Goal: Task Accomplishment & Management: Complete application form

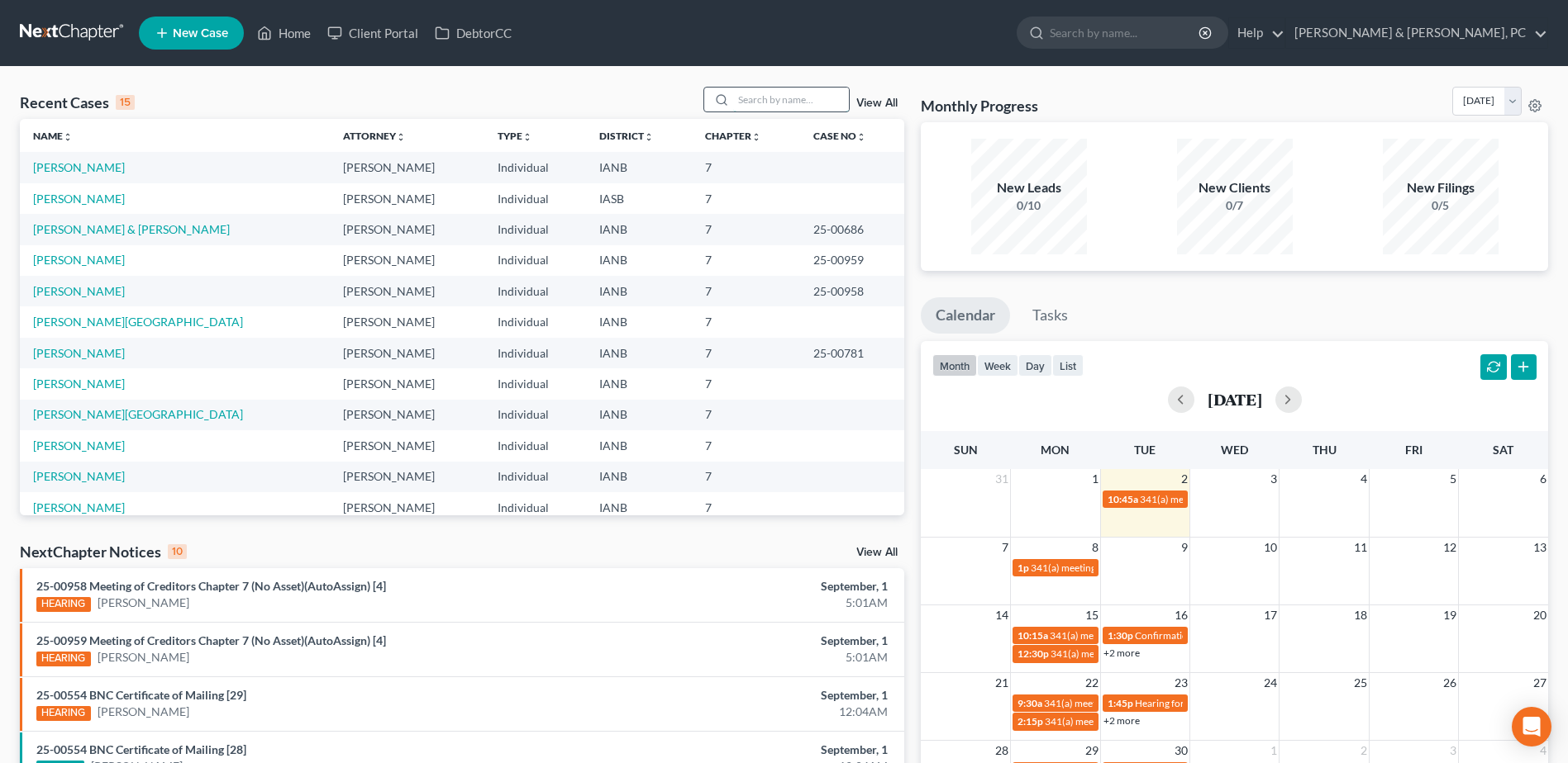
click at [768, 100] on input "search" at bounding box center [791, 100] width 116 height 24
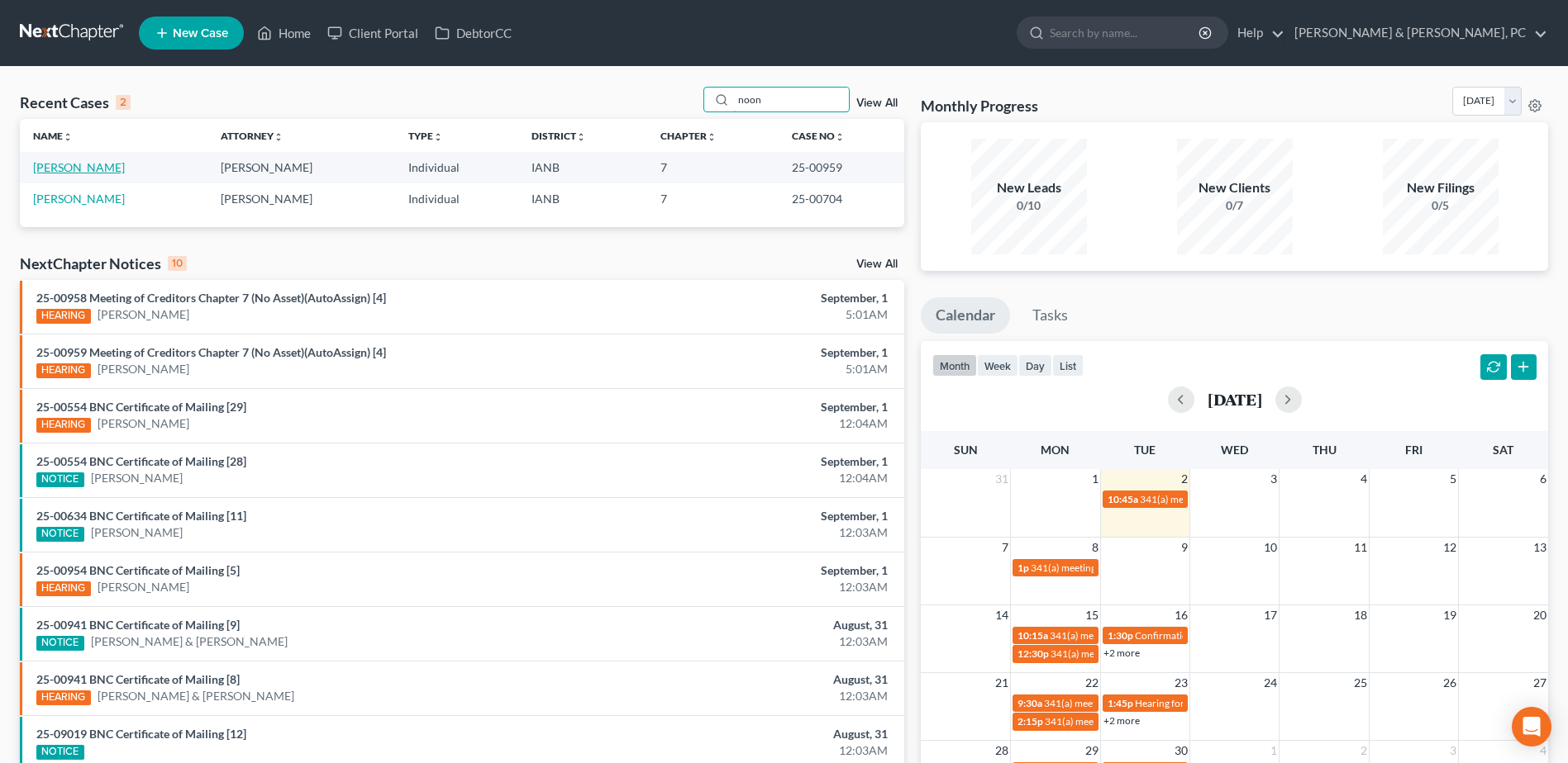
type input "noon"
click at [68, 164] on link "[PERSON_NAME]" at bounding box center [79, 167] width 92 height 14
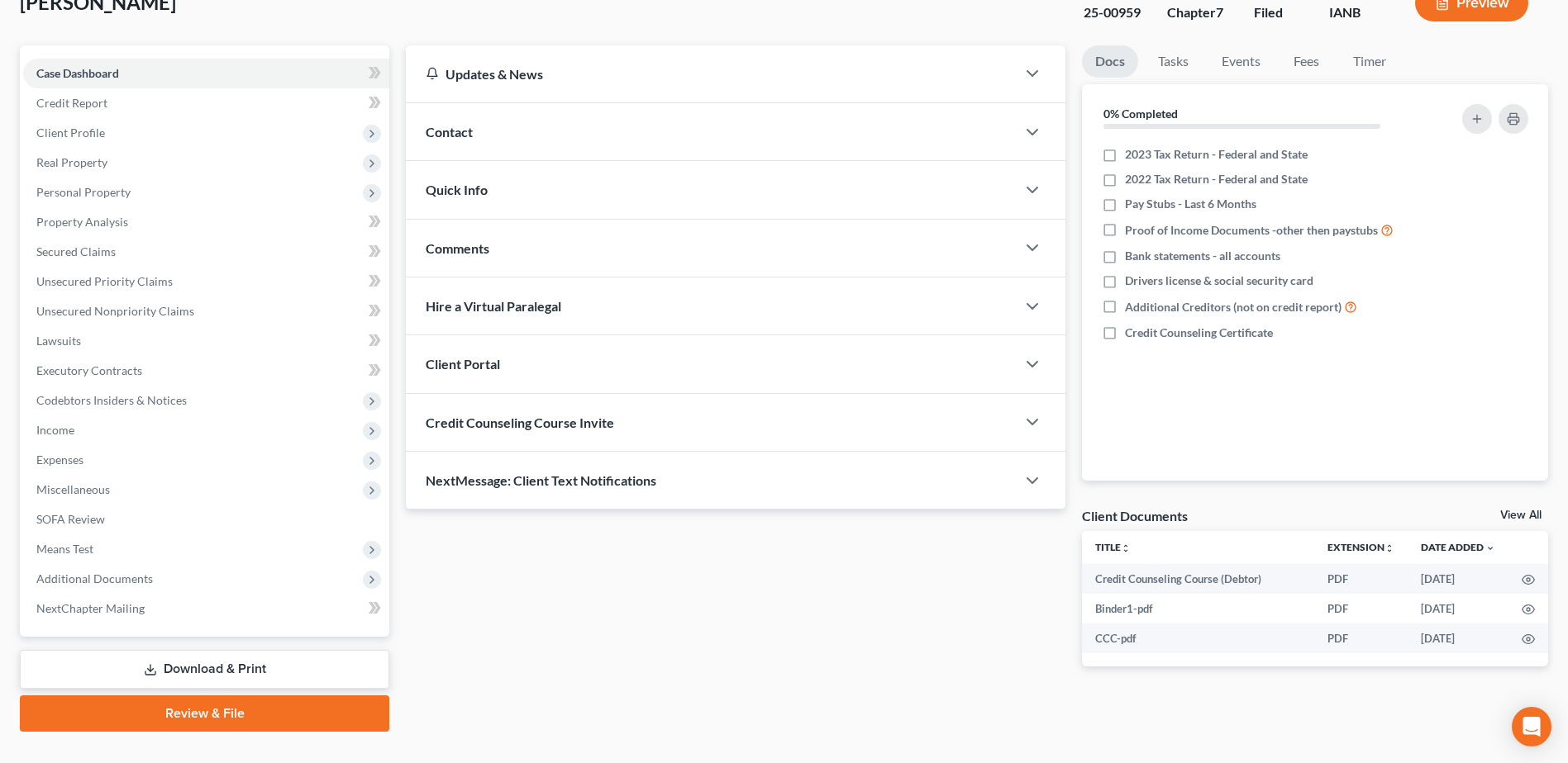
scroll to position [144, 0]
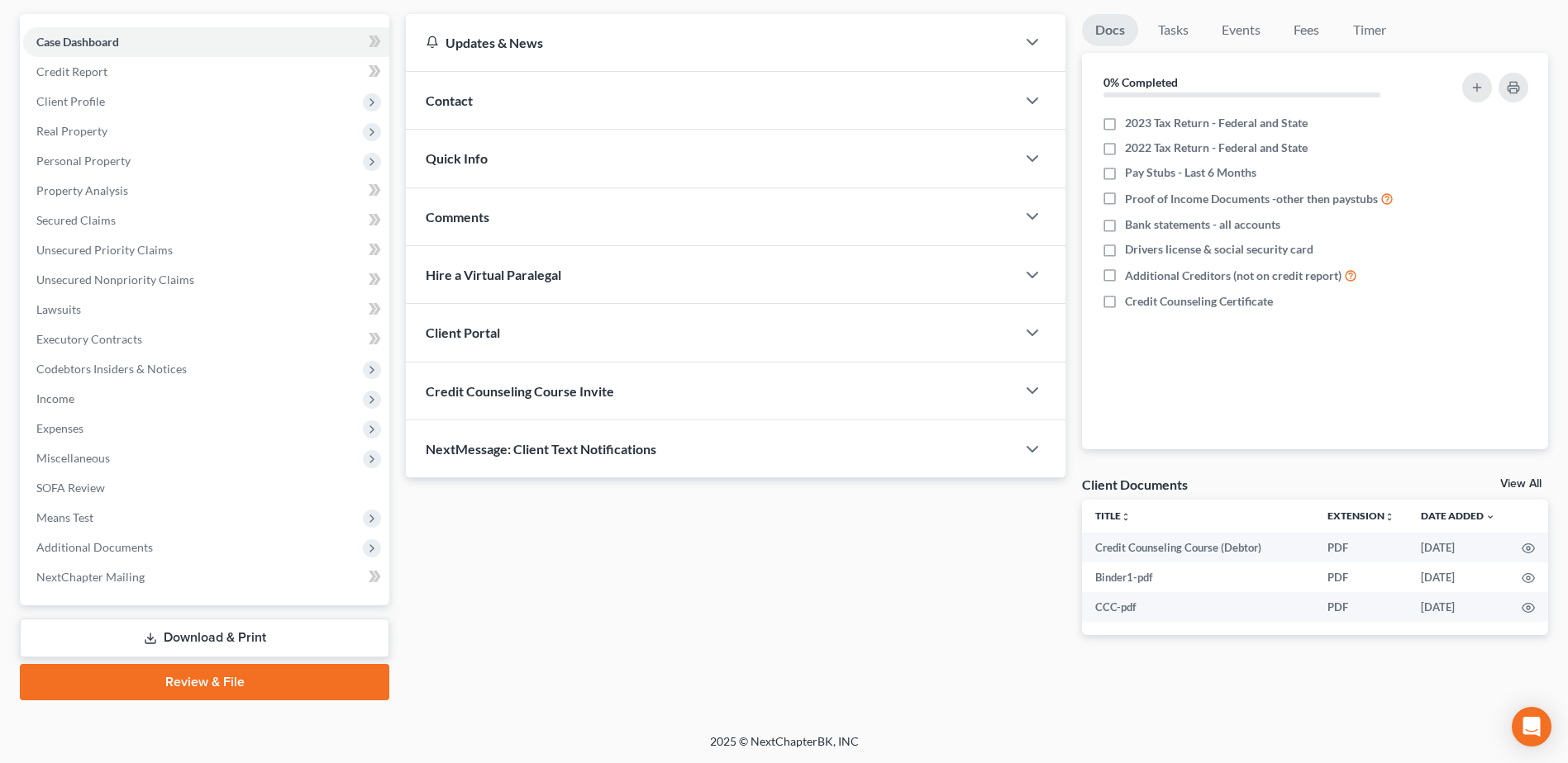
click at [1520, 487] on link "View All" at bounding box center [1521, 483] width 41 height 11
select select "30"
select select "4"
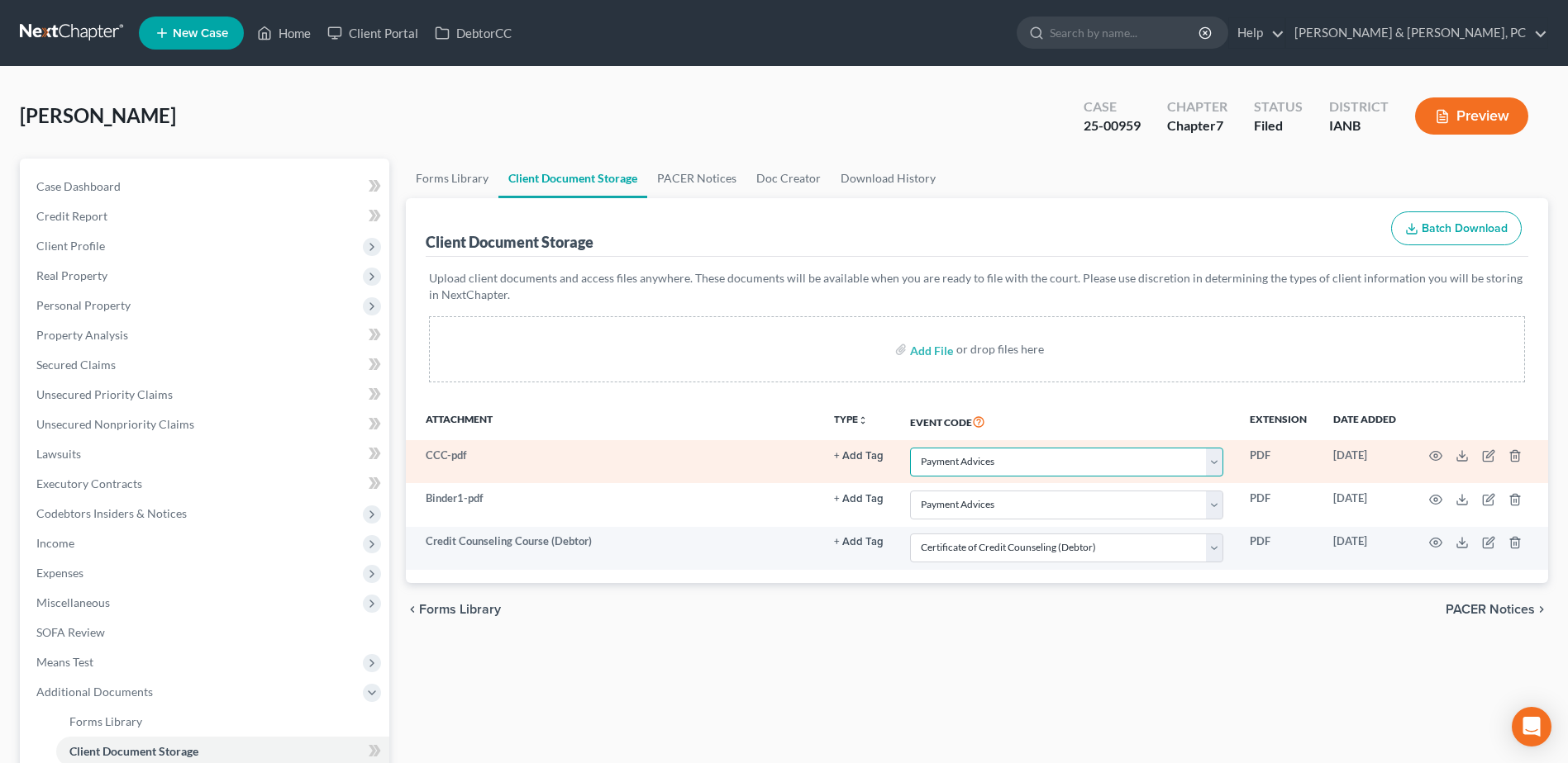
click at [997, 469] on select "Select Event Amend Amend Plan Amended Application Amended List of Creditor(s) (…" at bounding box center [1067, 463] width 313 height 29
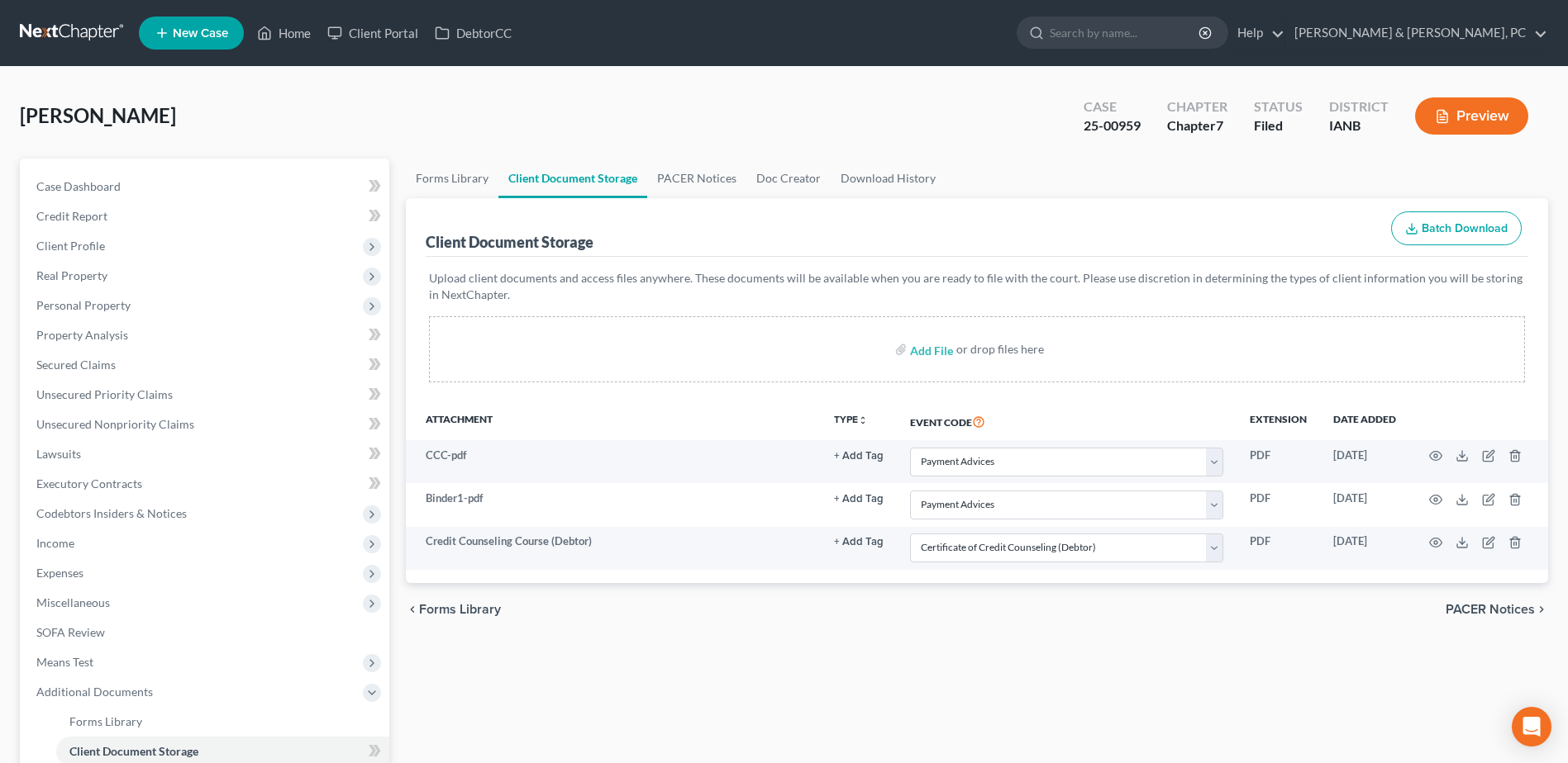
click at [890, 697] on div "Forms Library Client Document Storage PACER Notices Doc Creator Download Histor…" at bounding box center [977, 576] width 1159 height 835
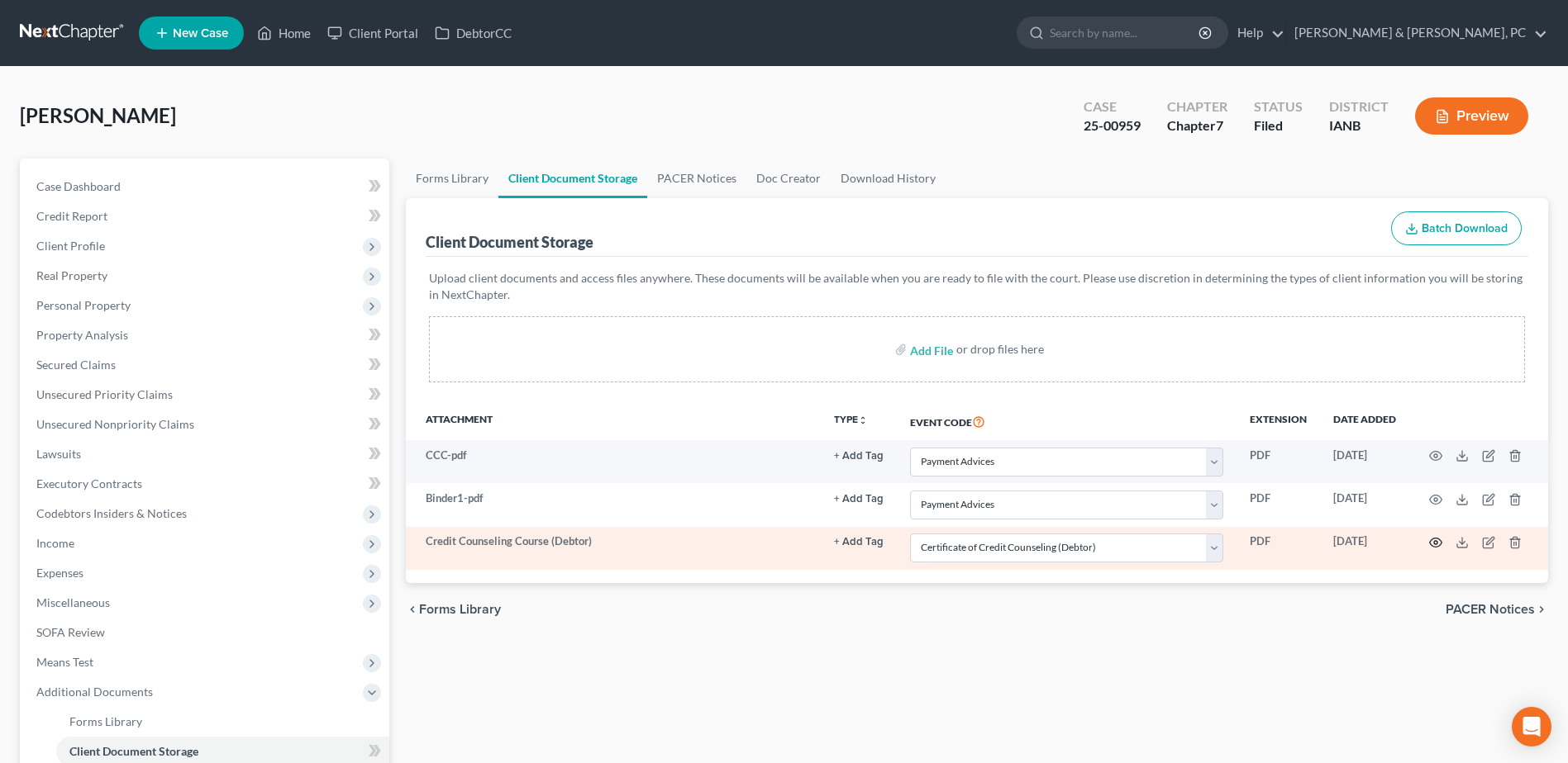
click at [1438, 543] on icon "button" at bounding box center [1435, 542] width 13 height 13
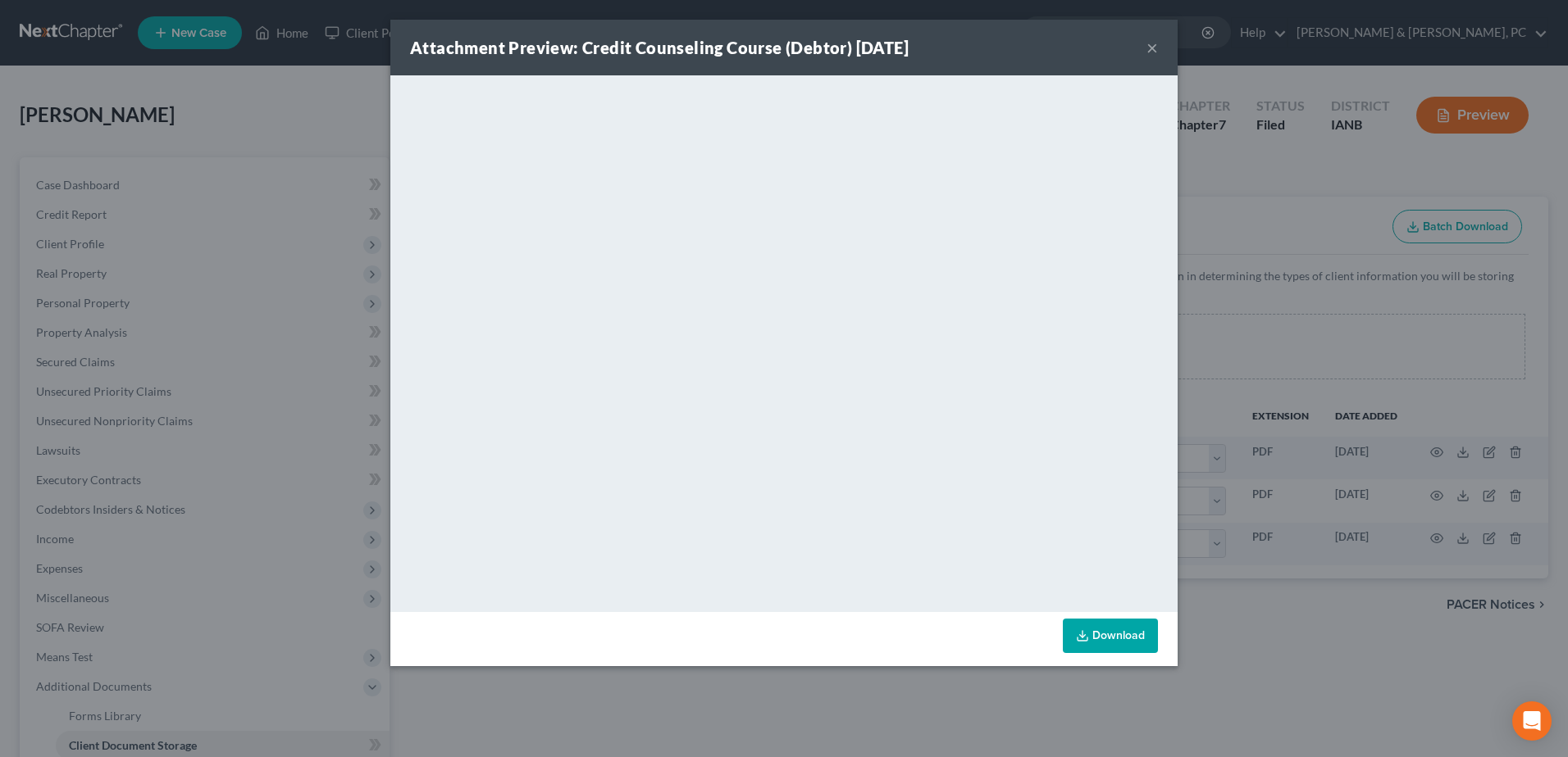
click at [1151, 44] on button "×" at bounding box center [1152, 47] width 11 height 20
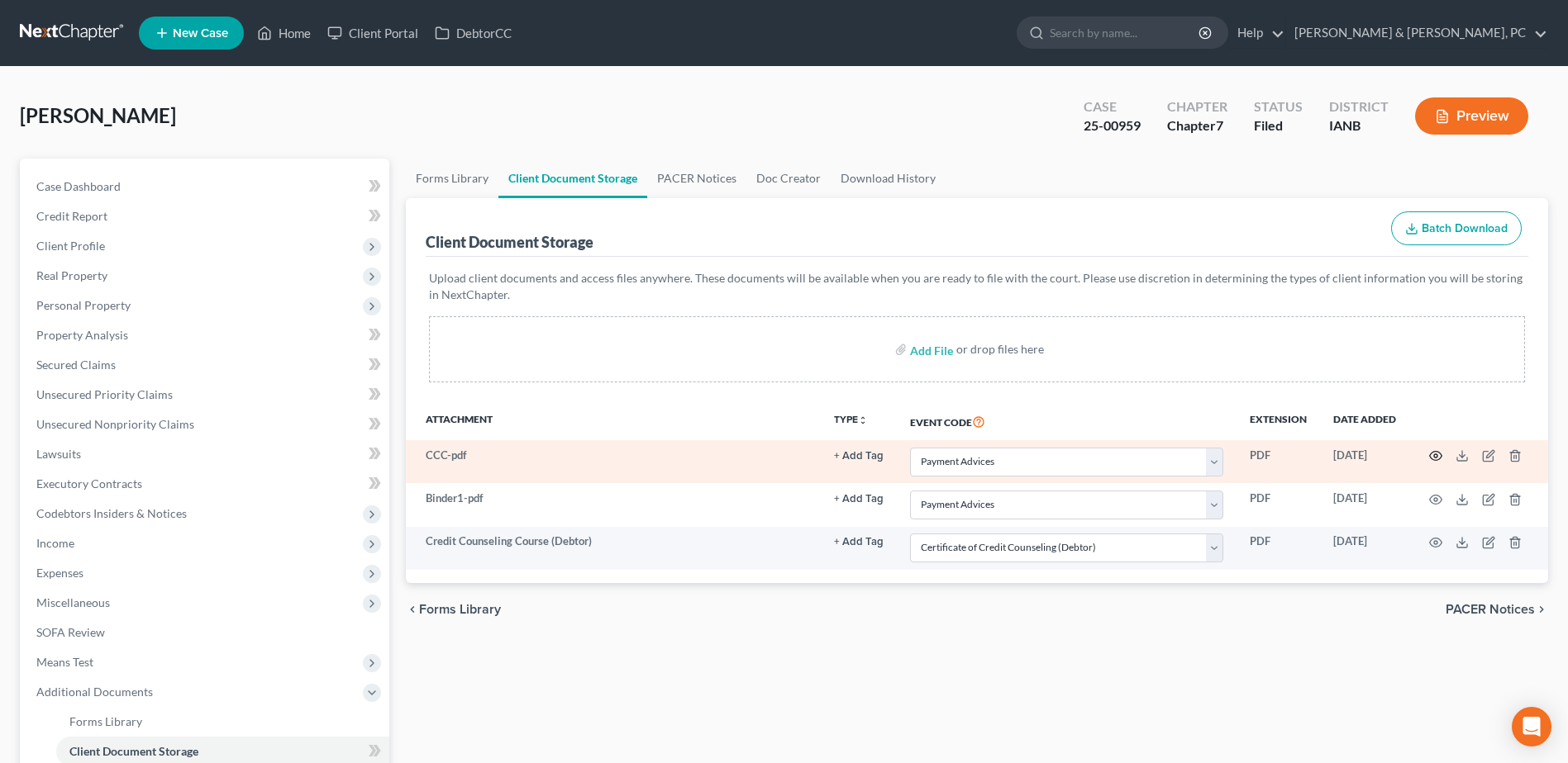
click at [1433, 457] on icon "button" at bounding box center [1435, 456] width 13 height 13
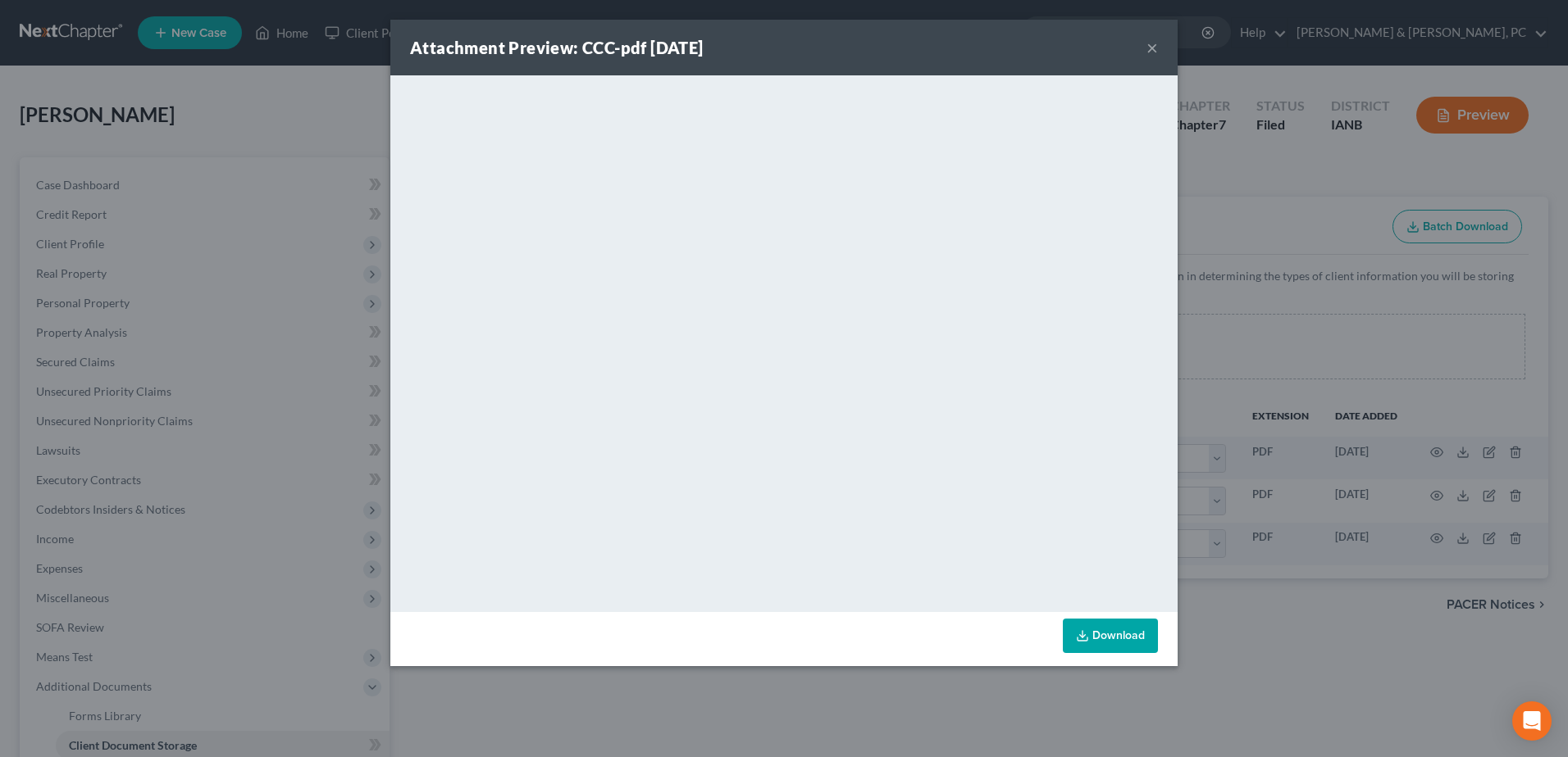
click at [1155, 42] on button "×" at bounding box center [1152, 47] width 11 height 20
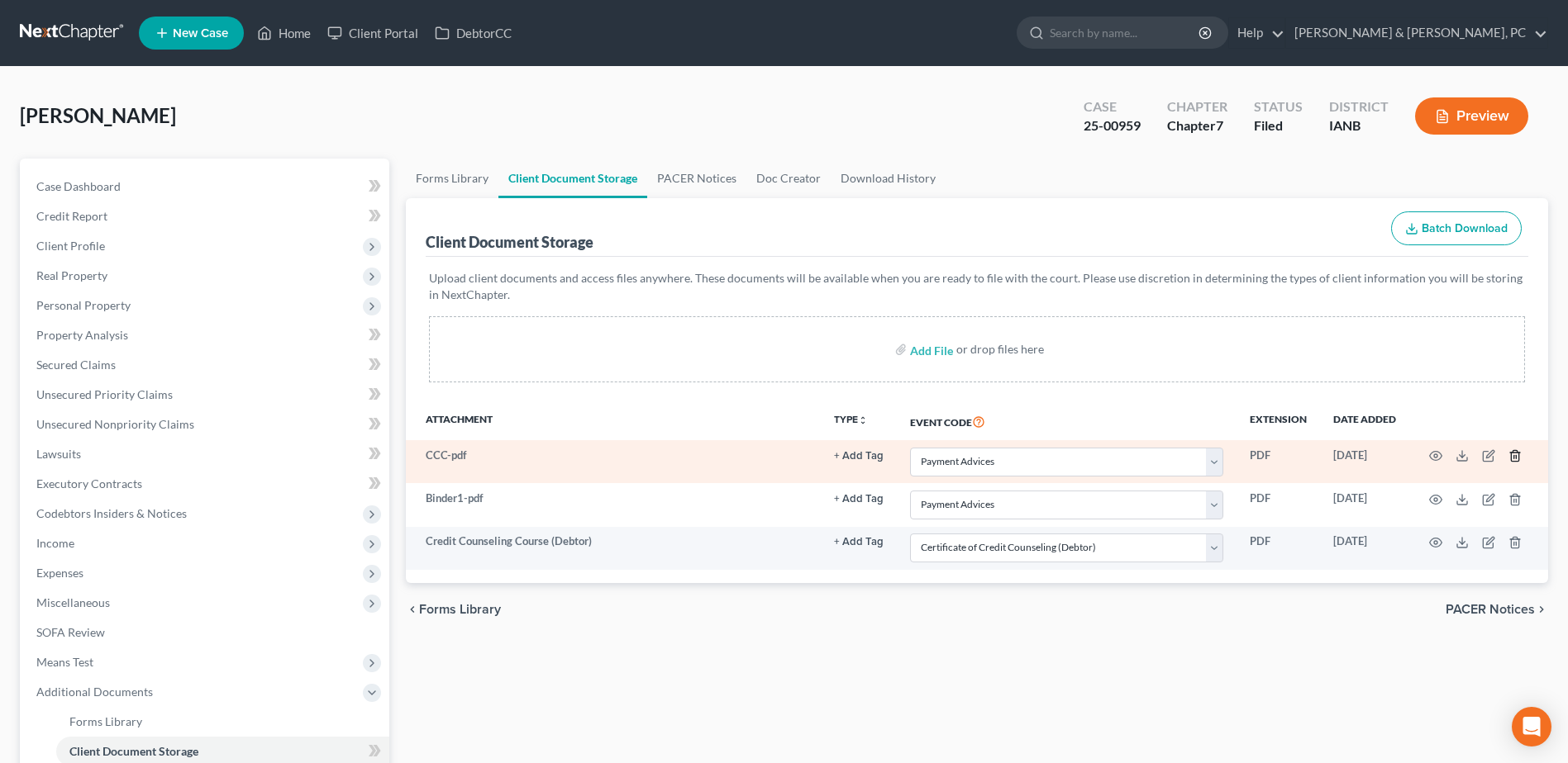
click at [1514, 453] on icon "button" at bounding box center [1515, 457] width 8 height 11
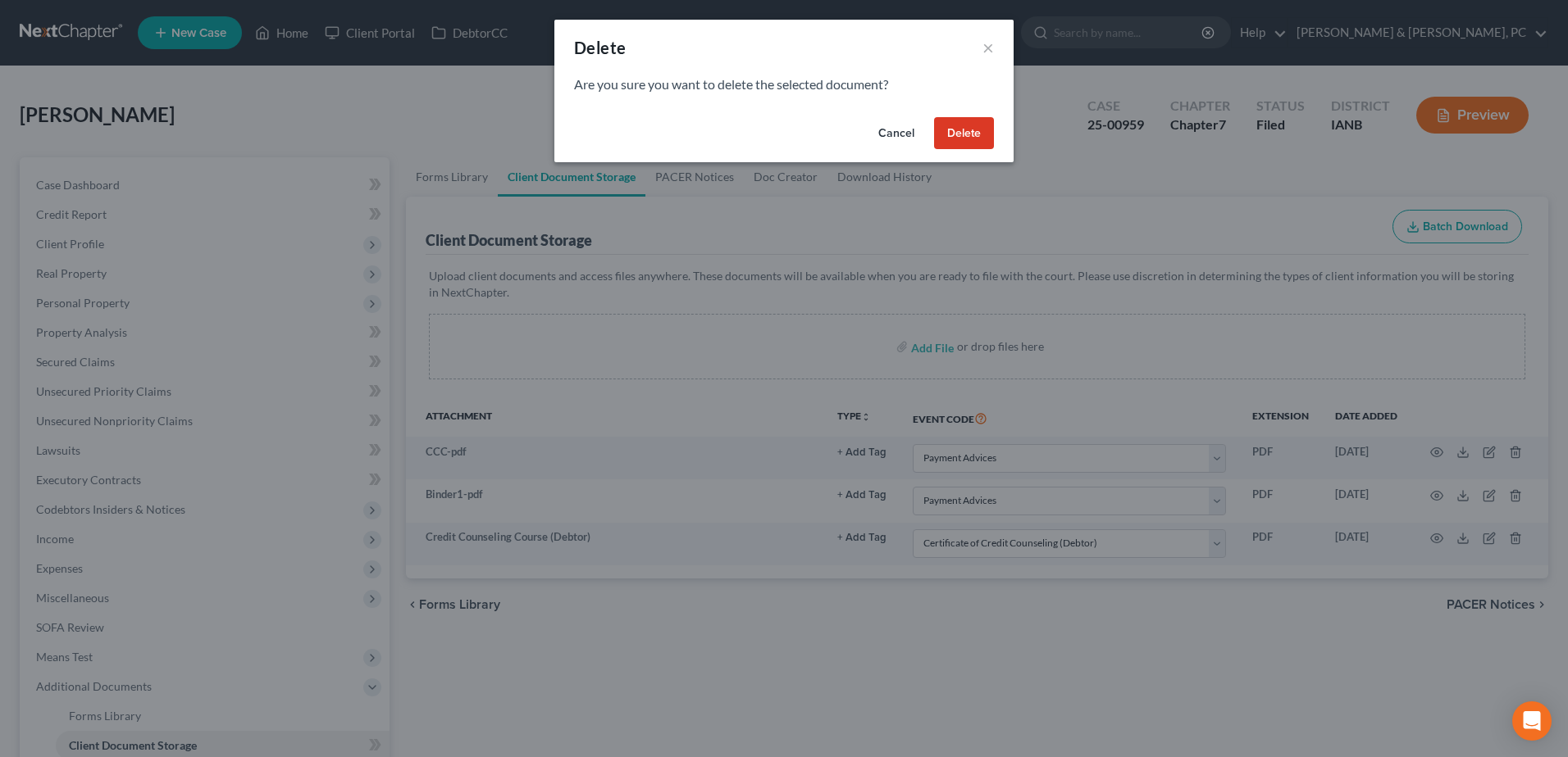
click at [968, 141] on button "Delete" at bounding box center [963, 134] width 60 height 33
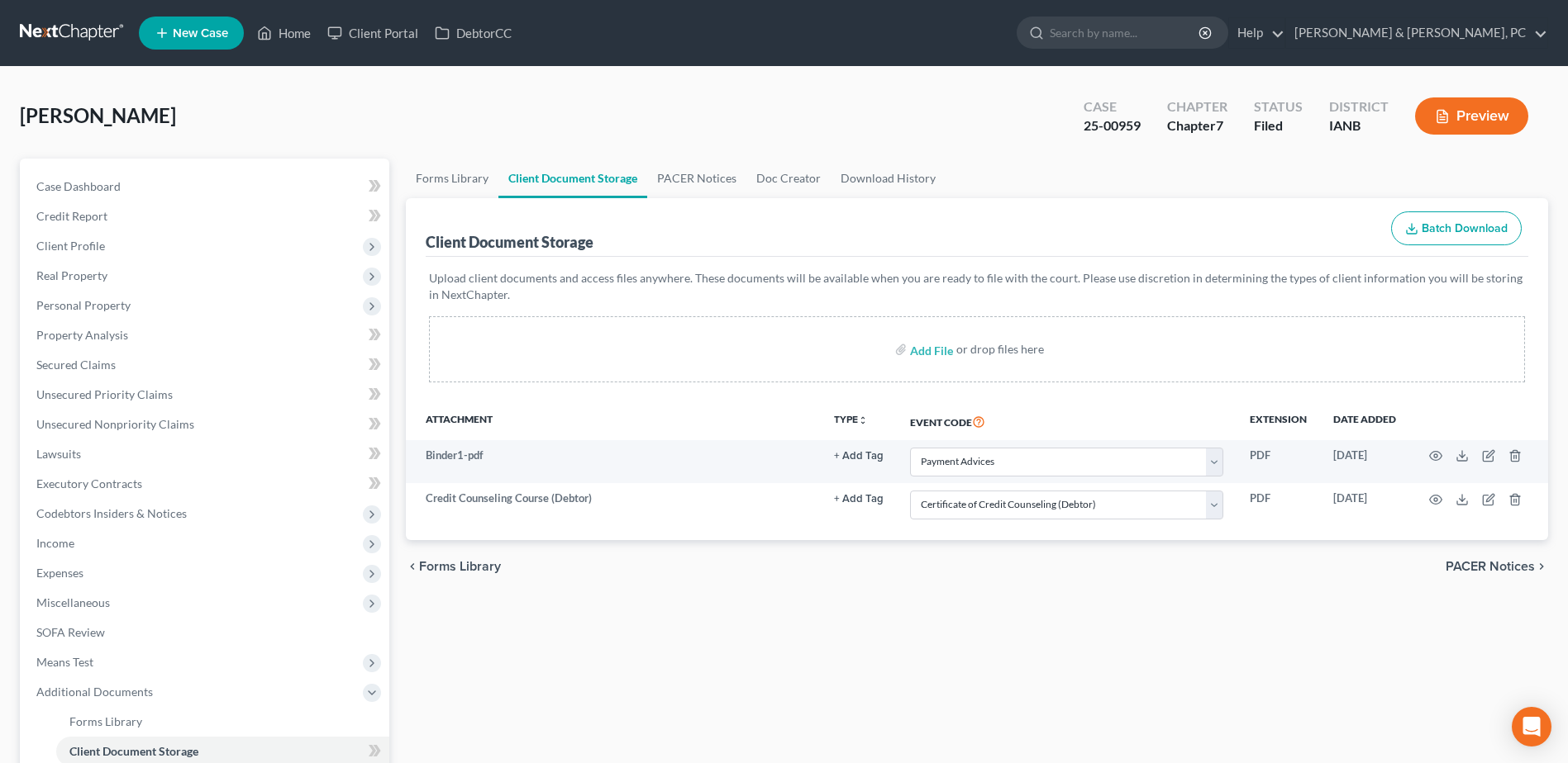
click at [653, 603] on div "Forms Library Client Document Storage PACER Notices Doc Creator Download Histor…" at bounding box center [977, 576] width 1159 height 835
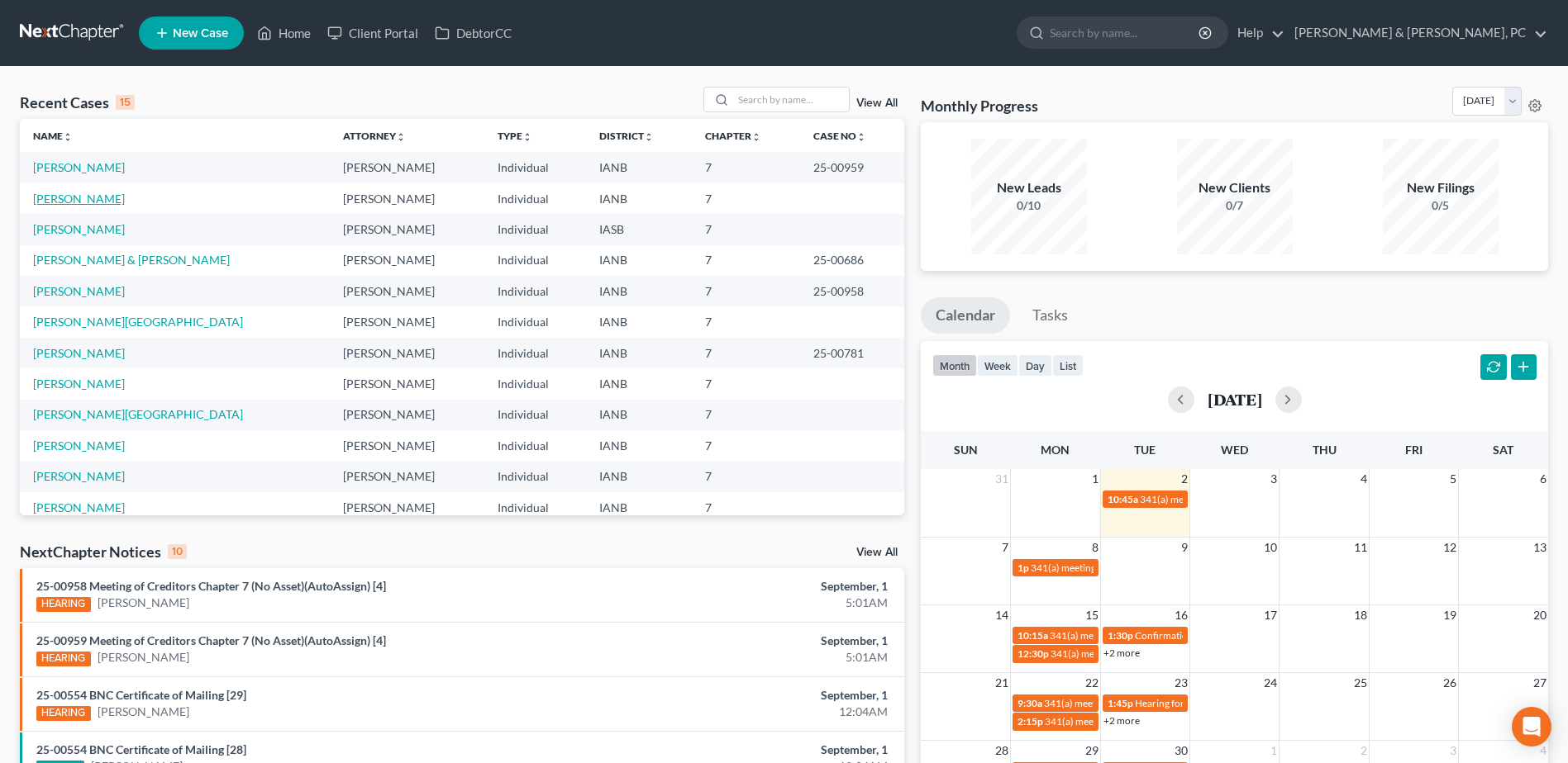
click at [64, 200] on link "[PERSON_NAME]" at bounding box center [79, 198] width 92 height 14
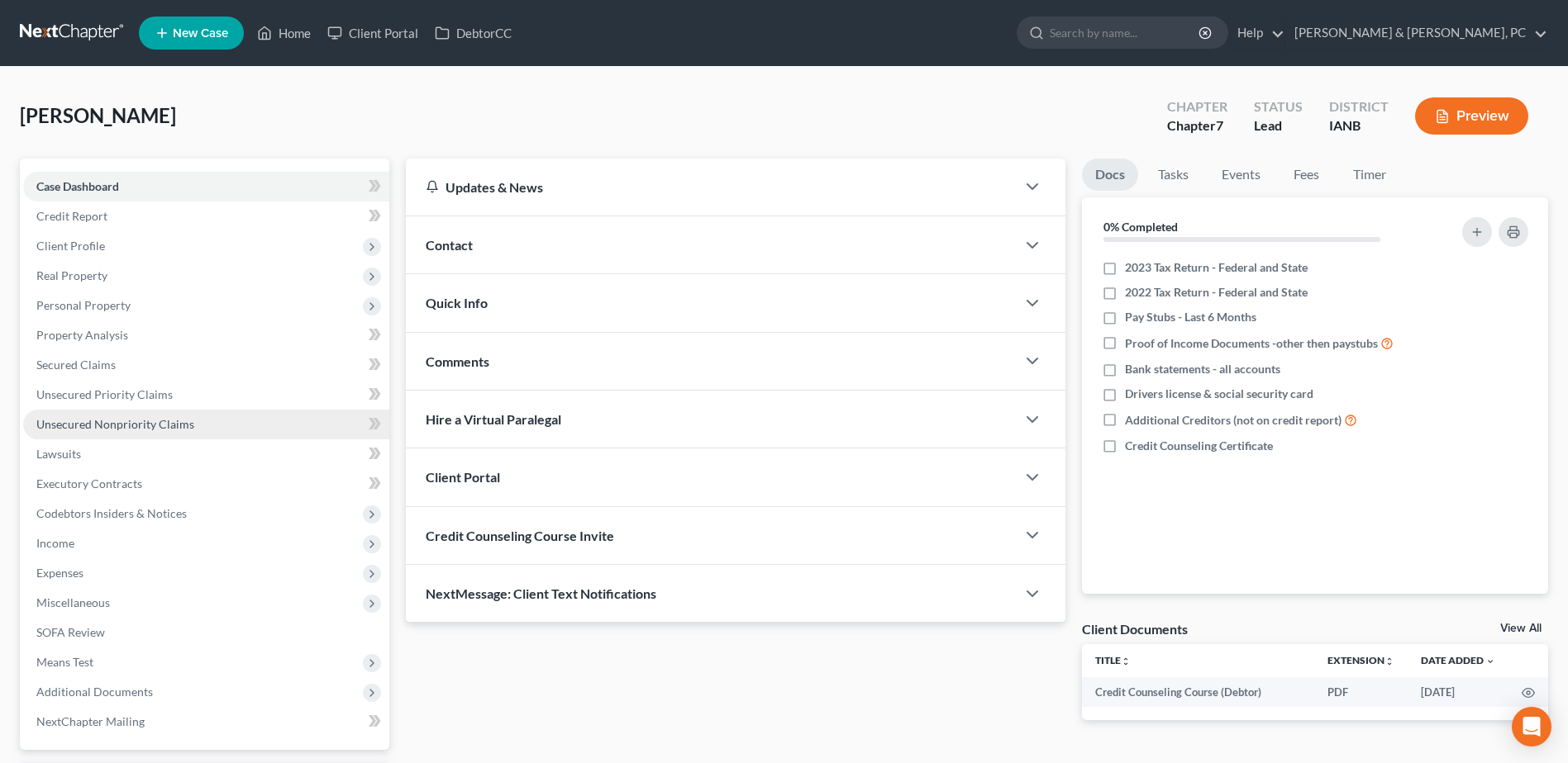
click at [149, 418] on span "Unsecured Nonpriority Claims" at bounding box center [115, 424] width 158 height 14
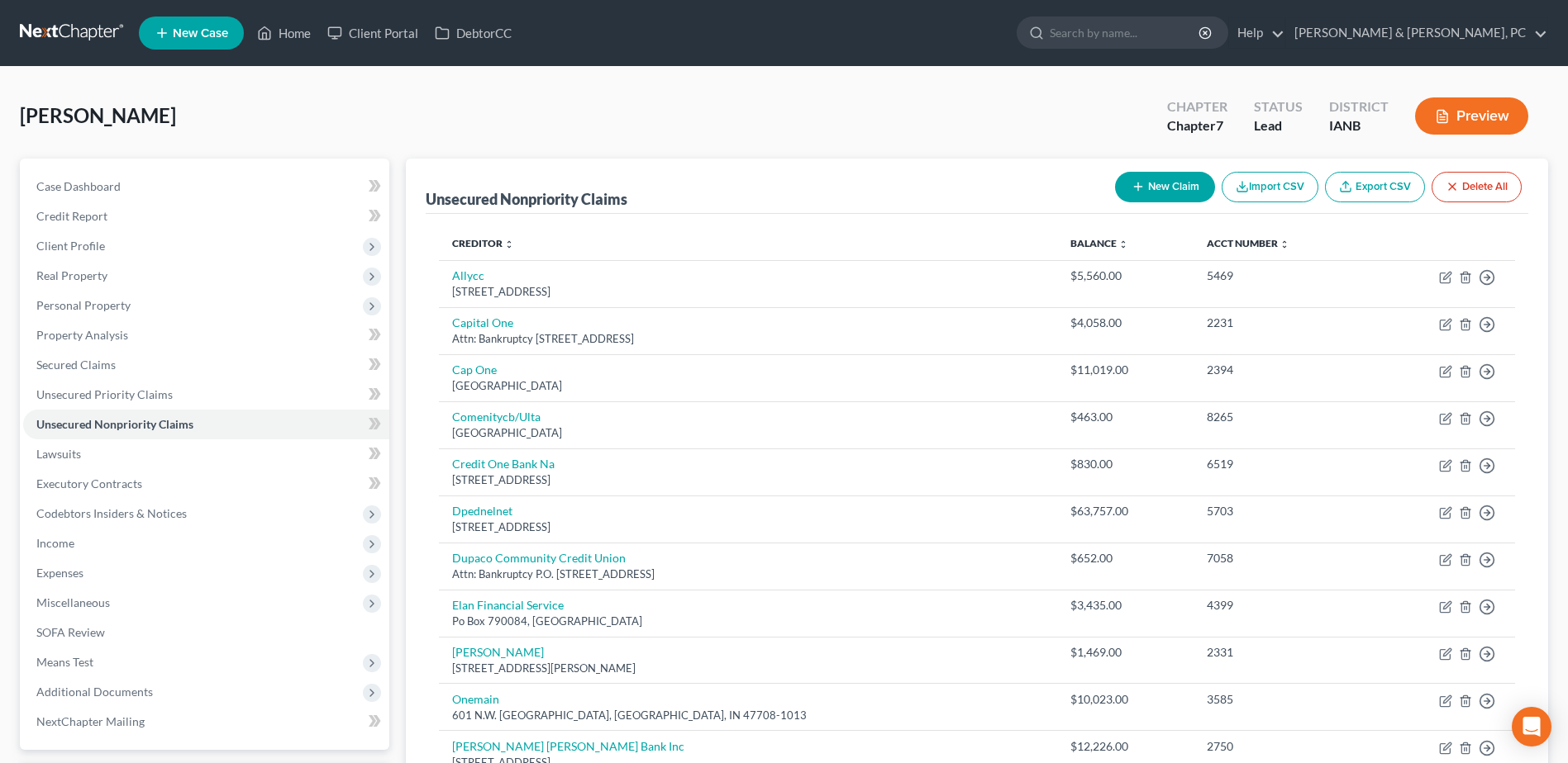
click at [1146, 188] on button "New Claim" at bounding box center [1165, 187] width 100 height 31
select select "0"
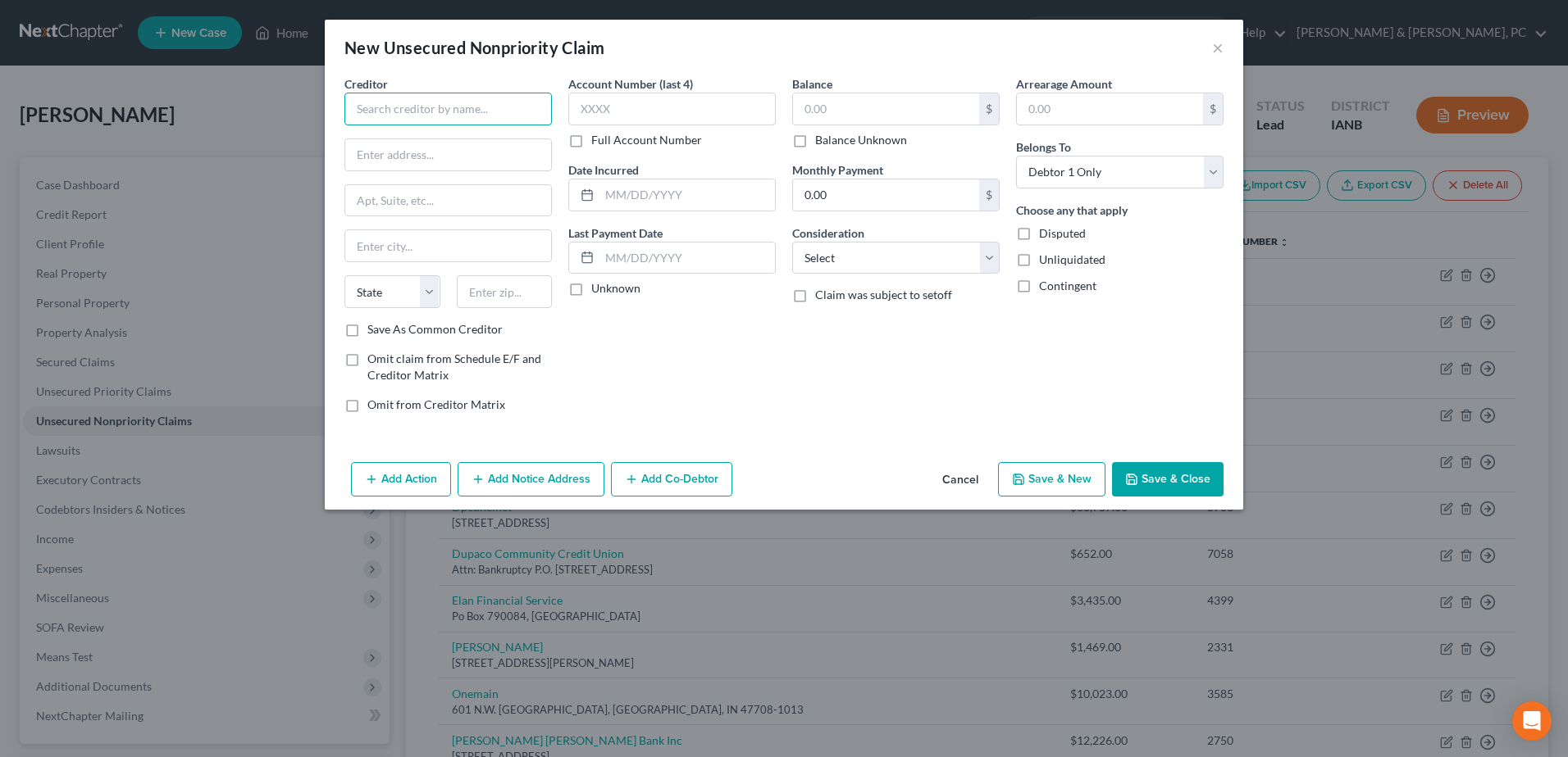
click at [534, 101] on input "text" at bounding box center [448, 109] width 208 height 33
paste input "American Accounts & Advisers, Inc."
type input "American Accounts & Advisers, Inc."
click at [521, 143] on input "text" at bounding box center [448, 155] width 206 height 32
paste input "7460 80th St S"
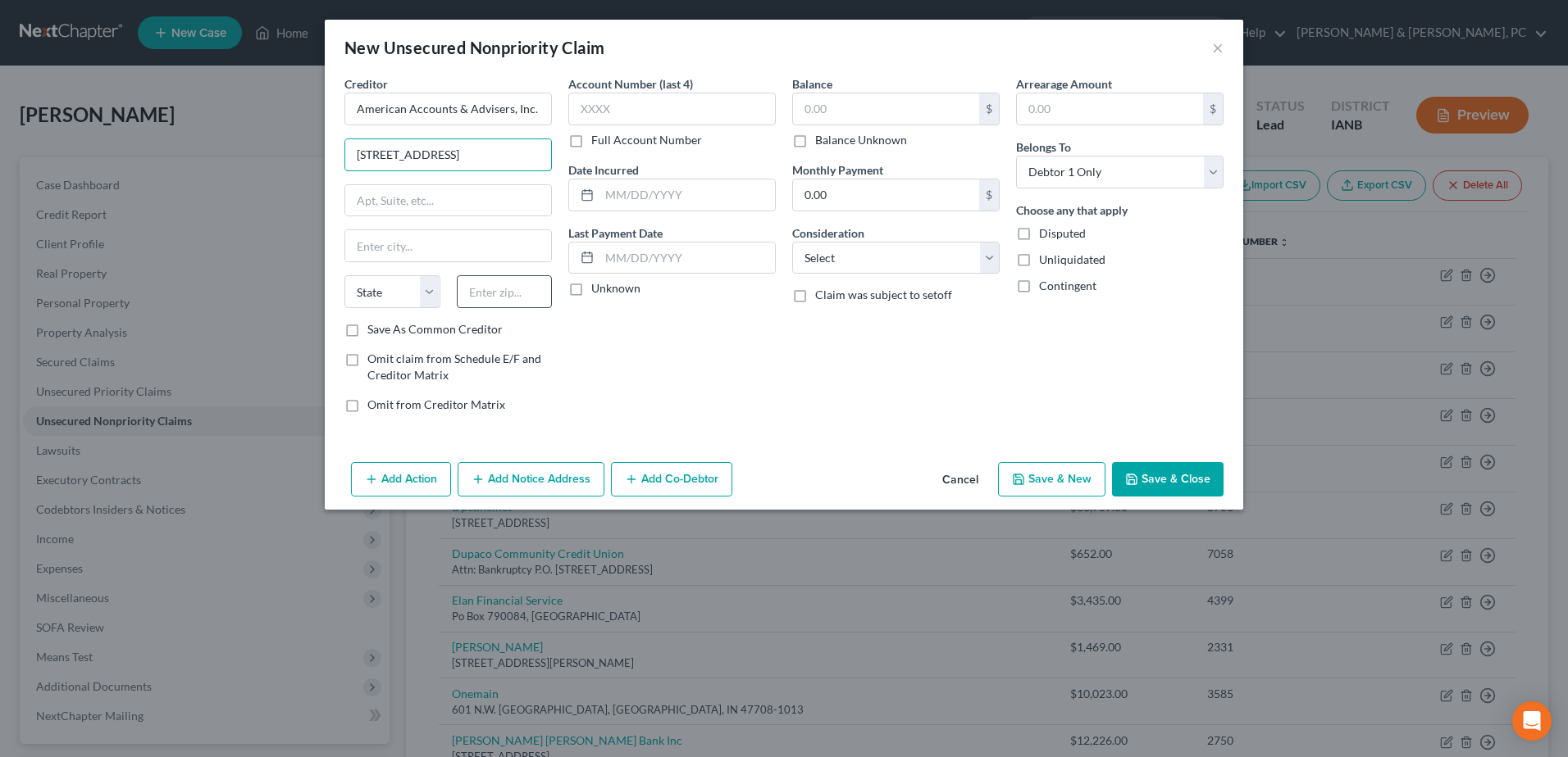
type input "7460 80th St S"
click at [524, 283] on input "text" at bounding box center [504, 291] width 96 height 33
type input "55016"
type input "Cottage Grove"
select select "24"
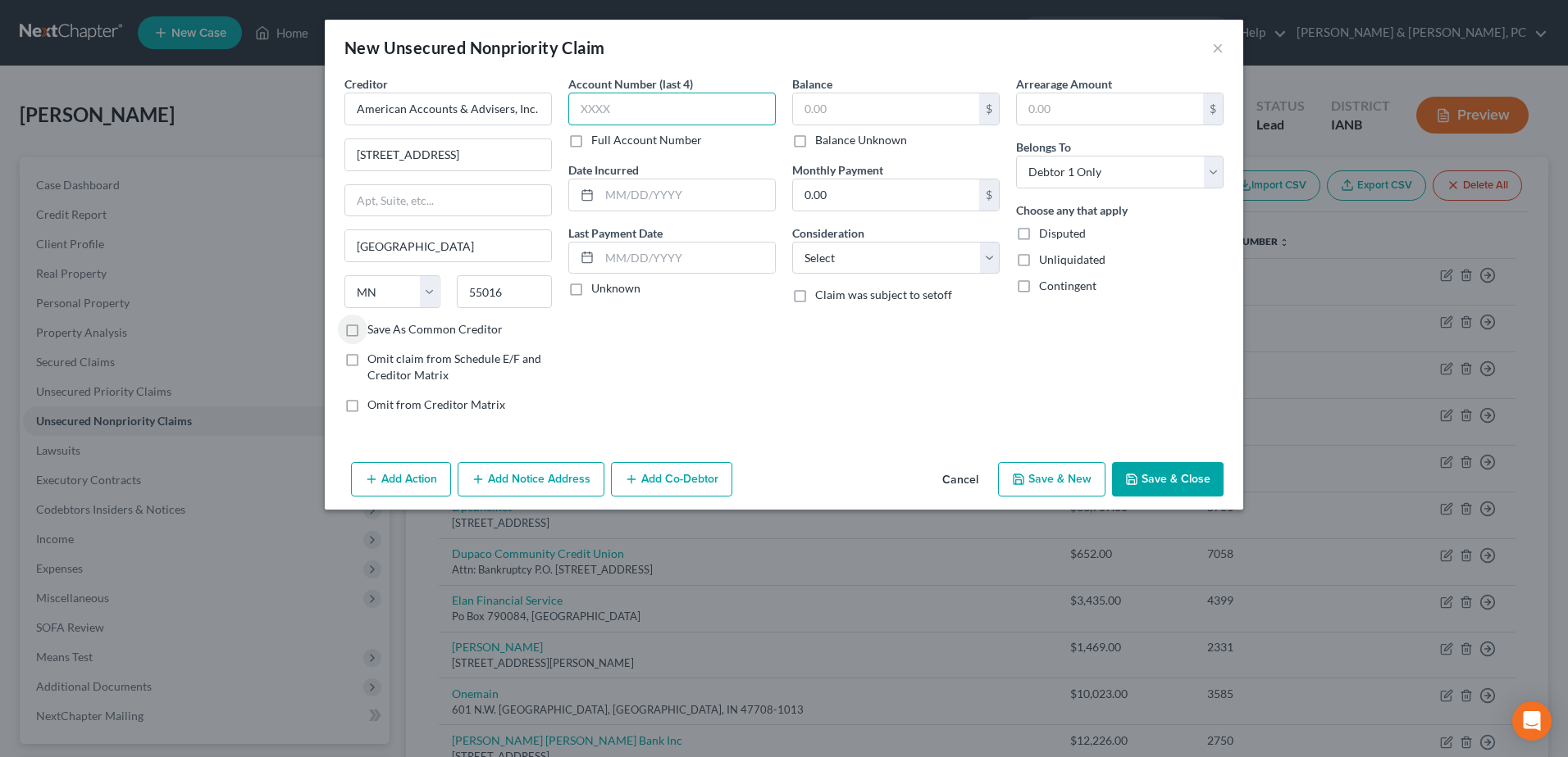
click at [717, 110] on input "text" at bounding box center [672, 109] width 208 height 33
click at [646, 137] on label "Full Account Number" at bounding box center [646, 140] width 111 height 16
click at [608, 137] on input "Full Account Number" at bounding box center [603, 137] width 11 height 11
click at [715, 114] on input "text" at bounding box center [672, 109] width 208 height 33
paste input "185001-1064204"
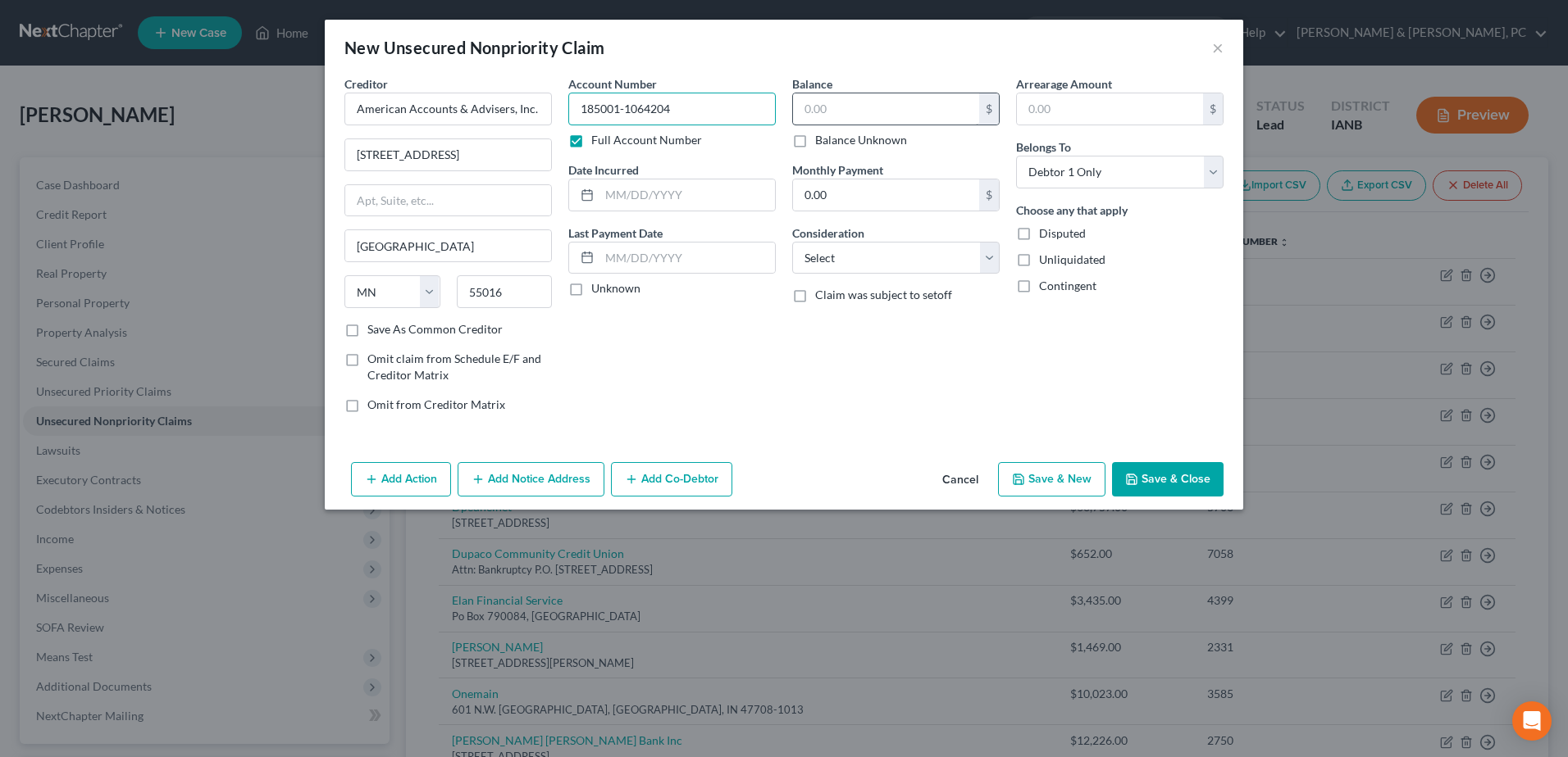
type input "185001-1064204"
click at [908, 101] on input "text" at bounding box center [886, 109] width 187 height 32
click at [1161, 477] on button "Save & Close" at bounding box center [1167, 479] width 112 height 34
type input "261.00"
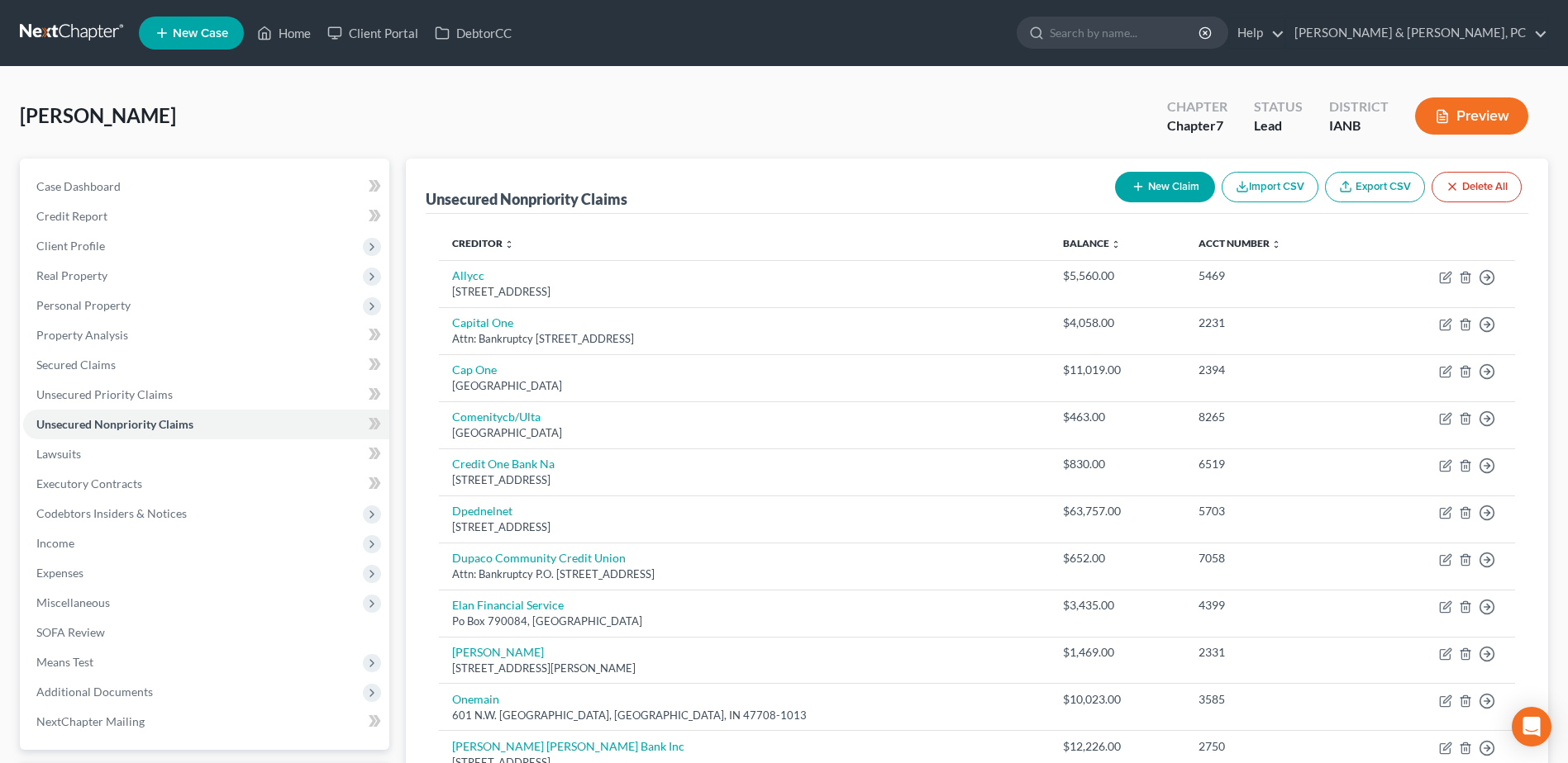
click at [1182, 193] on button "New Claim" at bounding box center [1165, 187] width 100 height 31
select select "0"
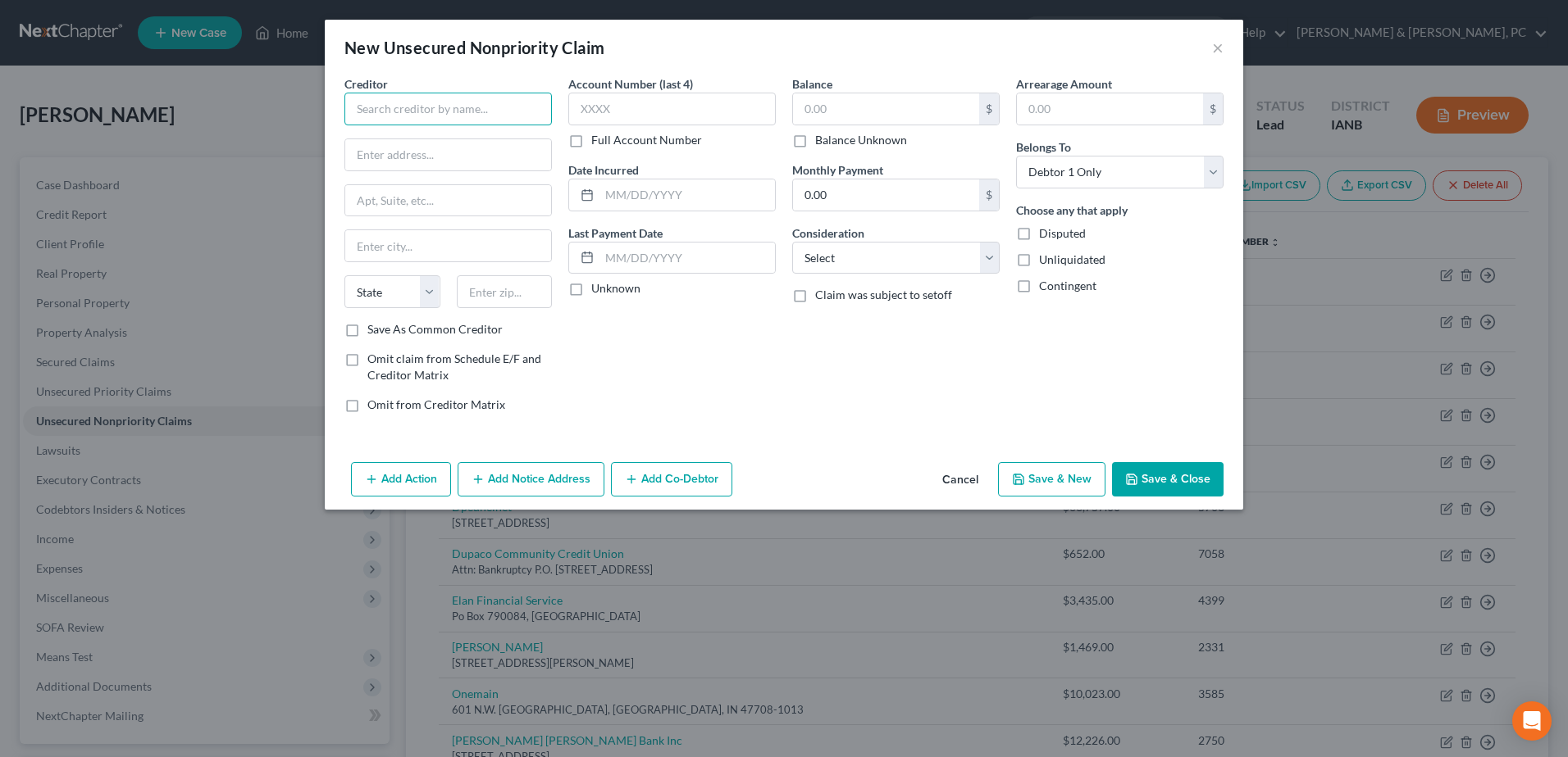
click at [401, 123] on input "text" at bounding box center [448, 109] width 208 height 33
paste input "Periodontal Associates of Eastern Iowa"
type input "Periodontal Associates of Eastern Iowa"
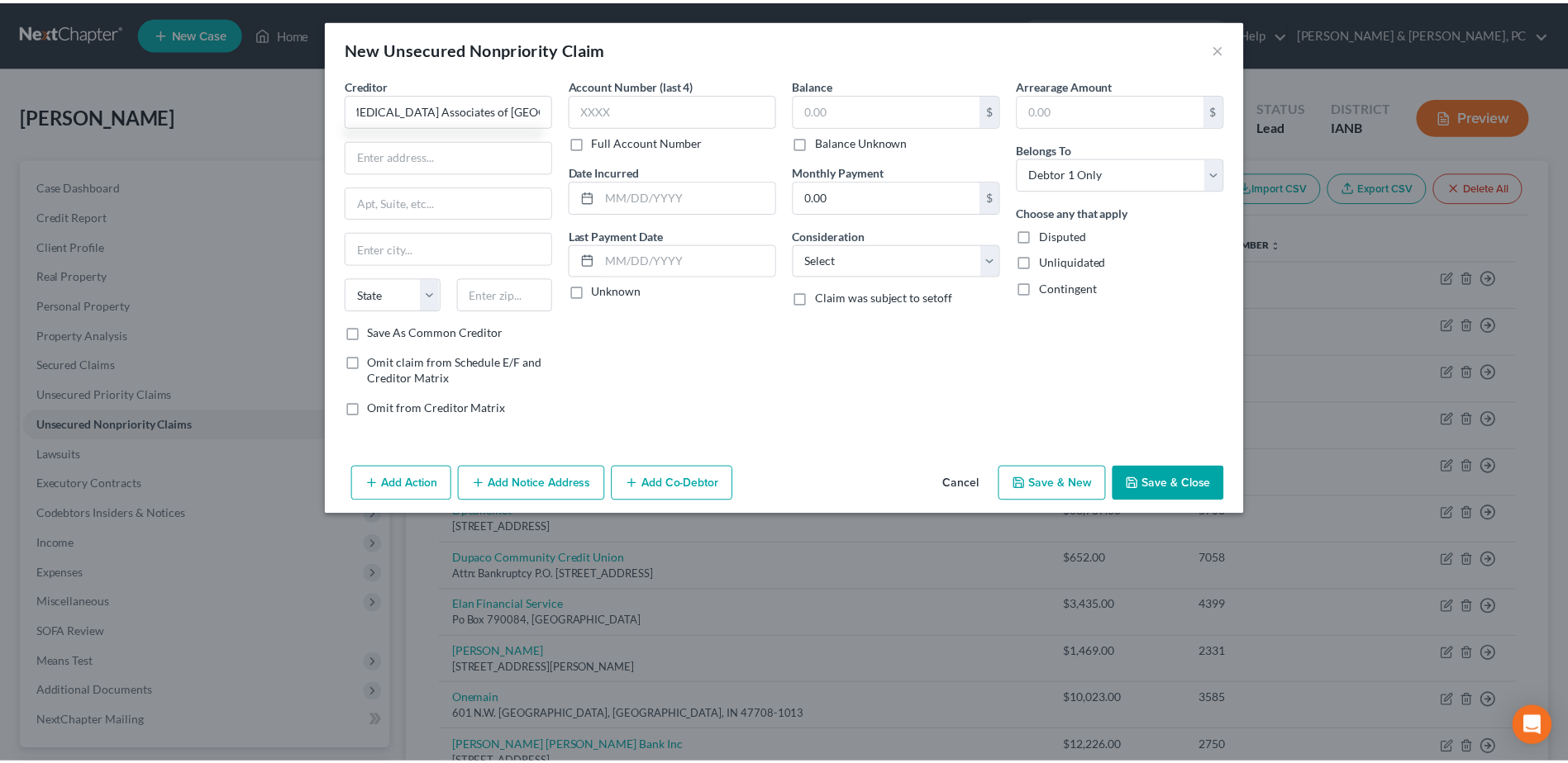
scroll to position [0, 0]
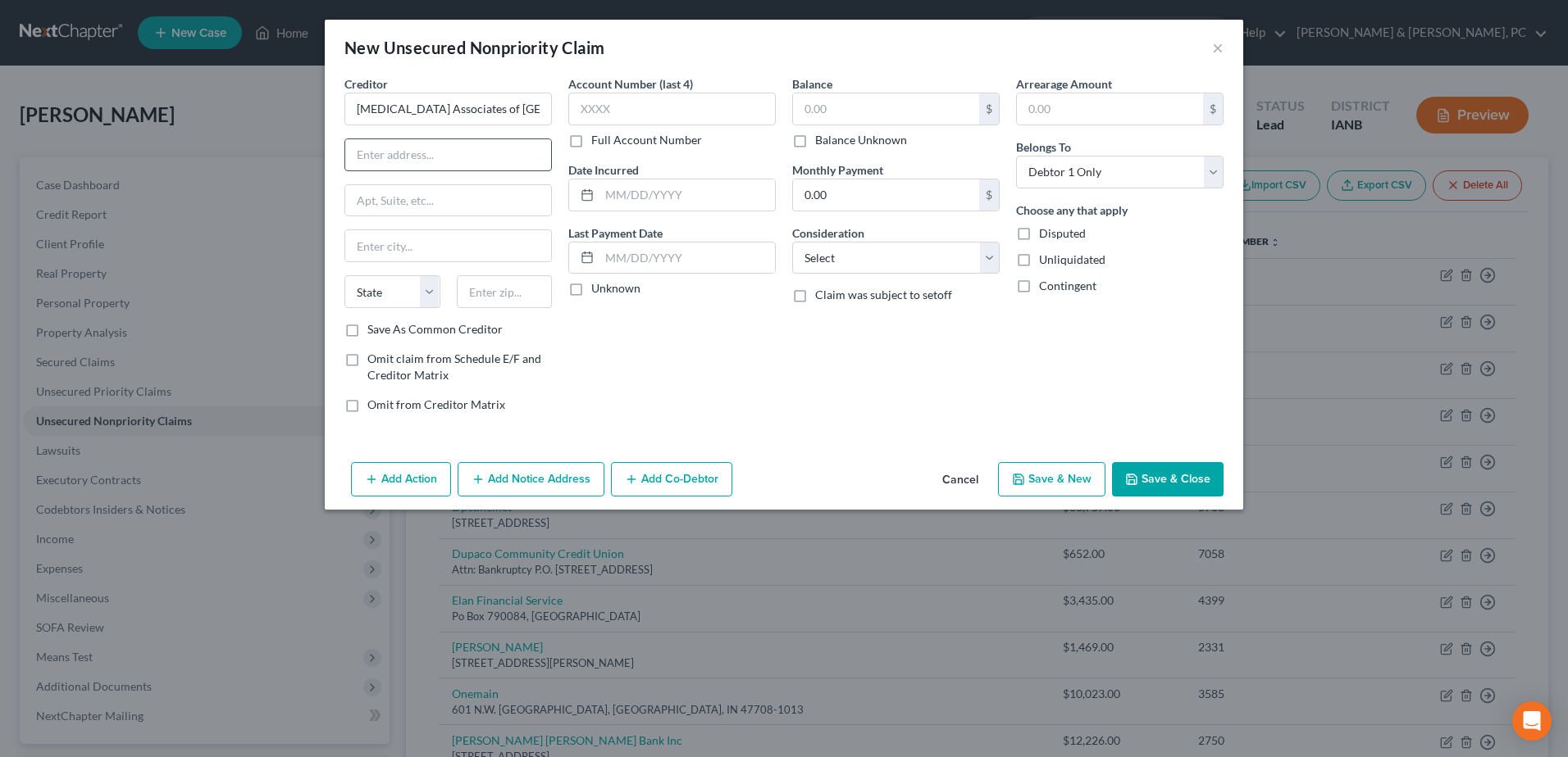
click at [472, 168] on input "text" at bounding box center [448, 155] width 206 height 32
paste input "1517 Mall Drive"
type input "1517 Mall Drive"
click at [531, 297] on input "text" at bounding box center [504, 291] width 96 height 33
type input "52240"
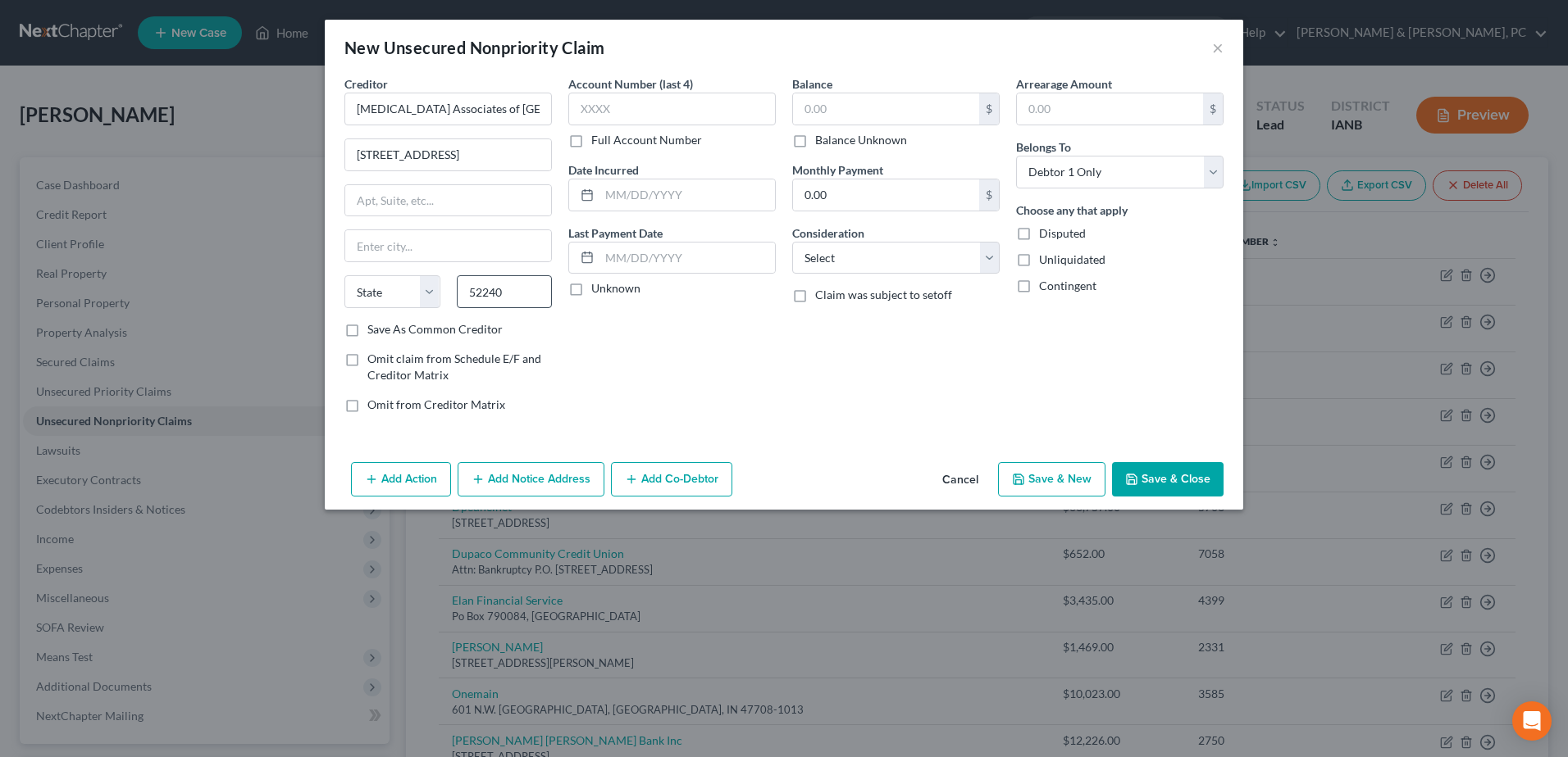
type input "Iowa City"
select select "16"
click at [1154, 472] on button "Save & Close" at bounding box center [1167, 479] width 112 height 34
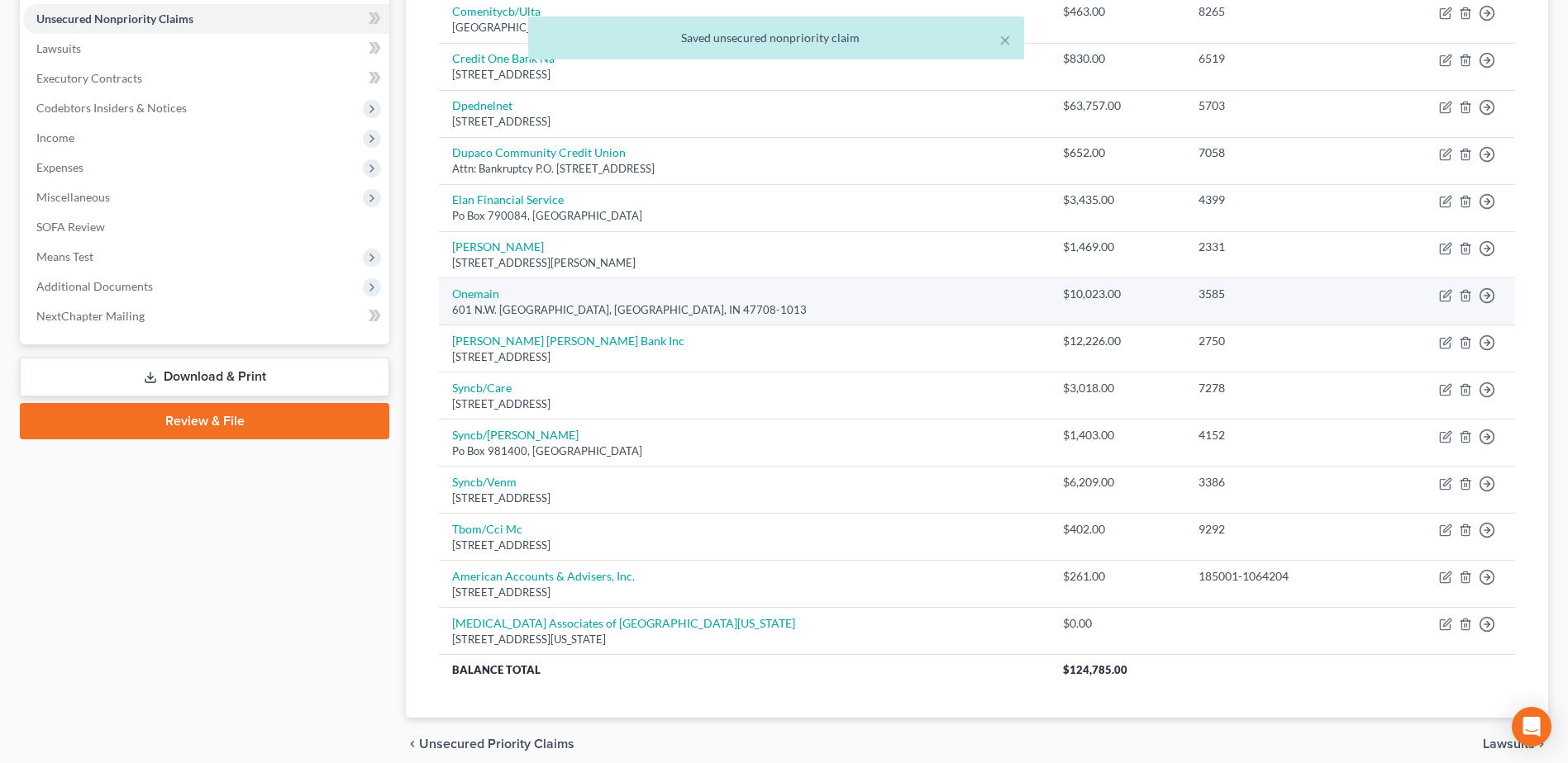
scroll to position [475, 0]
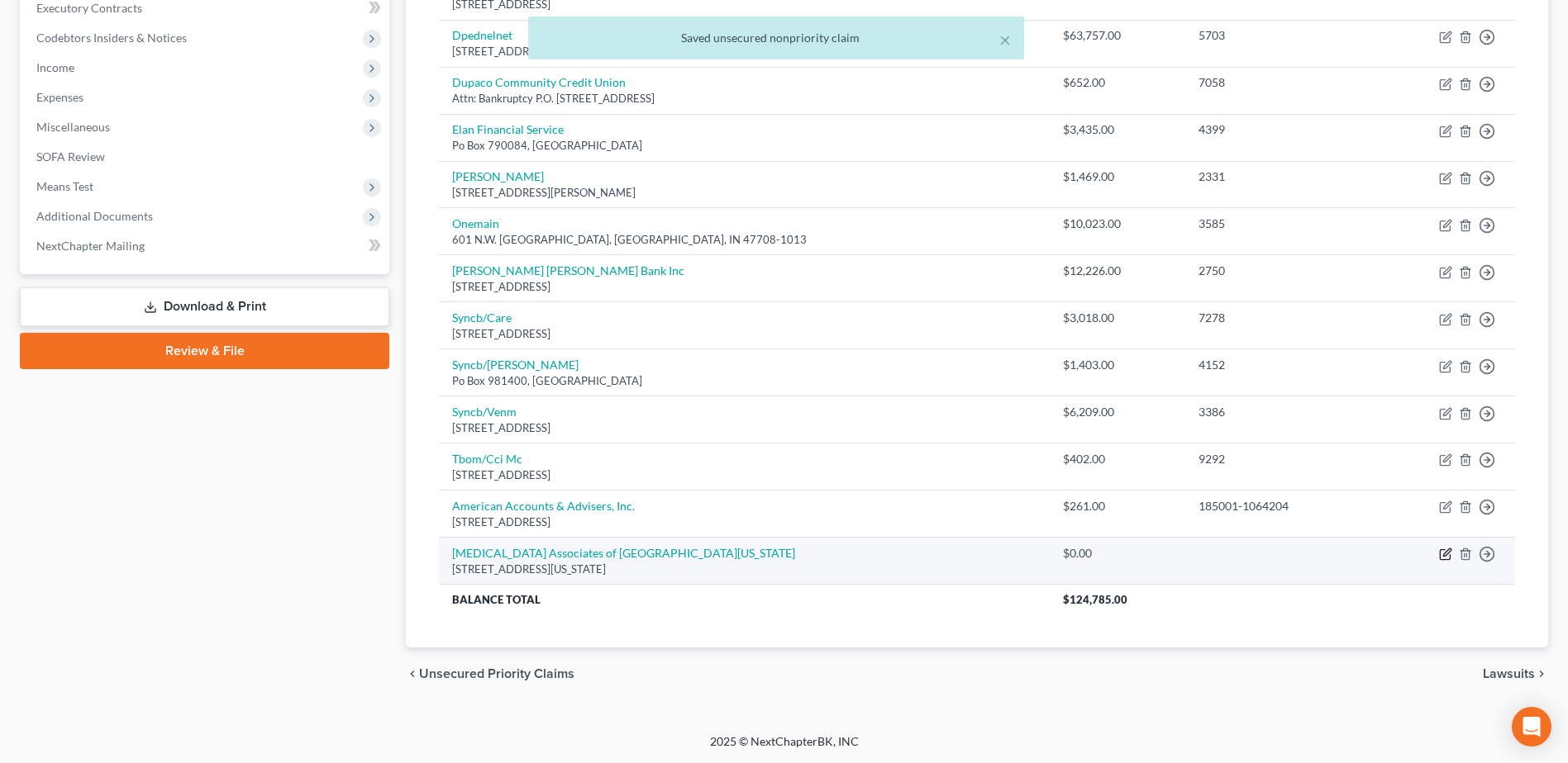
click at [1446, 553] on icon "button" at bounding box center [1447, 553] width 8 height 8
select select "16"
select select "0"
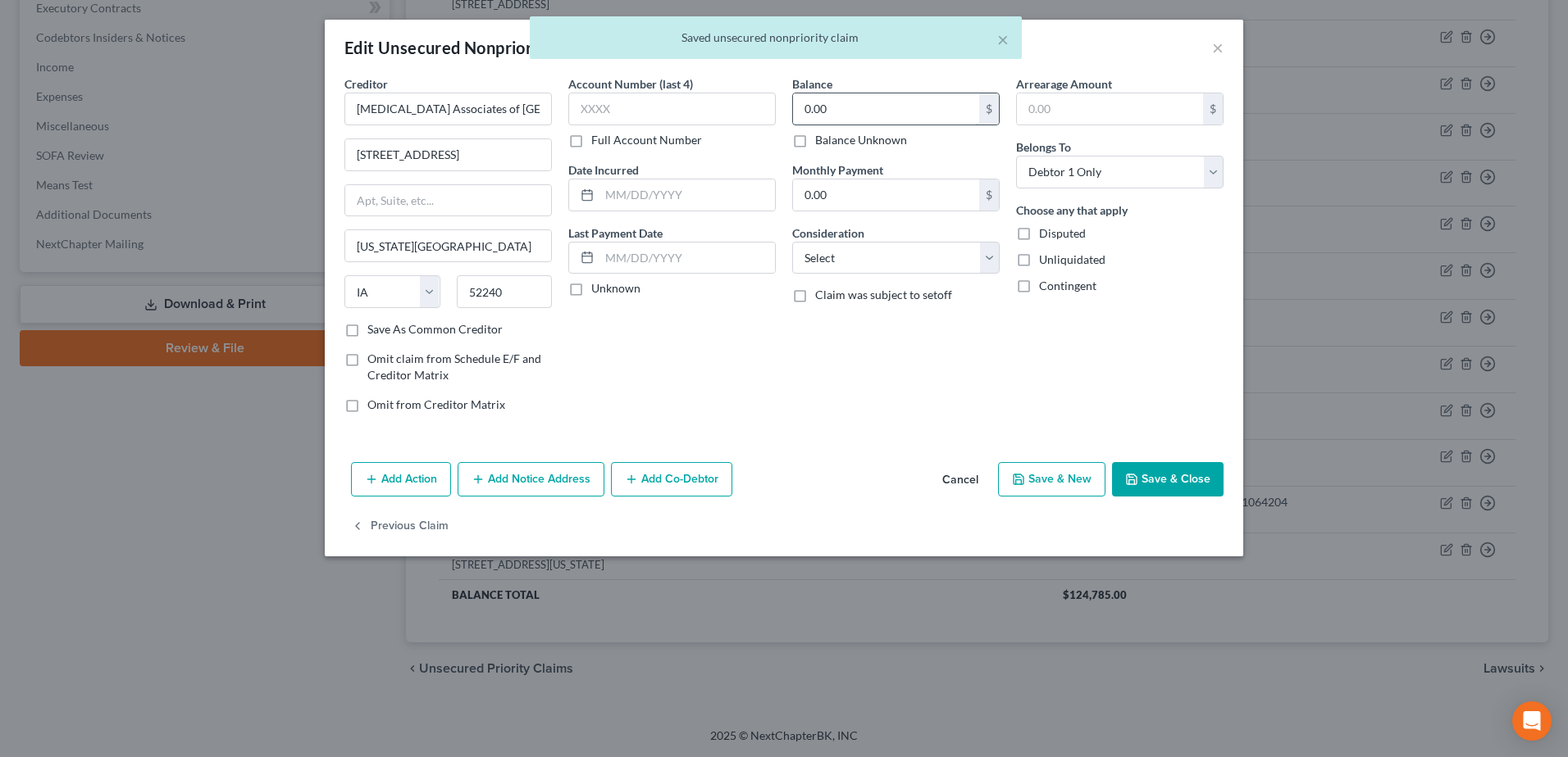
click at [942, 109] on input "0.00" at bounding box center [886, 109] width 187 height 32
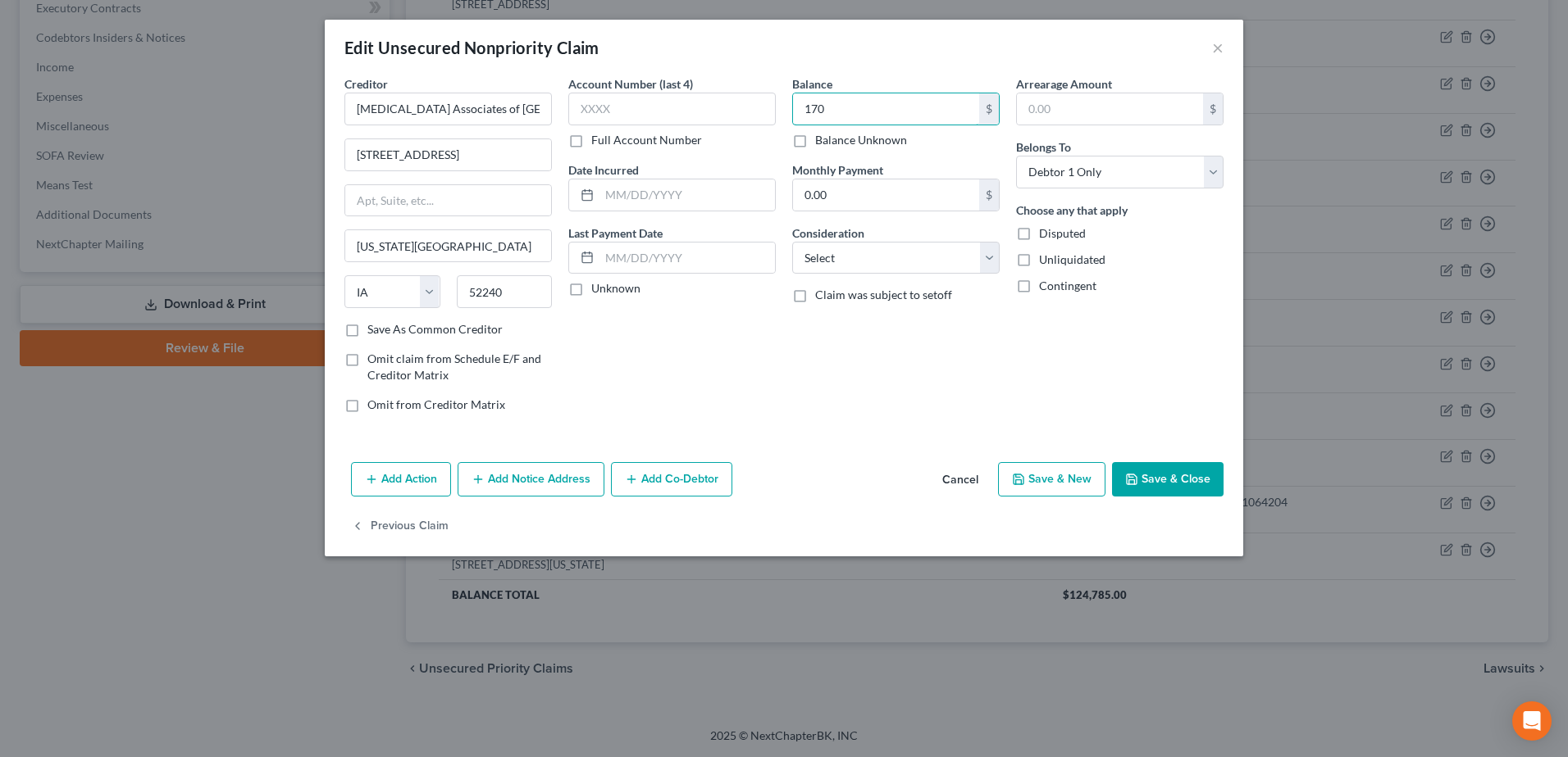
type input "170"
click at [647, 142] on label "Full Account Number" at bounding box center [646, 140] width 111 height 16
click at [608, 142] on input "Full Account Number" at bounding box center [603, 137] width 11 height 11
click at [640, 118] on input "text" at bounding box center [672, 109] width 208 height 33
paste input "29624"
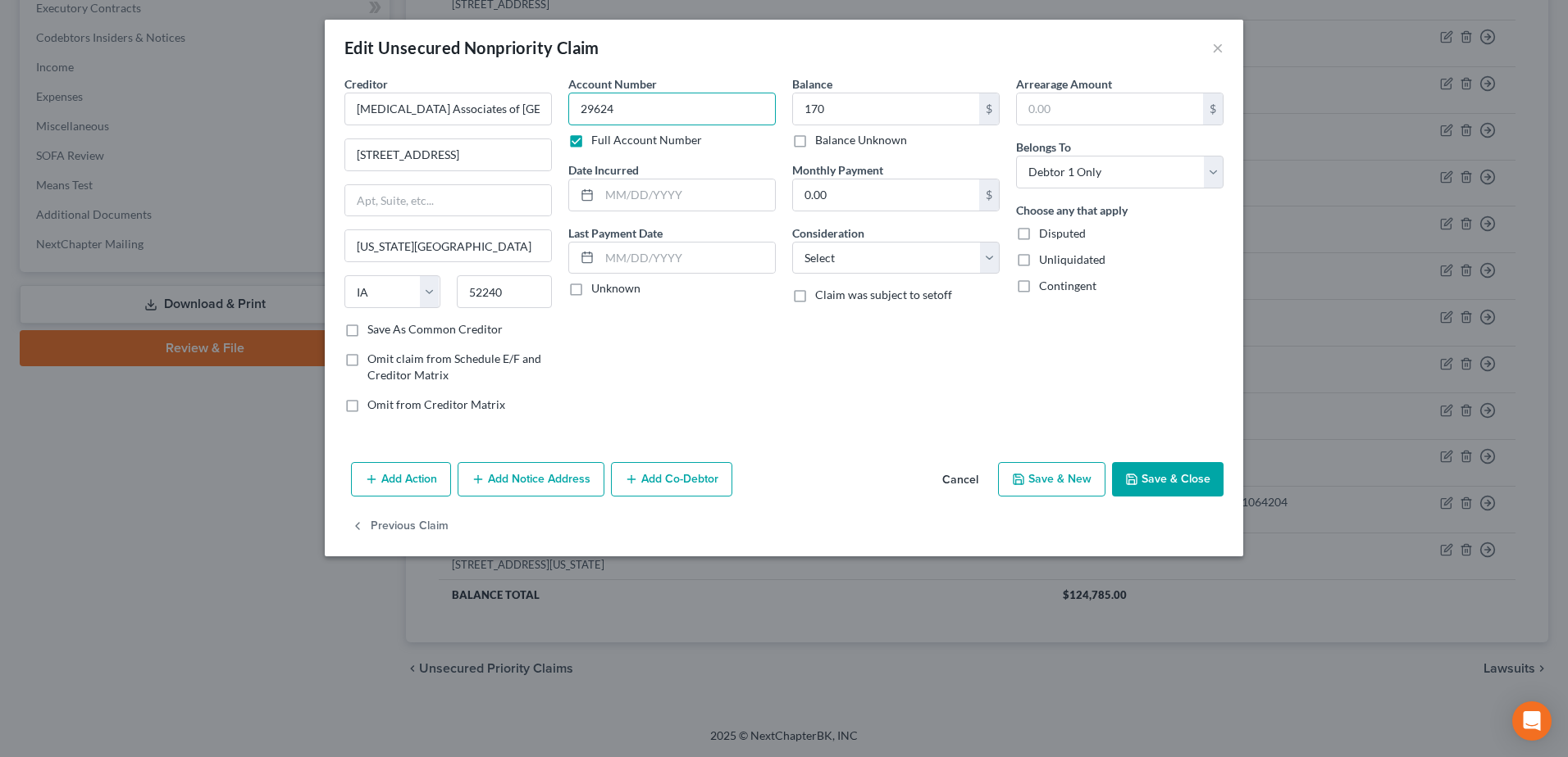
type input "29624"
click at [1128, 370] on div "Arrearage Amount $ Belongs To * Select Debtor 1 Only Debtor 2 Only Debtor 1 And…" at bounding box center [1119, 251] width 224 height 351
click at [1166, 489] on button "Save & Close" at bounding box center [1167, 479] width 112 height 34
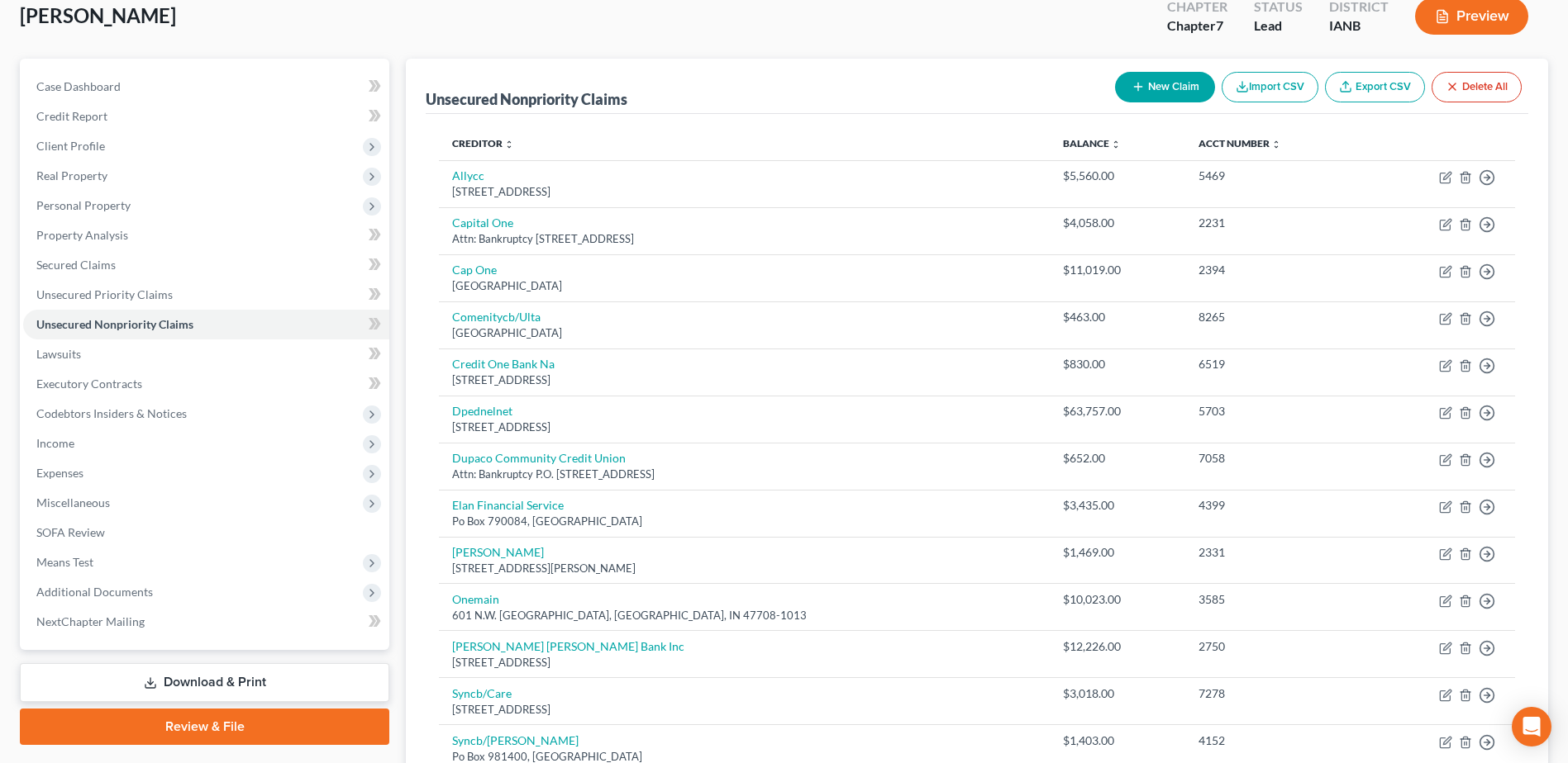
scroll to position [59, 0]
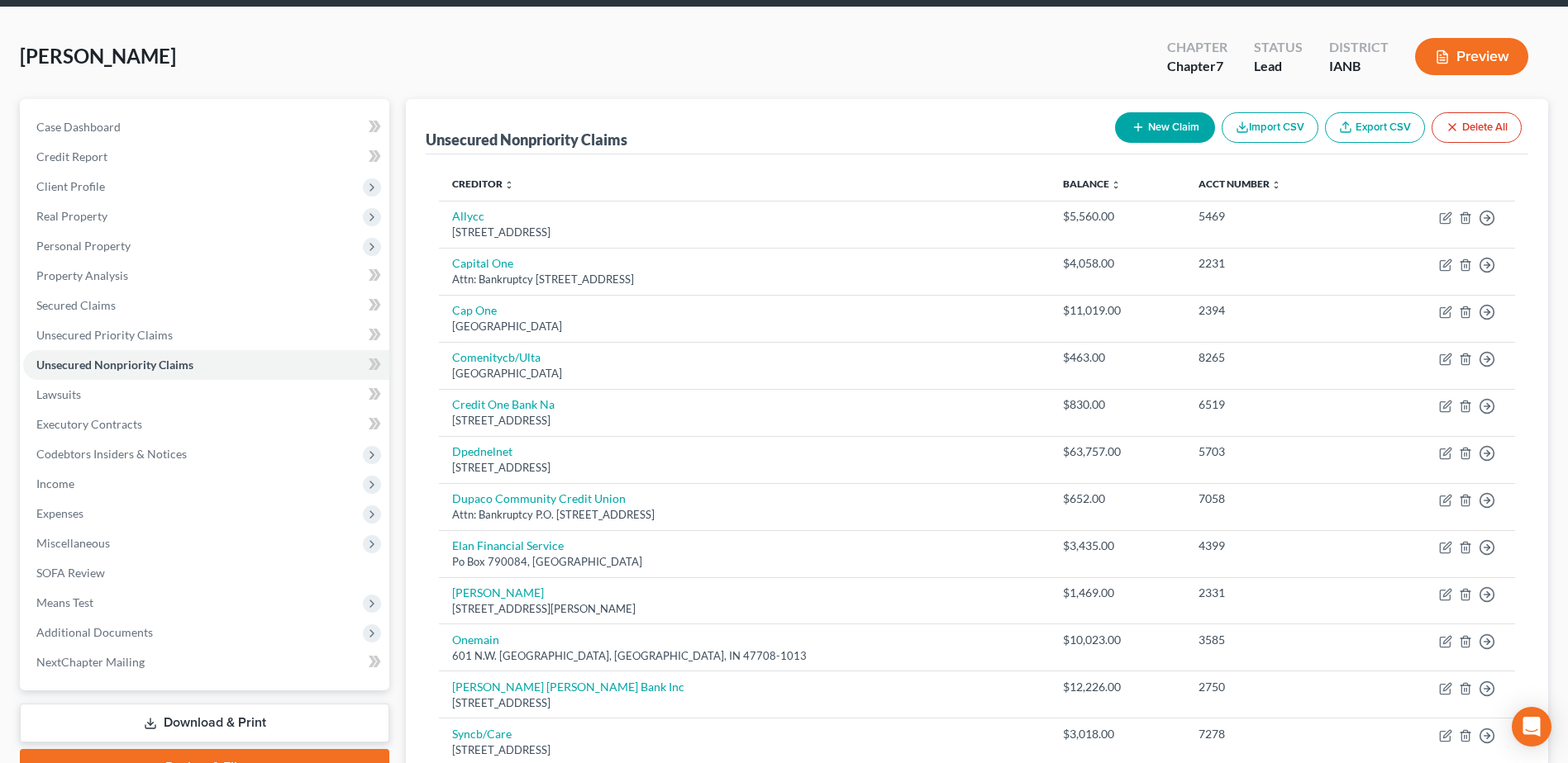
click at [1193, 130] on button "New Claim" at bounding box center [1165, 128] width 100 height 31
select select "0"
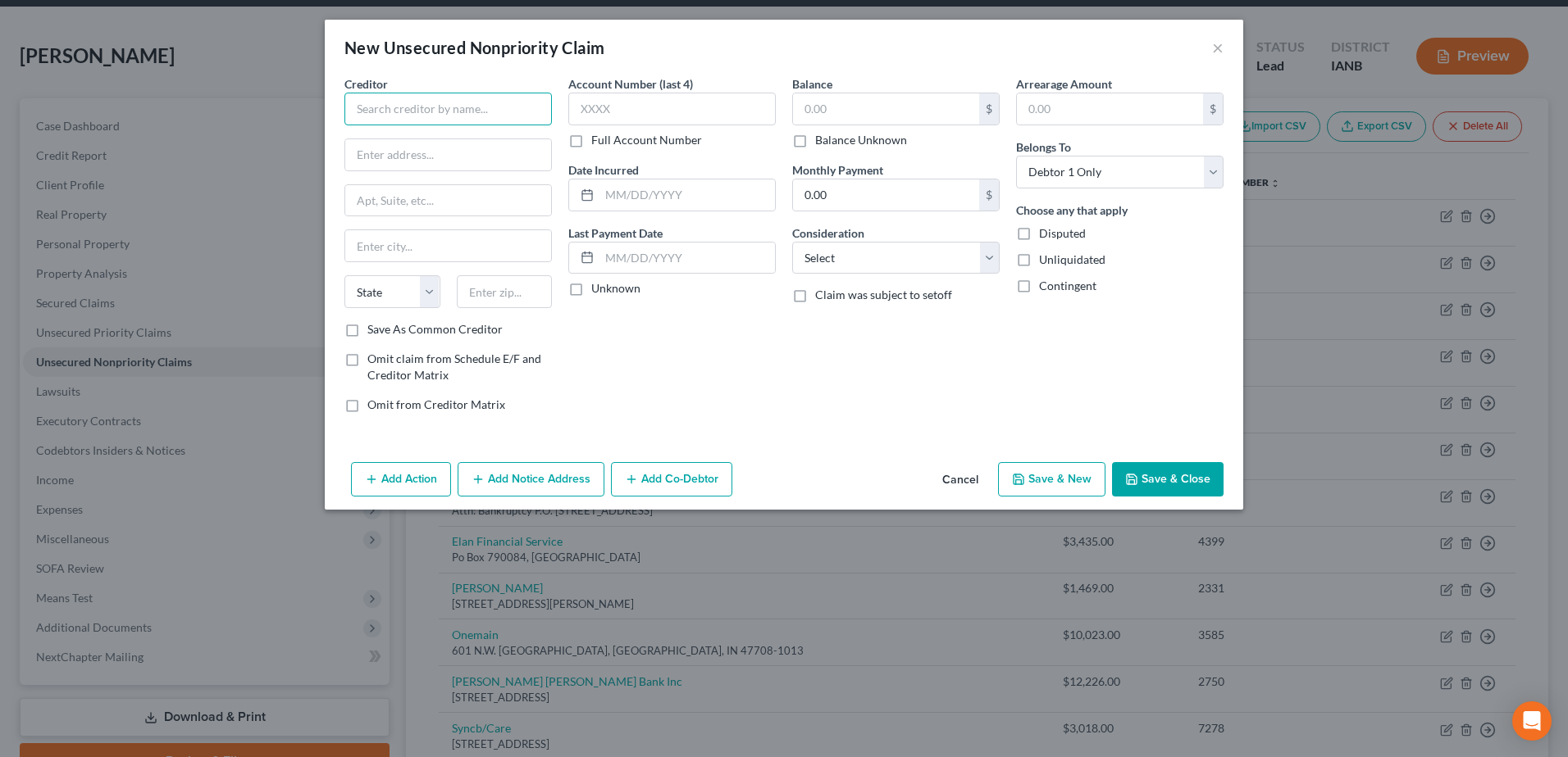
click at [465, 102] on input "text" at bounding box center [448, 109] width 208 height 33
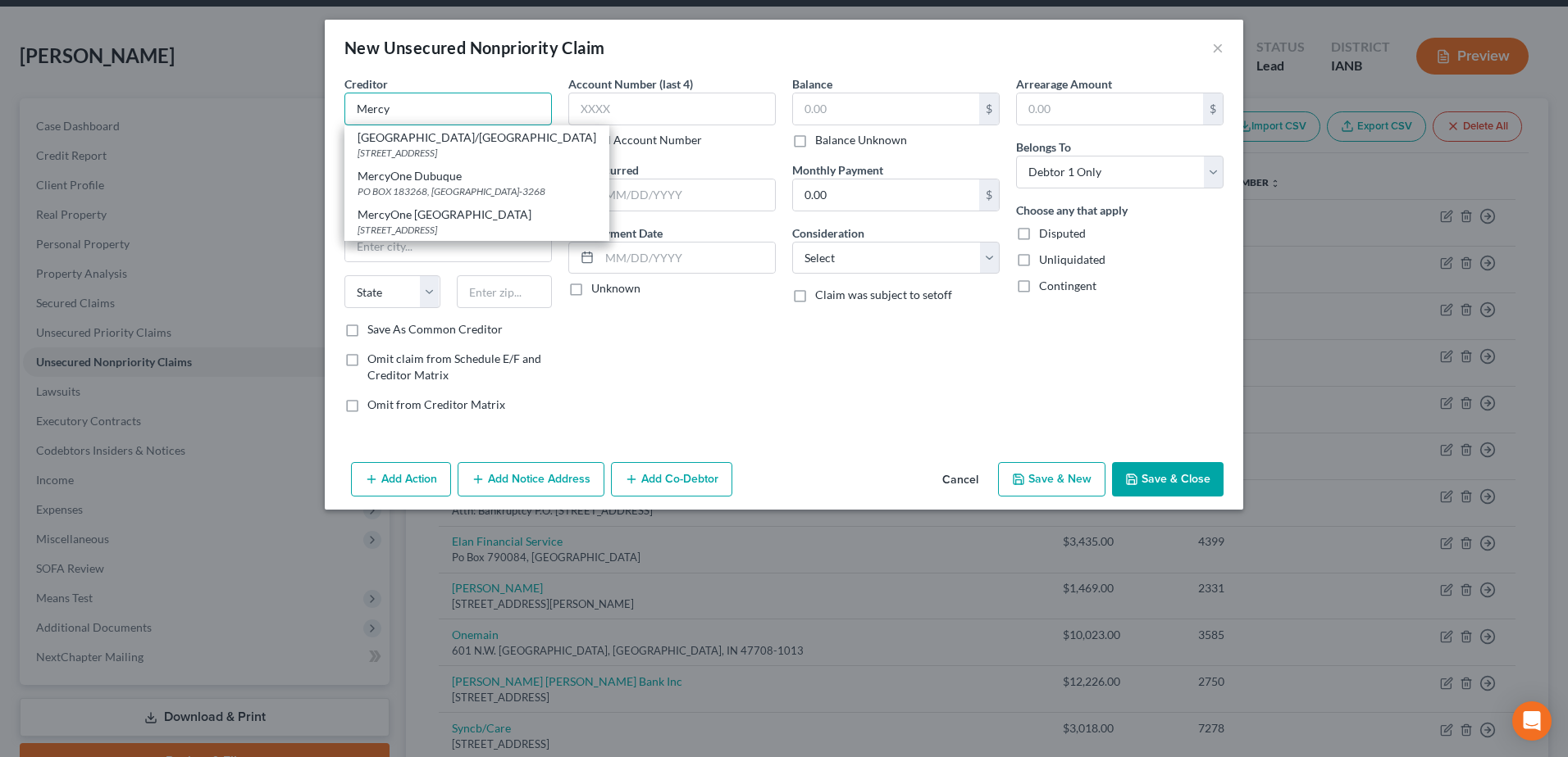
type input "Mercy"
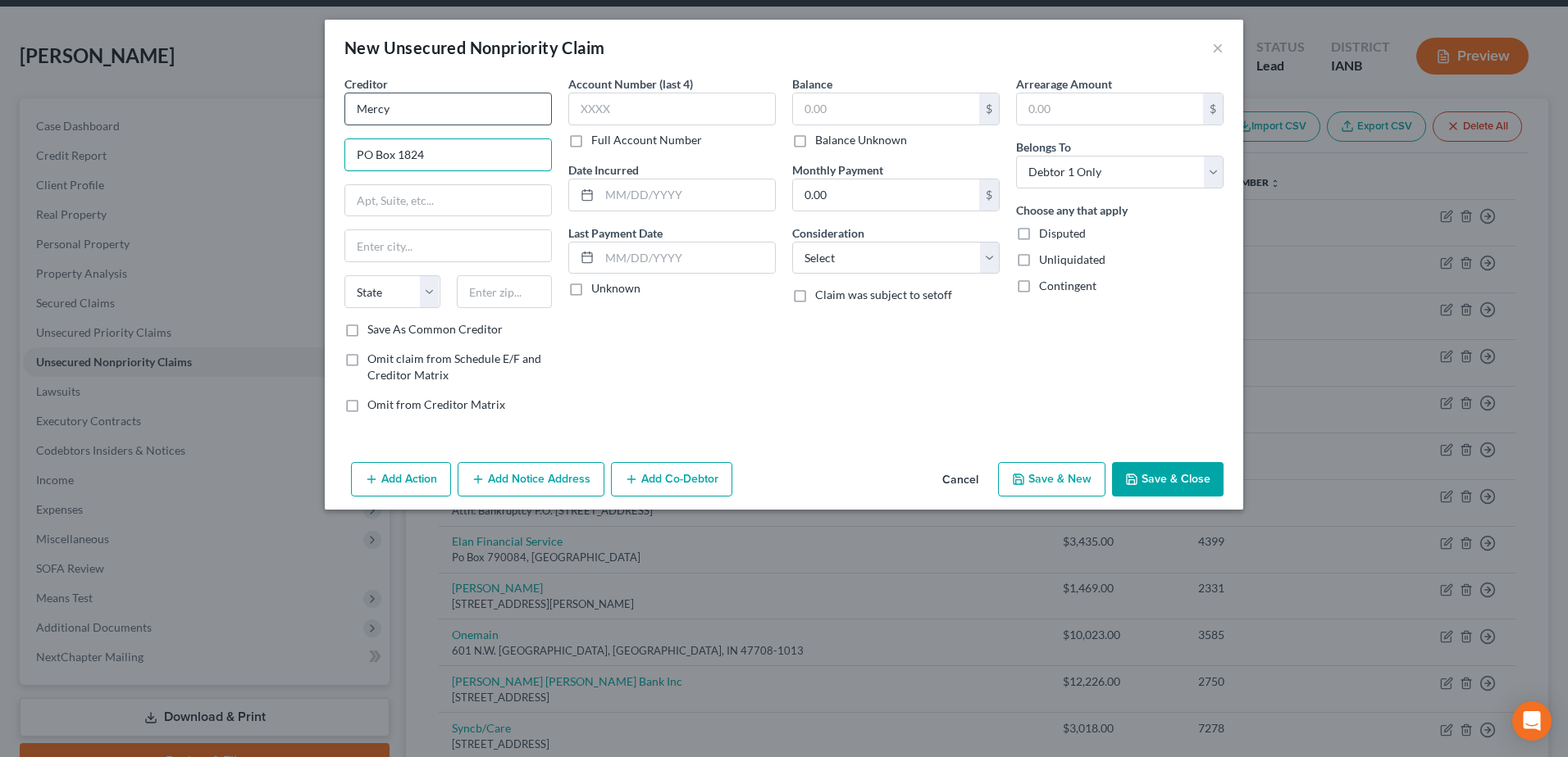
type input "PO Box 1824"
type input "52406"
type input "Cedar Rapids"
select select "16"
click at [834, 106] on input "text" at bounding box center [886, 109] width 187 height 32
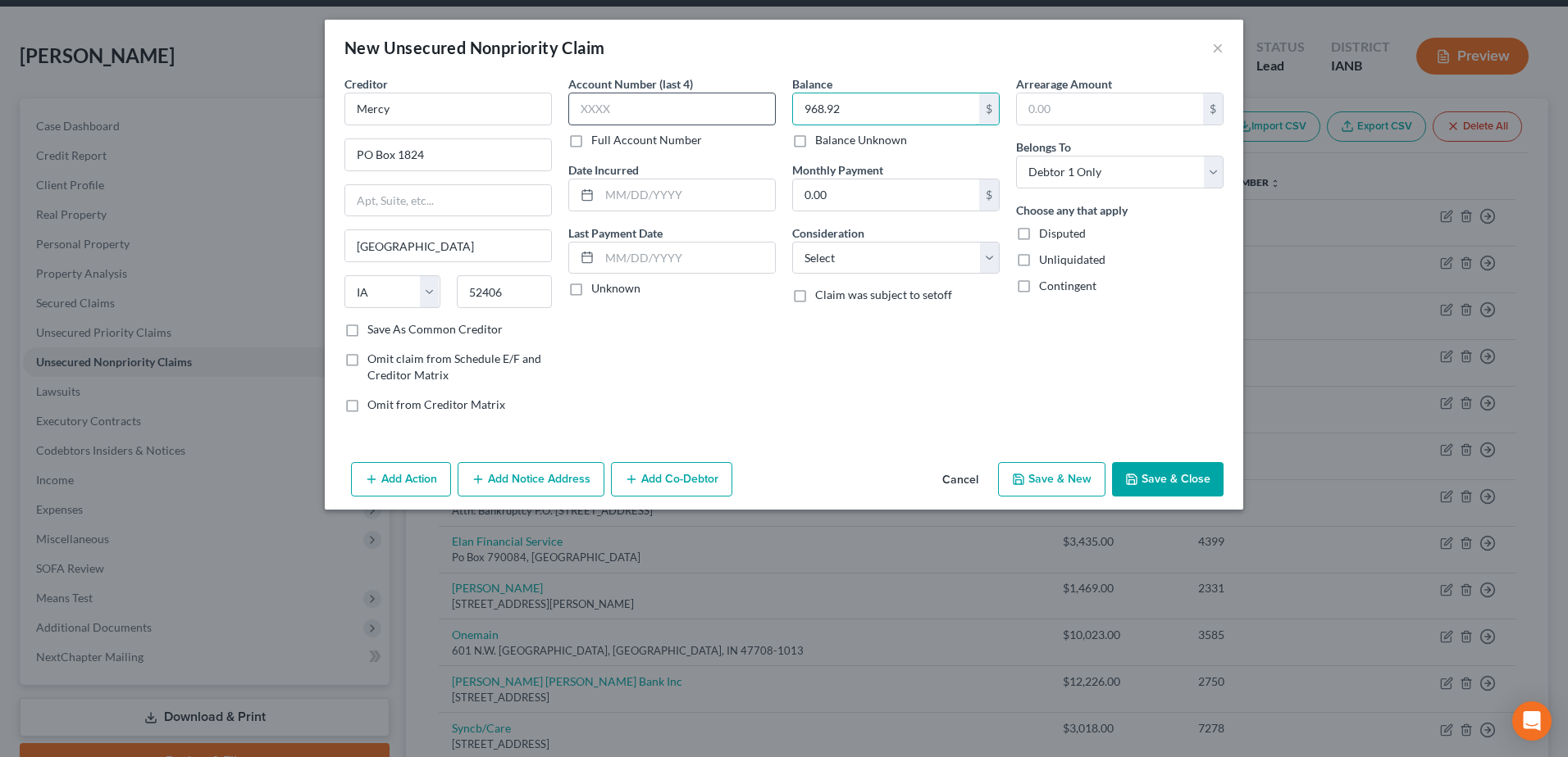
type input "968.92"
click at [710, 117] on input "text" at bounding box center [672, 109] width 208 height 33
type input "7801"
click at [1193, 476] on button "Save & Close" at bounding box center [1167, 479] width 112 height 34
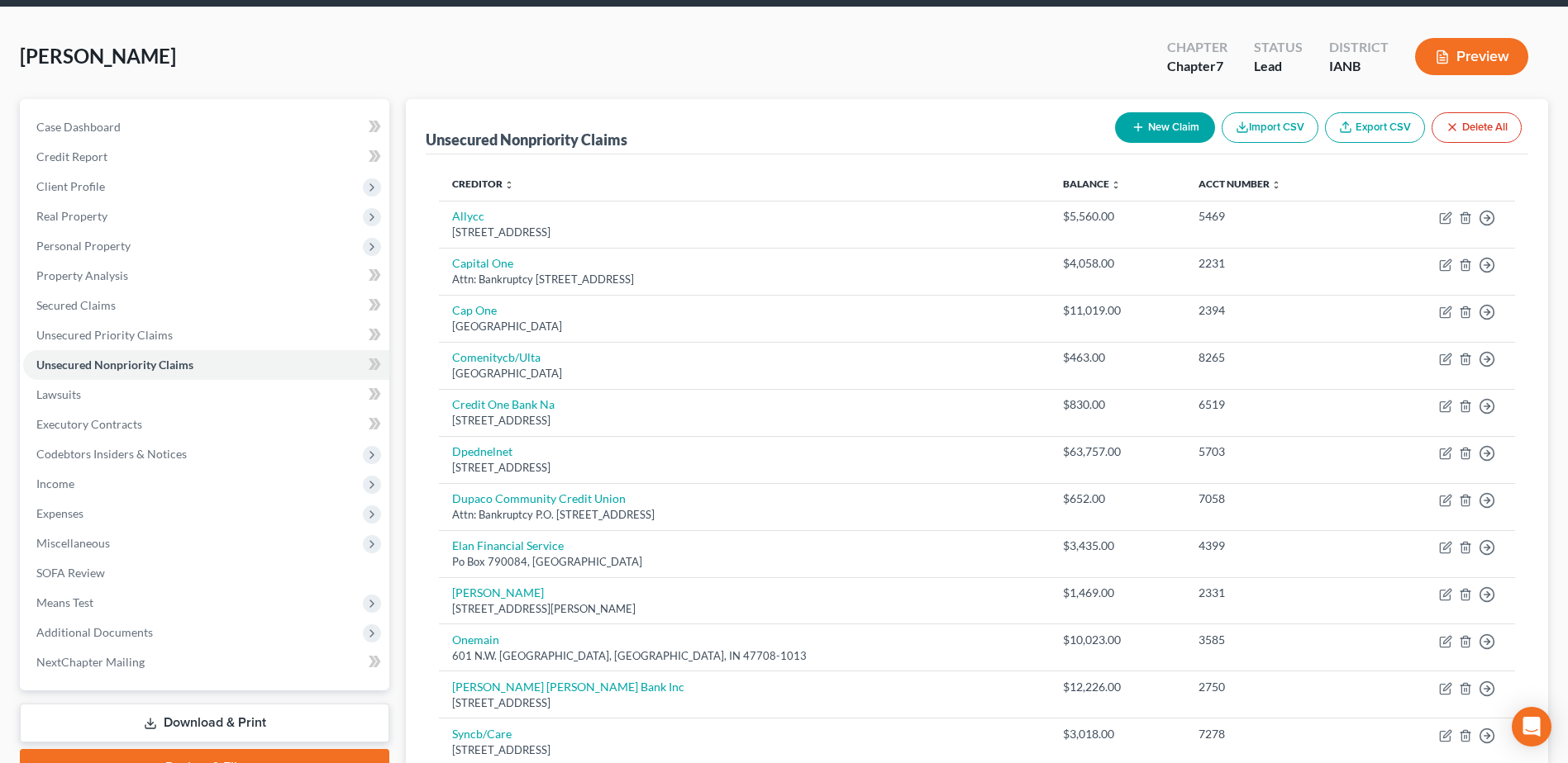
click at [1152, 127] on button "New Claim" at bounding box center [1165, 128] width 100 height 31
select select "0"
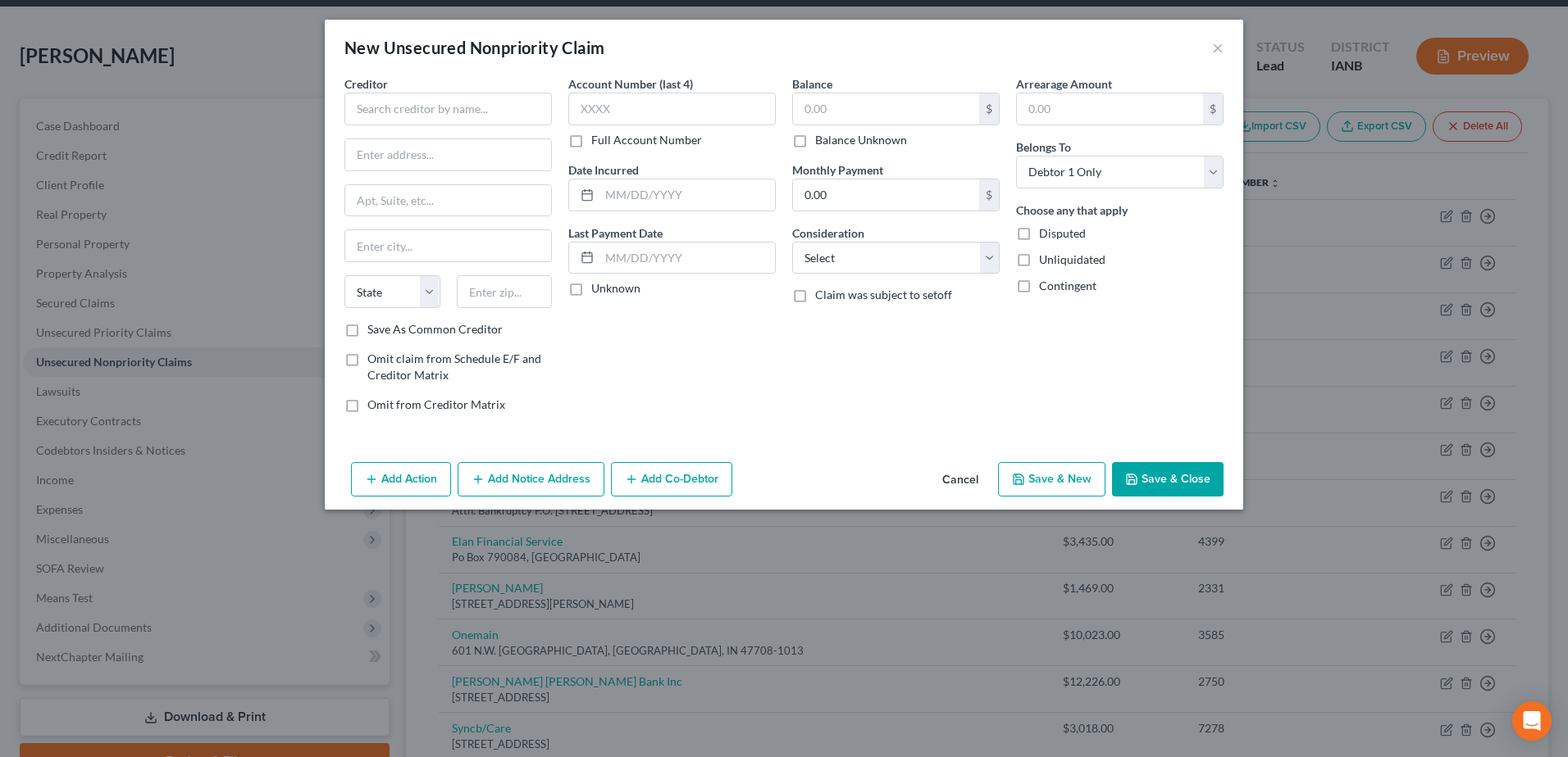
click at [440, 126] on div "Creditor * State AL AK AR AZ CA CO CT DE DC FL GA GU HI ID IL IN IA KS KY LA ME…" at bounding box center [448, 198] width 208 height 246
click at [449, 109] on input "text" at bounding box center [448, 109] width 208 height 33
type input "Professional Credit Service"
click at [883, 104] on input "text" at bounding box center [886, 109] width 187 height 32
type input "131.16"
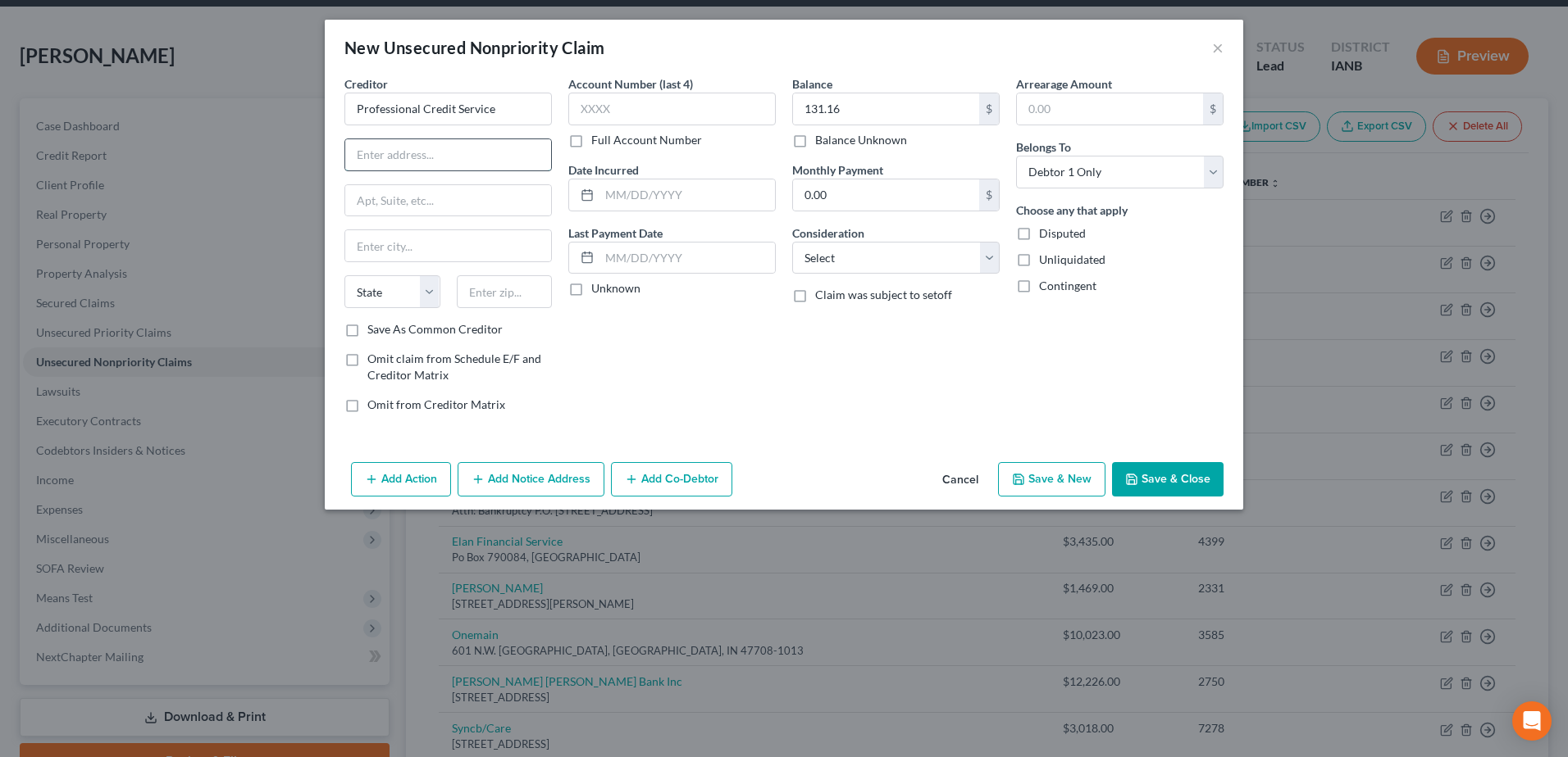
click at [384, 156] on input "text" at bounding box center [448, 155] width 206 height 32
type input "PO Box 7548"
click at [480, 287] on input "text" at bounding box center [504, 291] width 96 height 33
type input "97475"
click at [537, 230] on div at bounding box center [448, 246] width 208 height 33
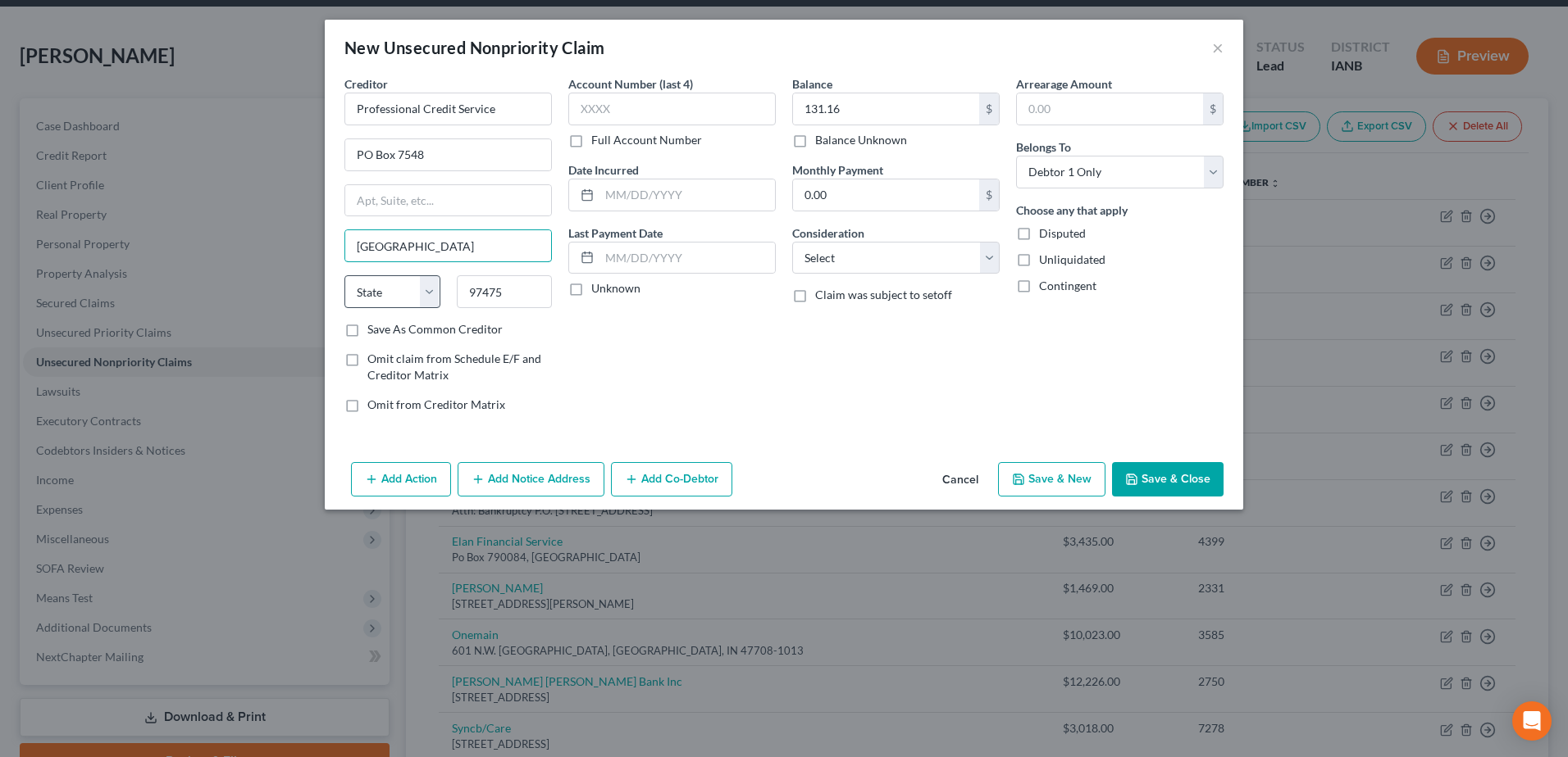
type input "Springfield"
click at [428, 300] on select "State AL AK AR AZ CA CO CT DE DC FL GA GU HI ID IL IN IA KS KY LA ME MD MA MI M…" at bounding box center [392, 291] width 96 height 33
select select "38"
click at [344, 275] on select "State AL AK AR AZ CA CO CT DE DC FL GA GU HI ID IL IN IA KS KY LA ME MD MA MI M…" at bounding box center [392, 291] width 96 height 33
click at [1207, 484] on button "Save & Close" at bounding box center [1167, 479] width 112 height 34
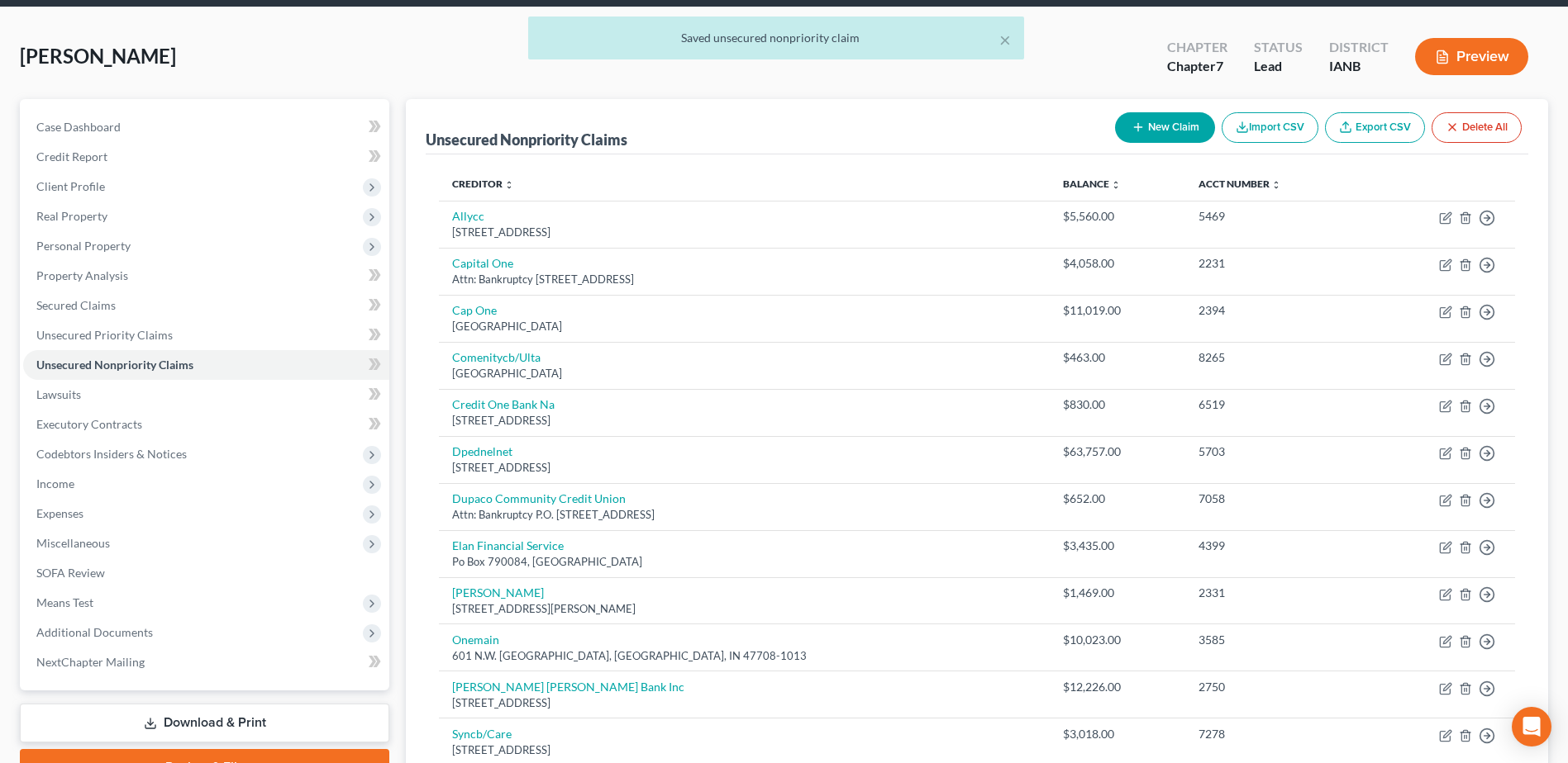
scroll to position [570, 0]
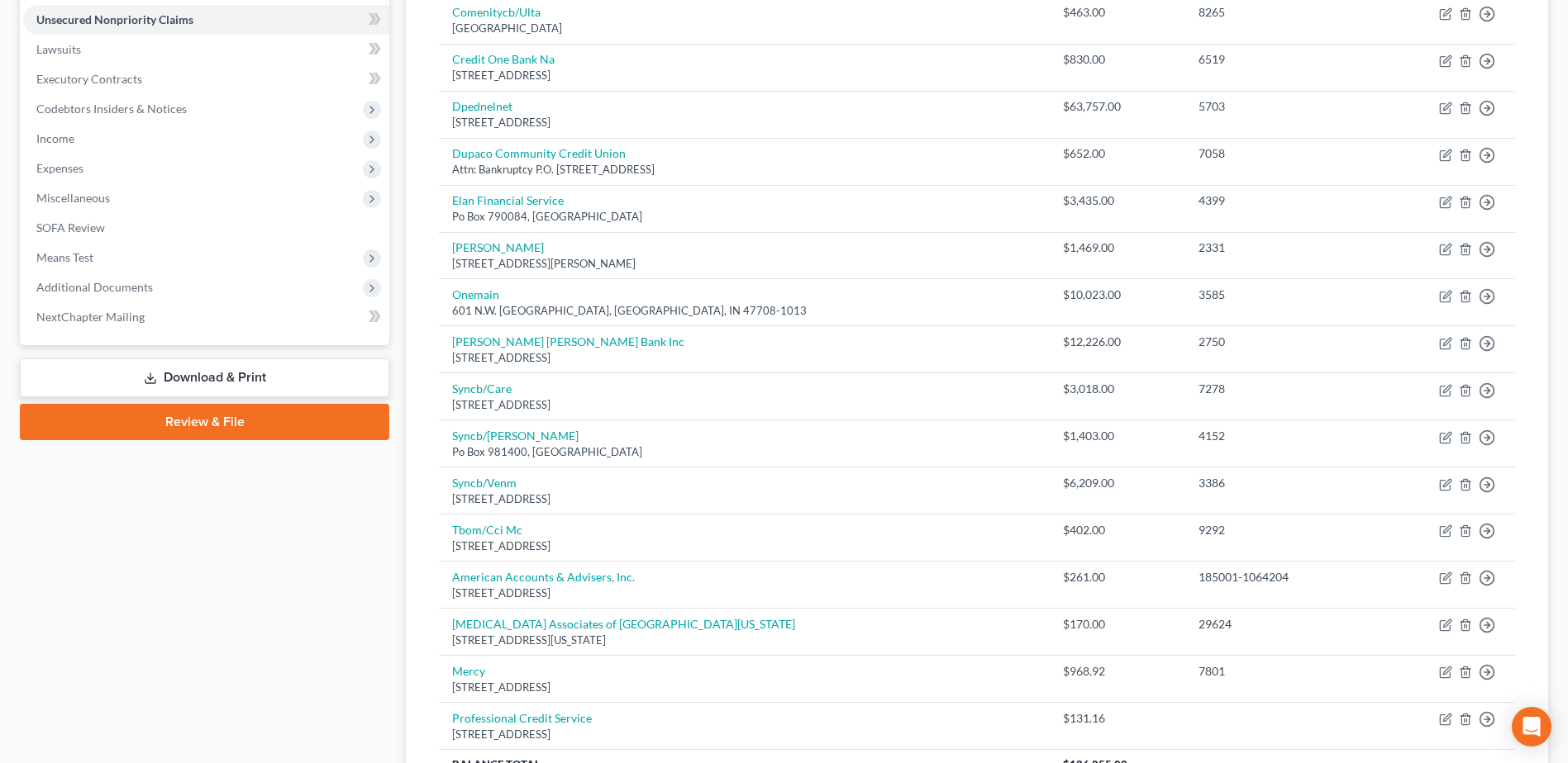
click at [209, 378] on link "Download & Print" at bounding box center [204, 378] width 369 height 39
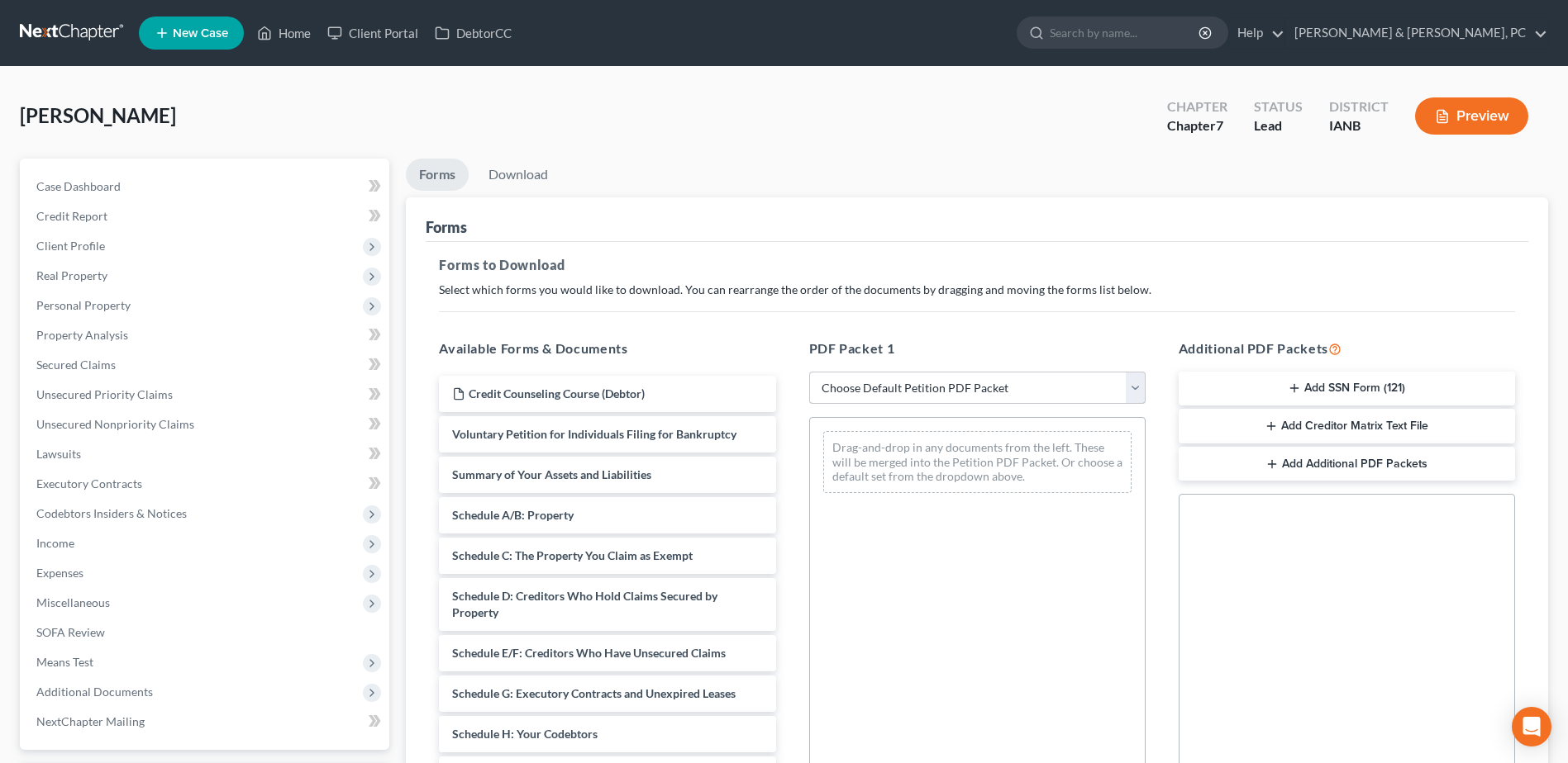
click at [1018, 378] on select "Choose Default Petition PDF Packet Complete Bankruptcy Petition (all forms and …" at bounding box center [977, 388] width 337 height 33
select select "3"
click at [809, 372] on select "Choose Default Petition PDF Packet Complete Bankruptcy Petition (all forms and …" at bounding box center [977, 388] width 337 height 33
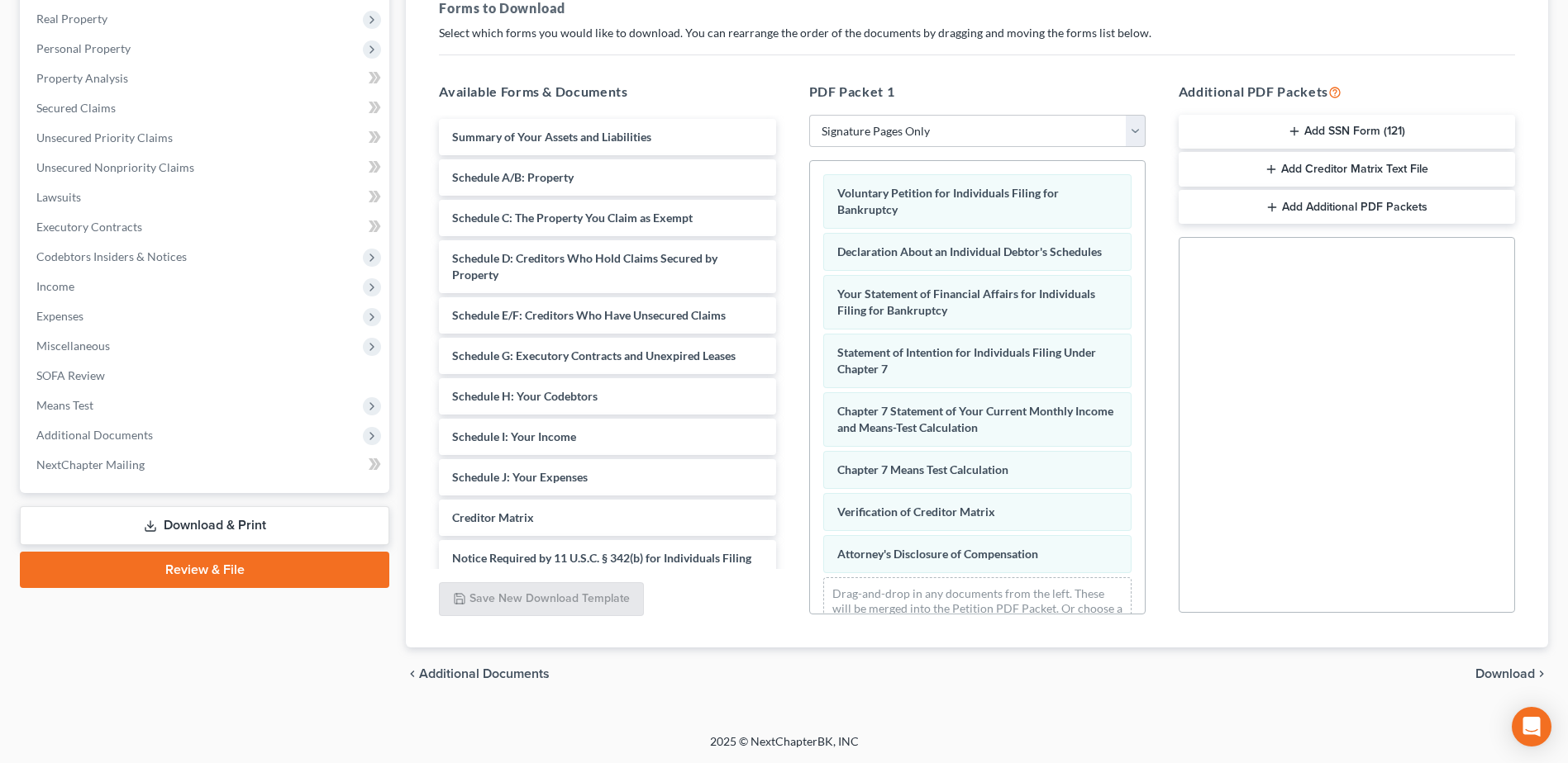
click at [1507, 671] on span "Download" at bounding box center [1504, 674] width 59 height 13
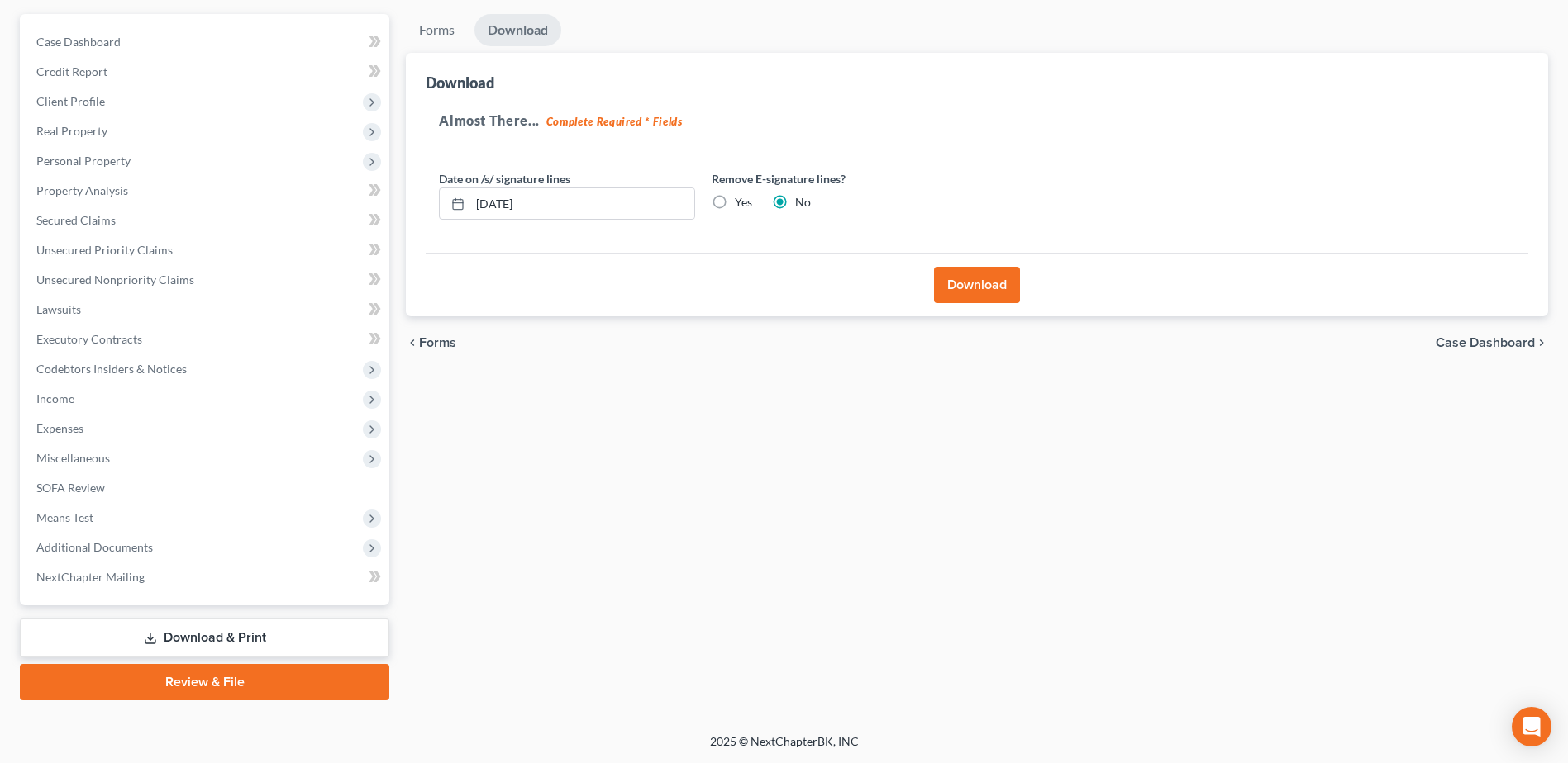
click at [737, 204] on label "Yes" at bounding box center [744, 202] width 17 height 16
click at [741, 204] on input "Yes" at bounding box center [746, 199] width 11 height 11
radio input "true"
radio input "false"
click at [994, 280] on button "Download" at bounding box center [977, 285] width 86 height 36
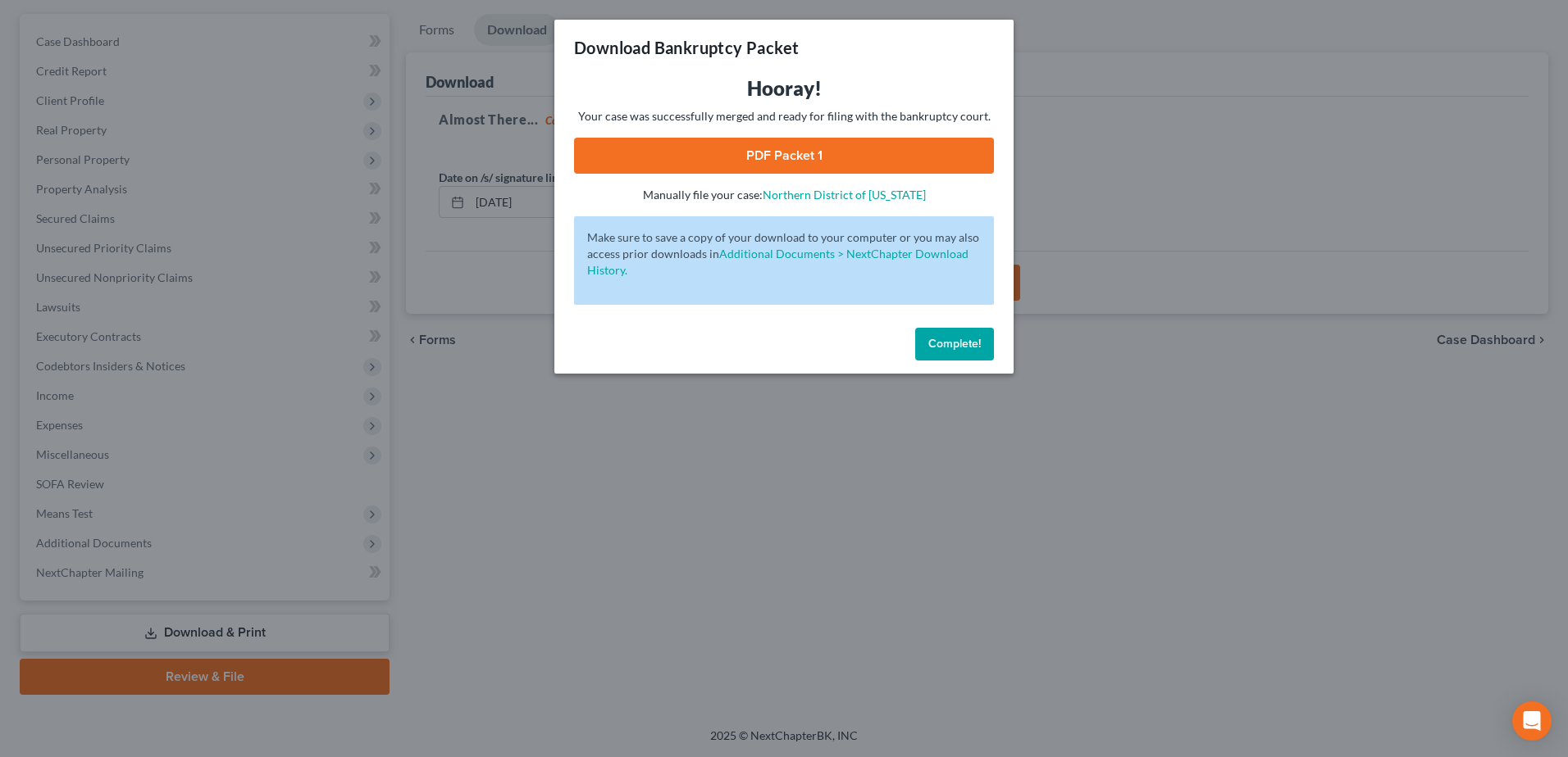
click at [833, 162] on link "PDF Packet 1" at bounding box center [784, 156] width 420 height 36
drag, startPoint x: 980, startPoint y: 339, endPoint x: 796, endPoint y: 291, distance: 190.2
click at [980, 340] on button "Complete!" at bounding box center [954, 344] width 78 height 33
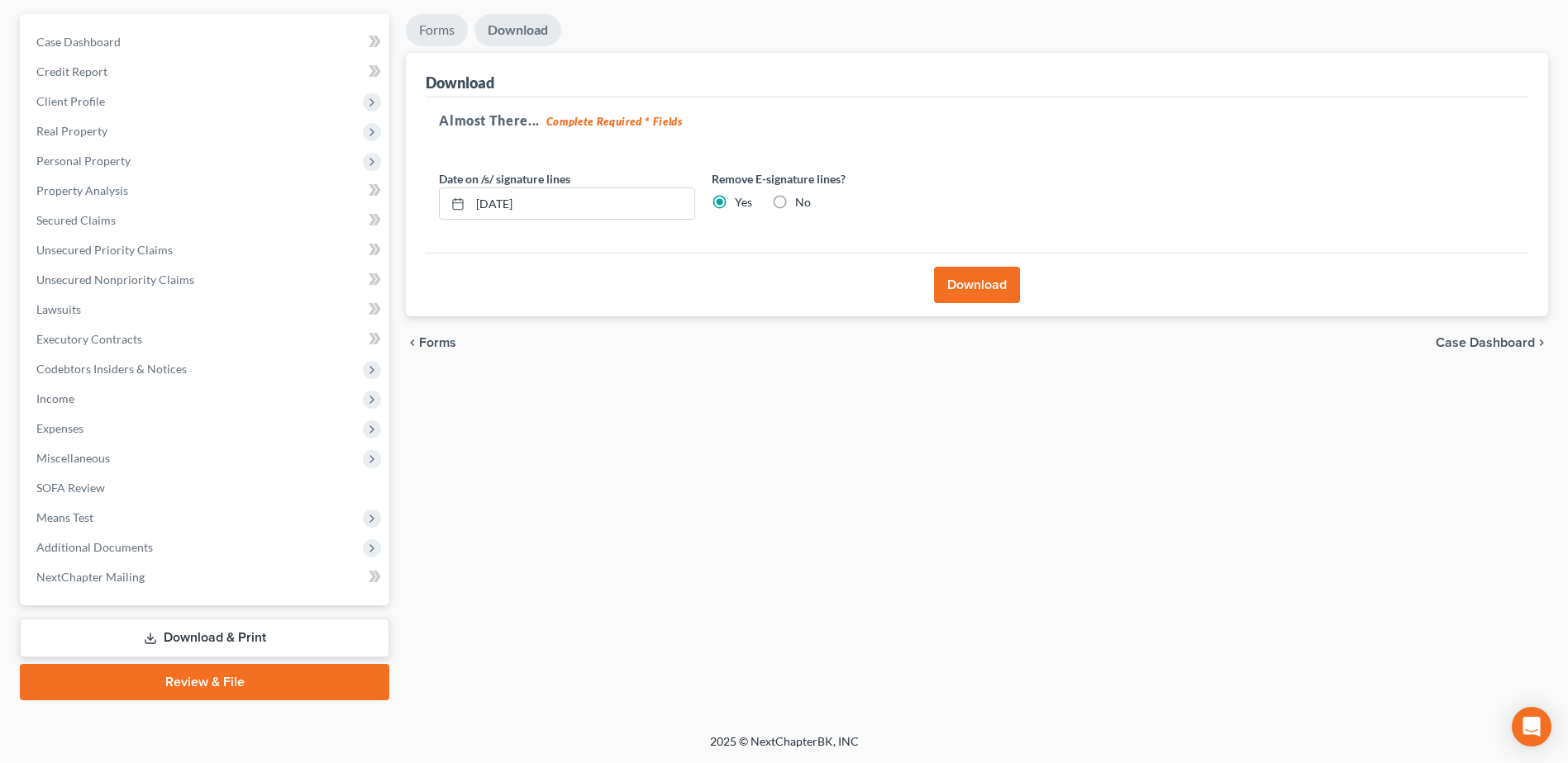
click at [460, 33] on link "Forms" at bounding box center [437, 30] width 62 height 33
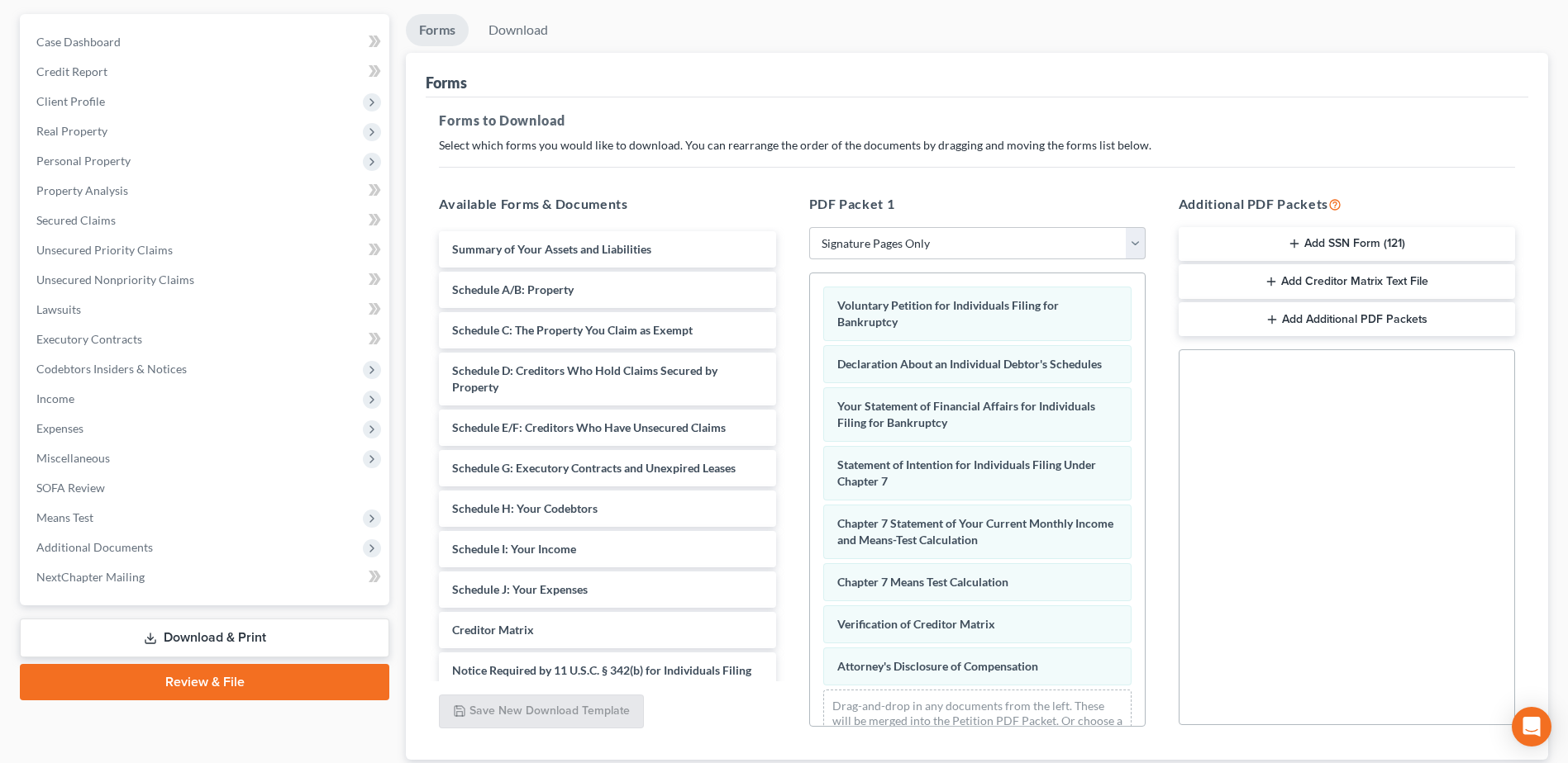
click at [1329, 282] on button "Add Creditor Matrix Text File" at bounding box center [1347, 282] width 337 height 34
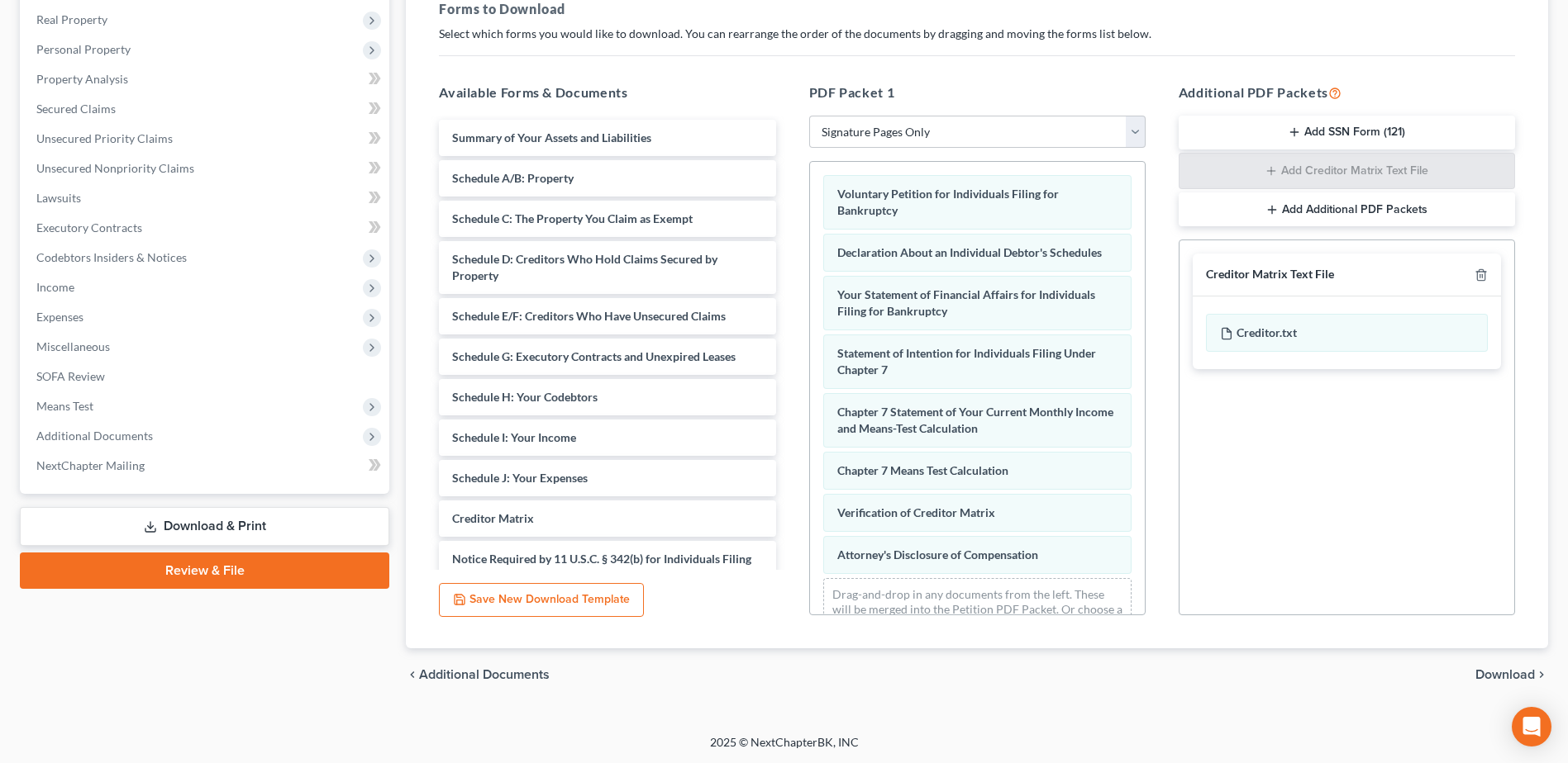
scroll to position [257, 0]
click at [1507, 675] on span "Download" at bounding box center [1504, 674] width 59 height 13
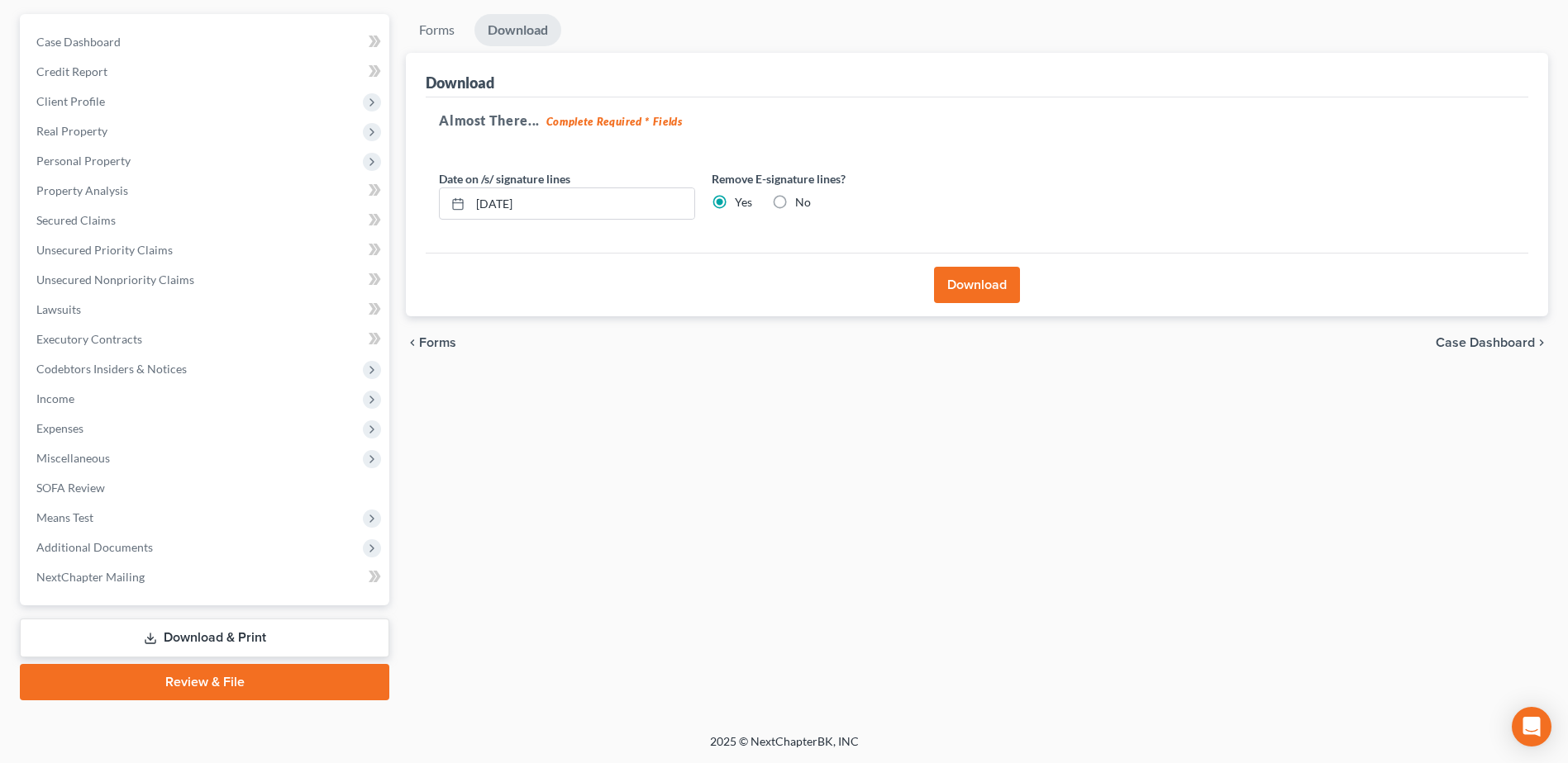
scroll to position [144, 0]
click at [969, 276] on button "Download" at bounding box center [977, 285] width 86 height 36
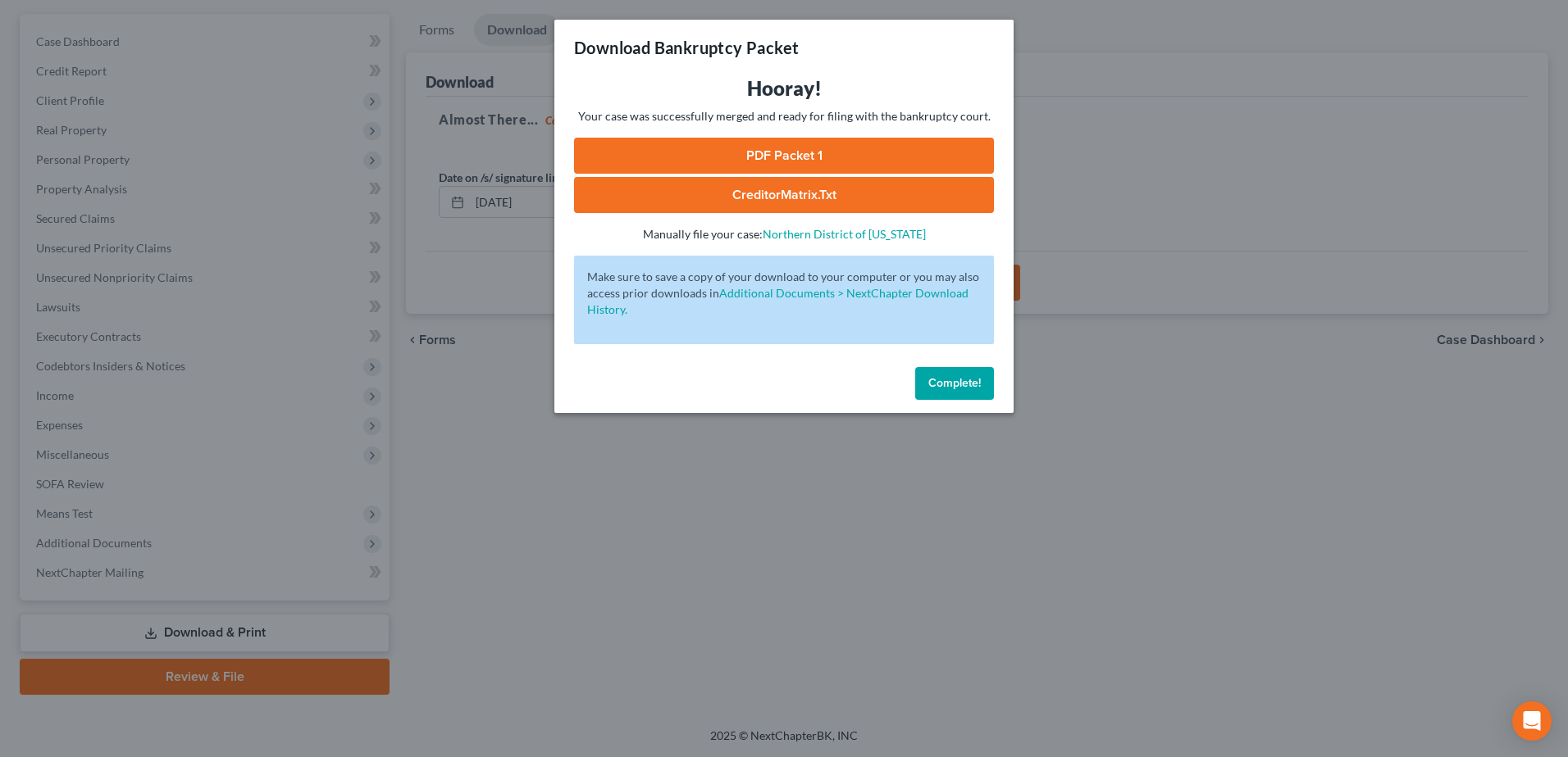
click at [791, 198] on link "CreditorMatrix.txt" at bounding box center [784, 195] width 420 height 36
click at [964, 383] on span "Complete!" at bounding box center [955, 383] width 53 height 14
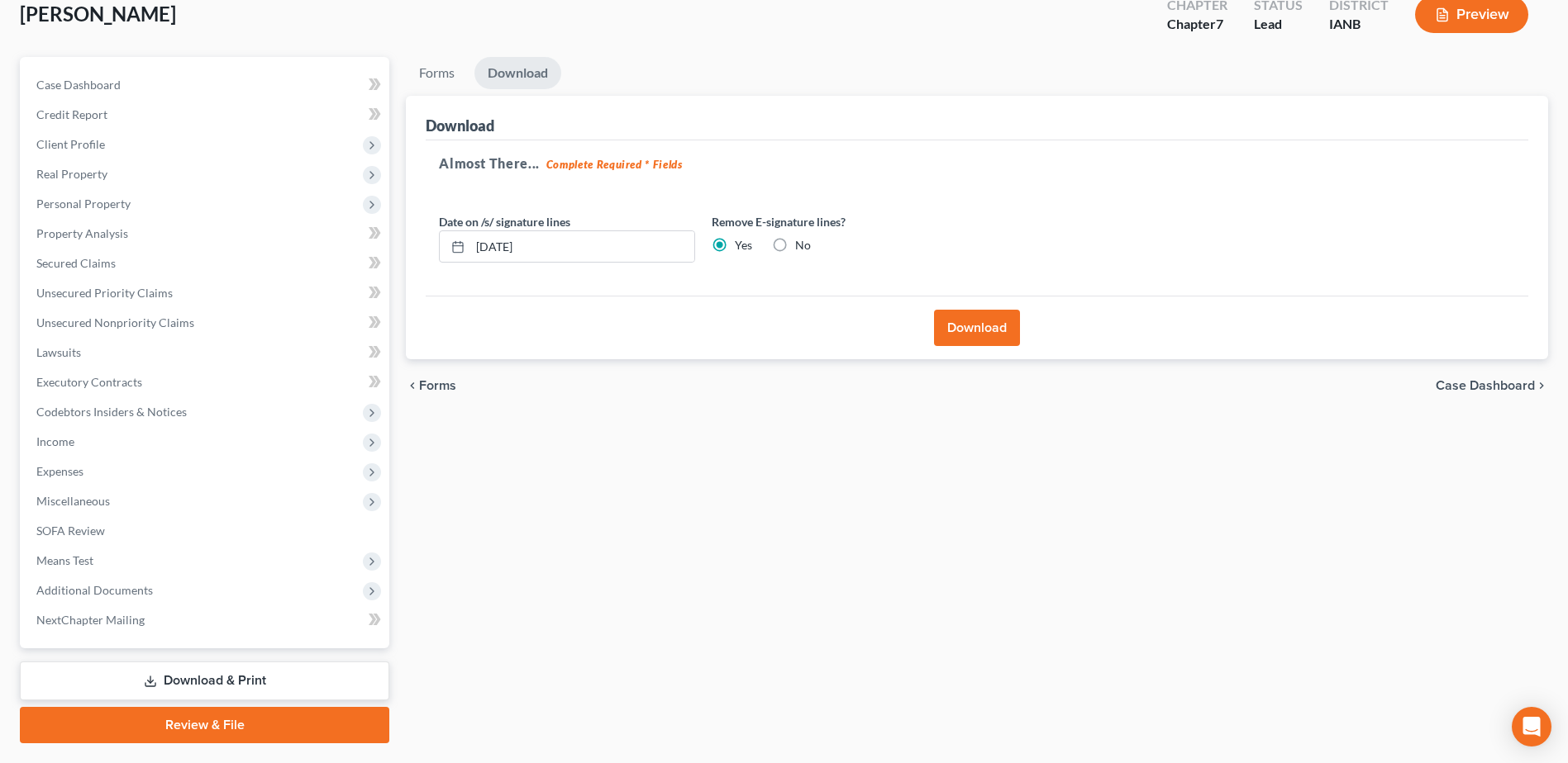
scroll to position [62, 0]
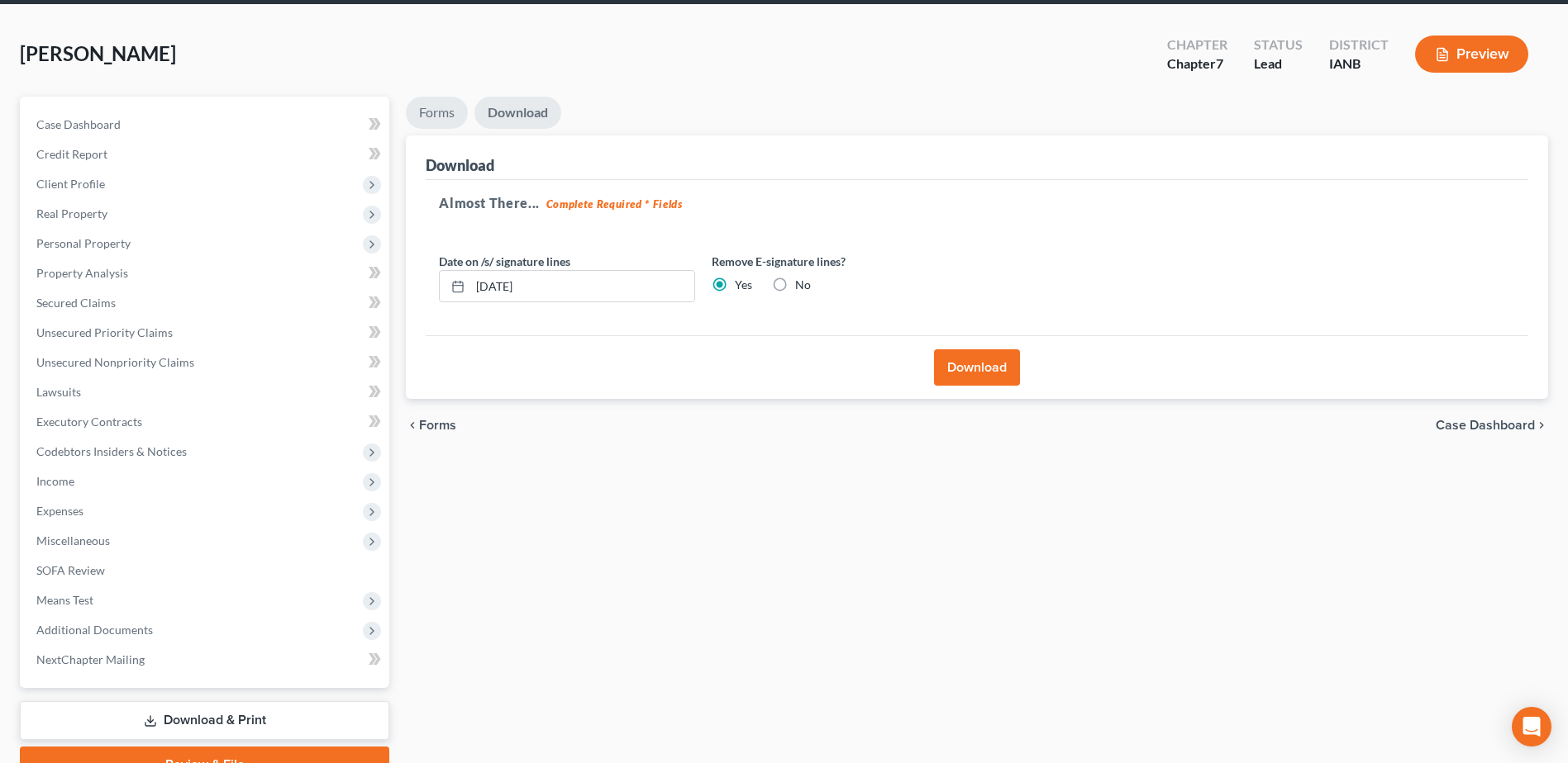
click at [432, 106] on link "Forms" at bounding box center [437, 113] width 62 height 33
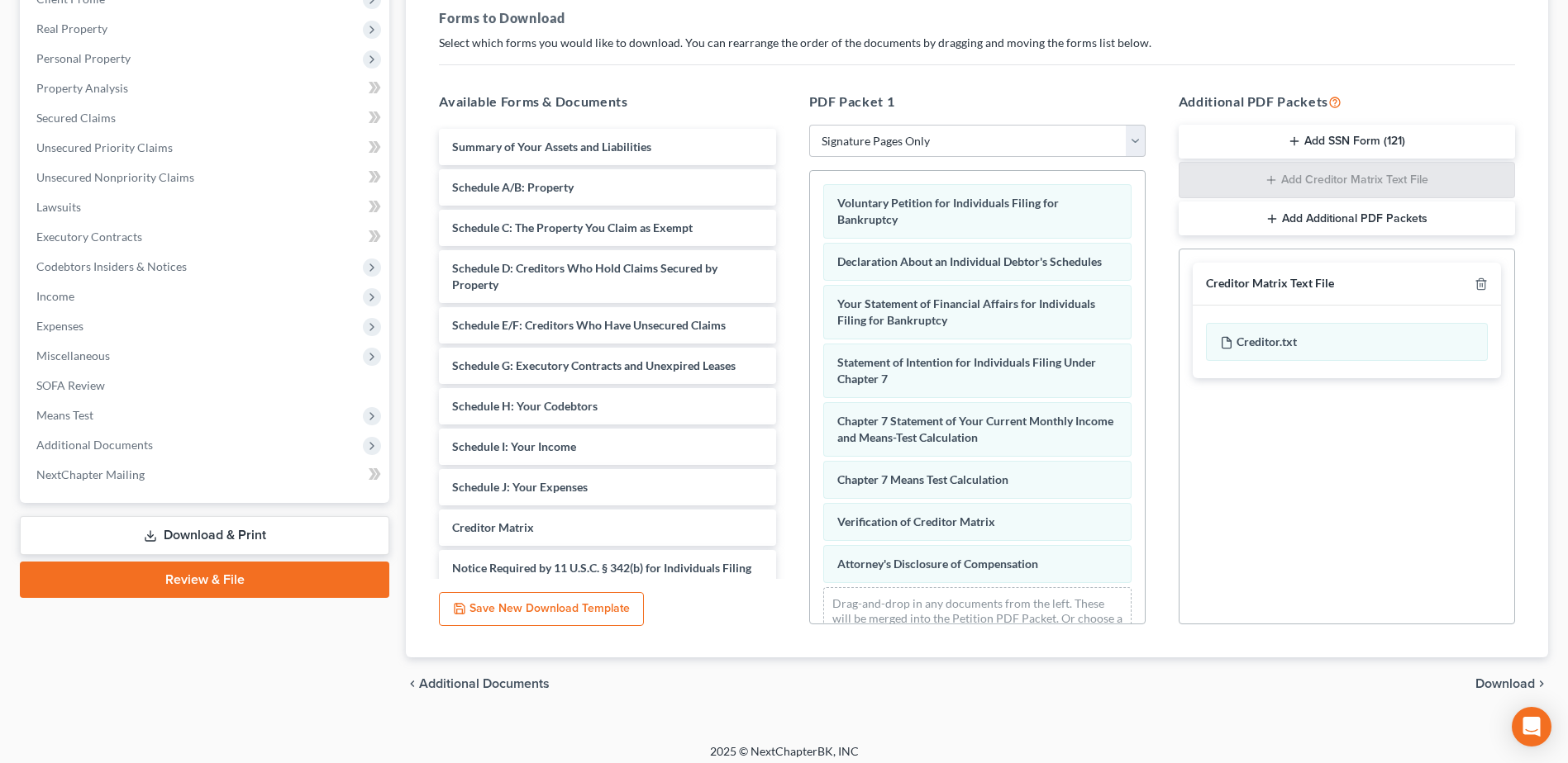
scroll to position [257, 0]
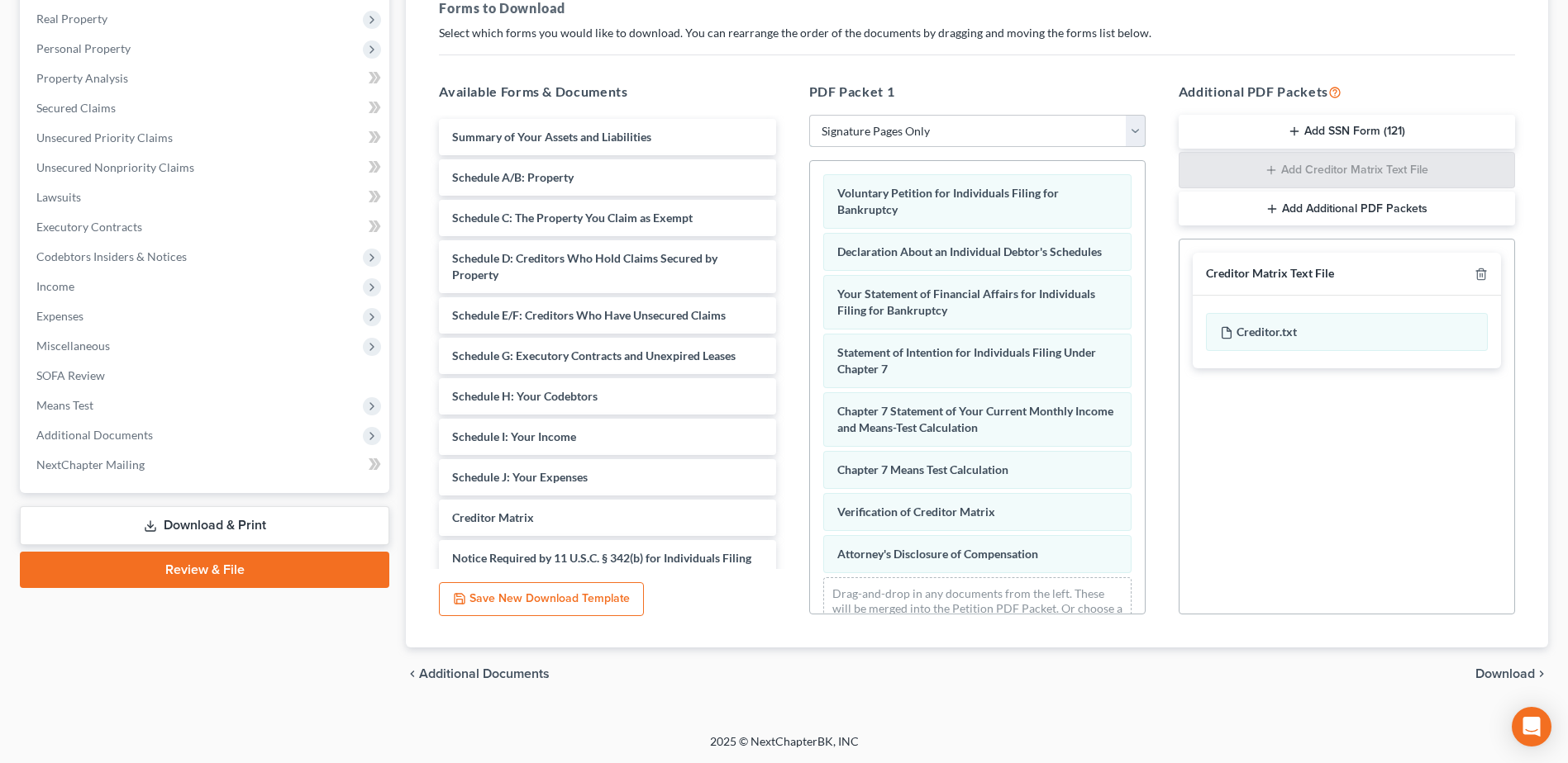
click at [907, 119] on select "Choose Default Petition PDF Packet Complete Bankruptcy Petition (all forms and …" at bounding box center [977, 131] width 337 height 33
select select
click at [809, 115] on select "Choose Default Petition PDF Packet Complete Bankruptcy Petition (all forms and …" at bounding box center [977, 131] width 337 height 33
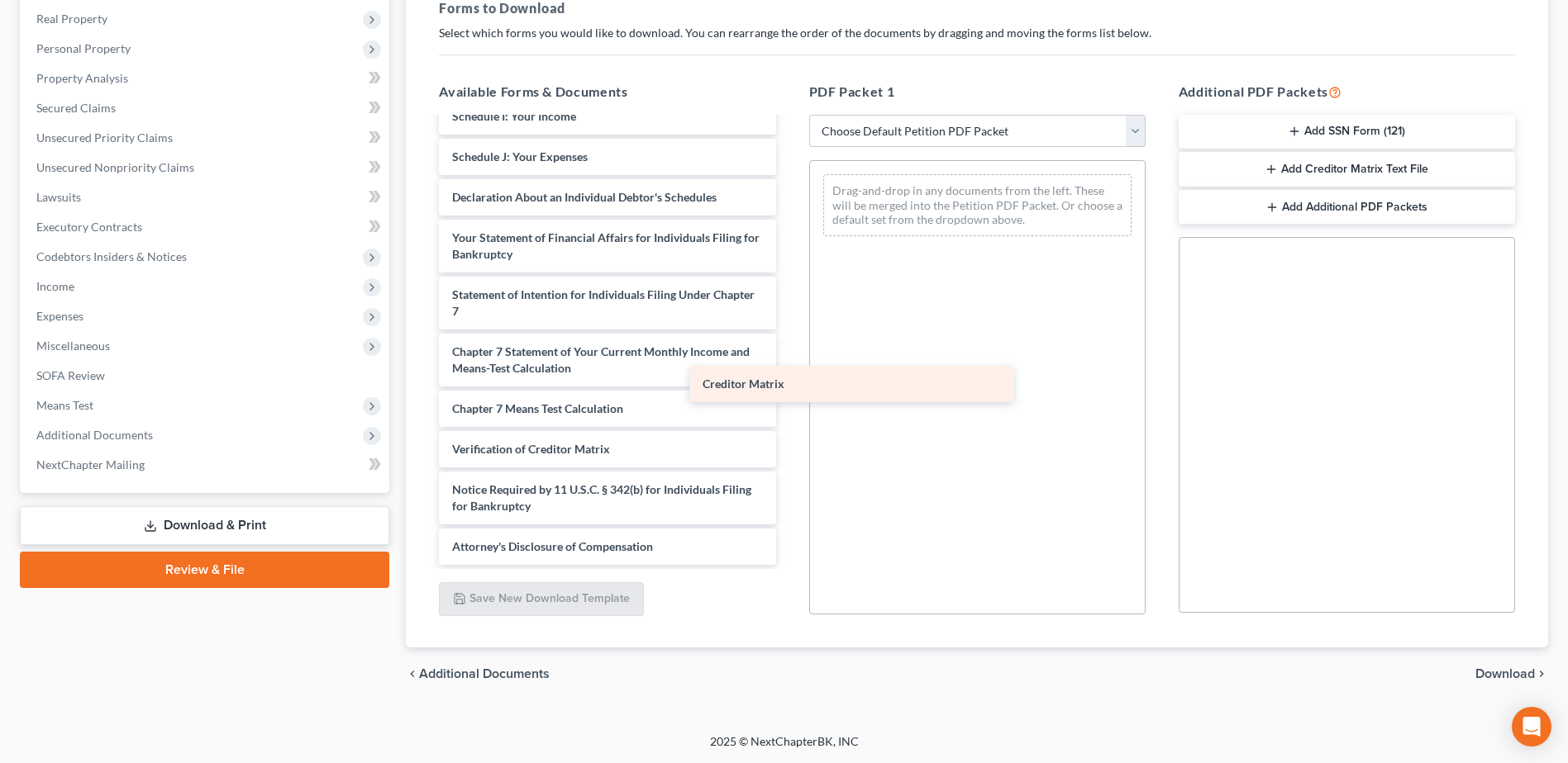
scroll to position [402, 0]
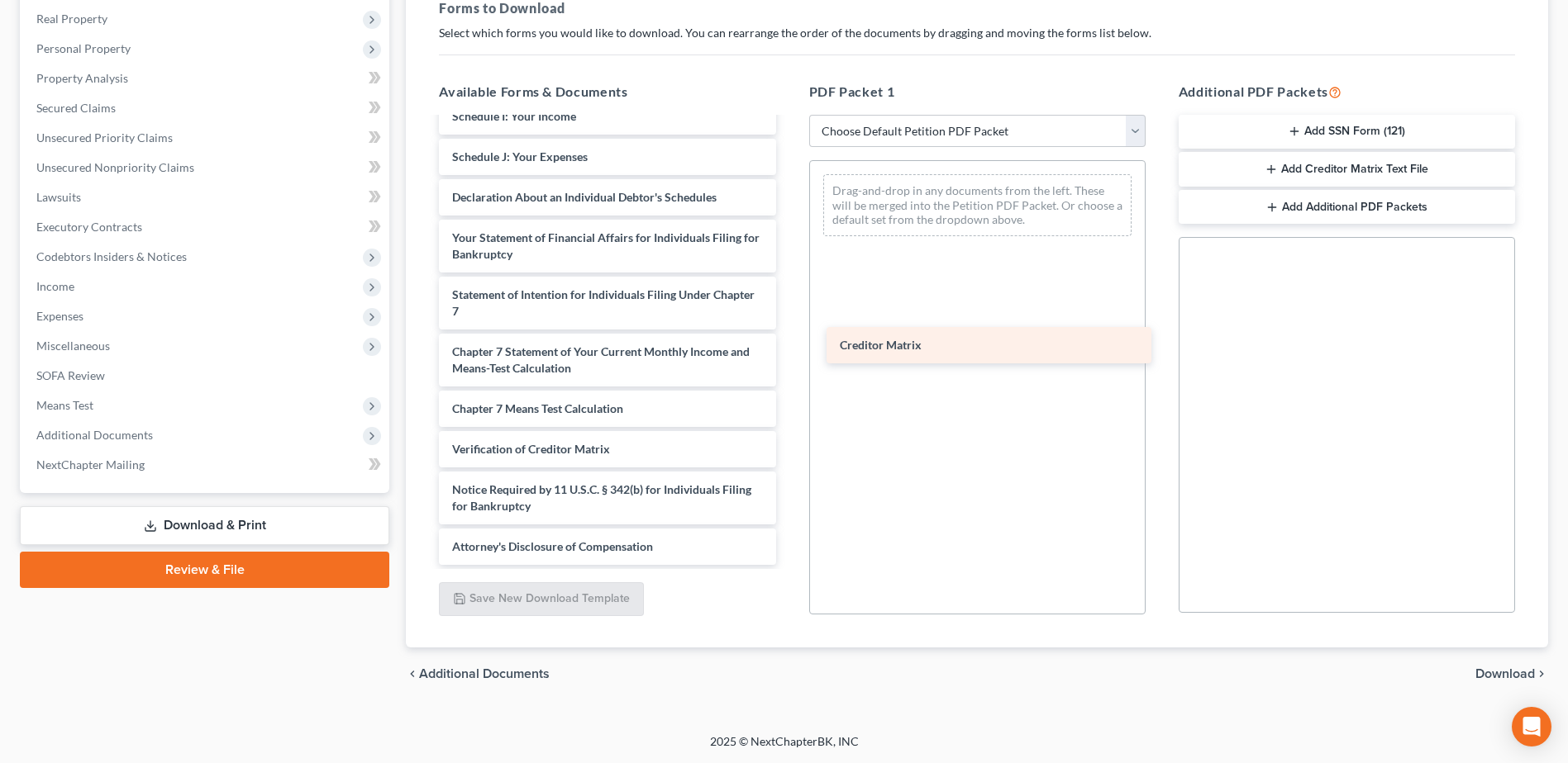
drag, startPoint x: 593, startPoint y: 403, endPoint x: 981, endPoint y: 339, distance: 393.2
click at [788, 339] on div "Creditor Matrix Credit Counseling Course (Debtor) Voluntary Petition for Indivi…" at bounding box center [607, 142] width 363 height 848
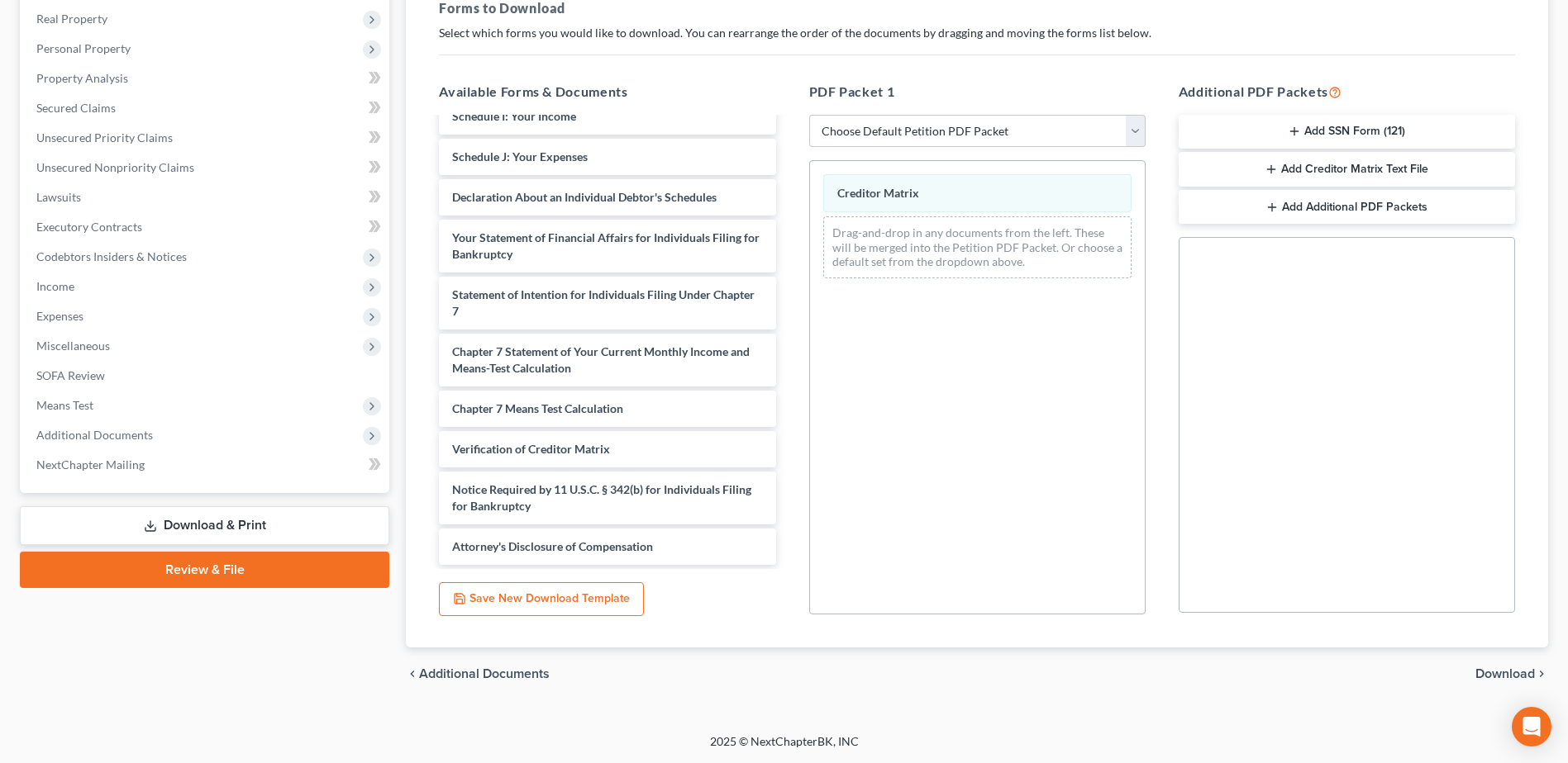
click at [1488, 673] on span "Download" at bounding box center [1504, 674] width 59 height 13
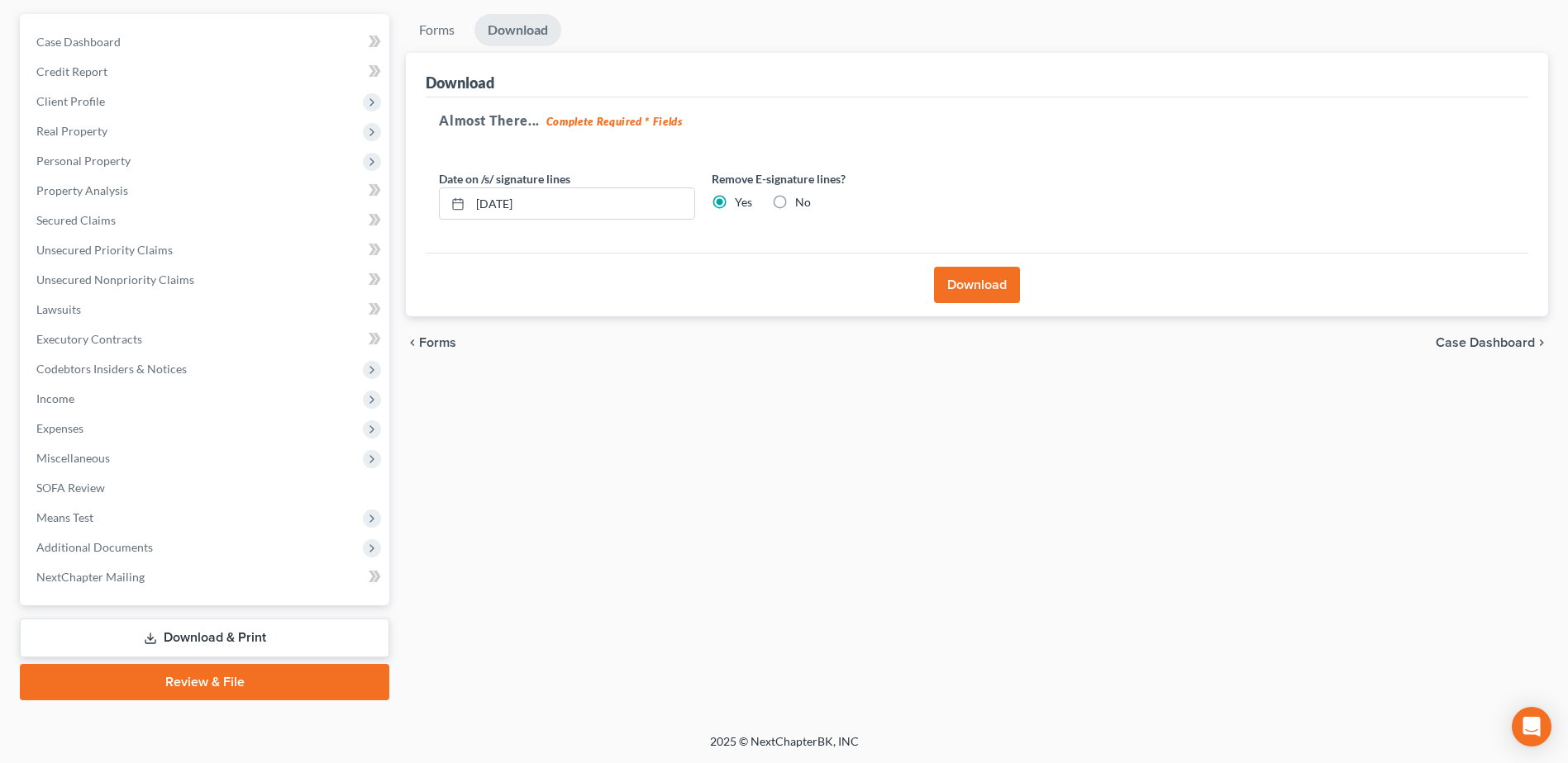
click at [972, 266] on div "Download" at bounding box center [977, 285] width 1103 height 64
click at [973, 281] on button "Download" at bounding box center [977, 285] width 86 height 36
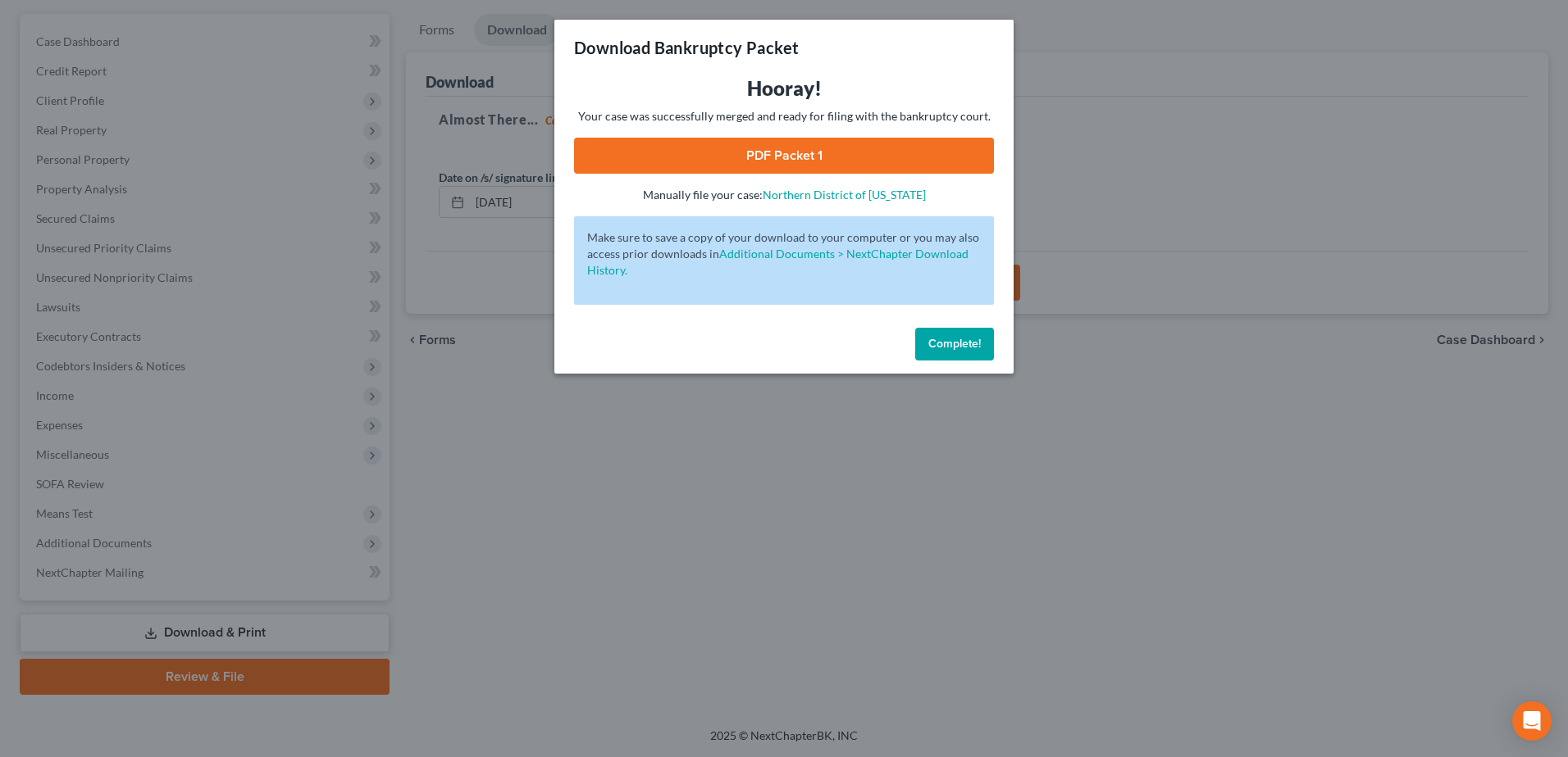
click at [757, 159] on link "PDF Packet 1" at bounding box center [784, 156] width 420 height 36
click at [976, 334] on button "Complete!" at bounding box center [954, 344] width 78 height 33
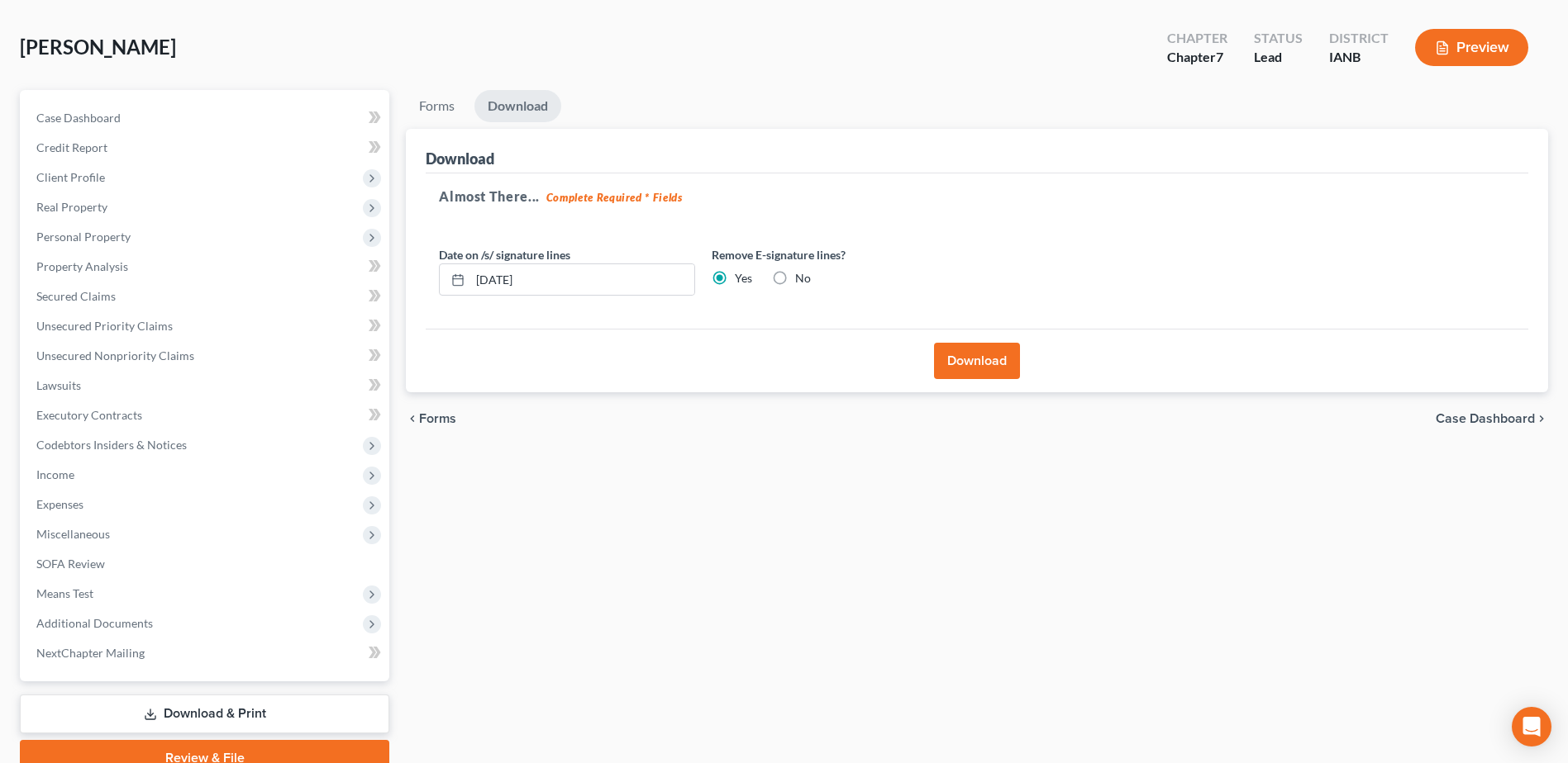
scroll to position [0, 0]
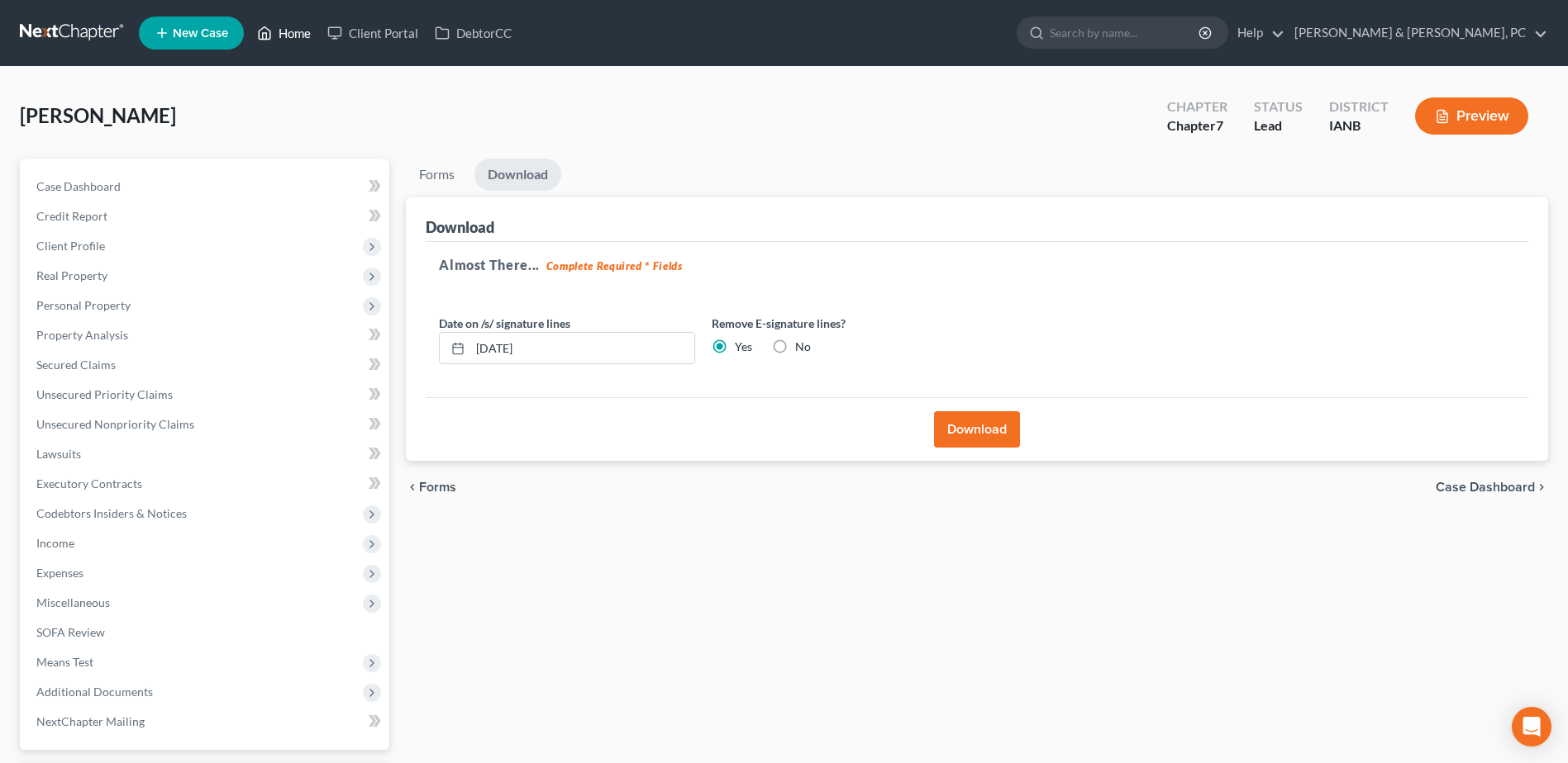
click at [301, 32] on link "Home" at bounding box center [284, 33] width 70 height 30
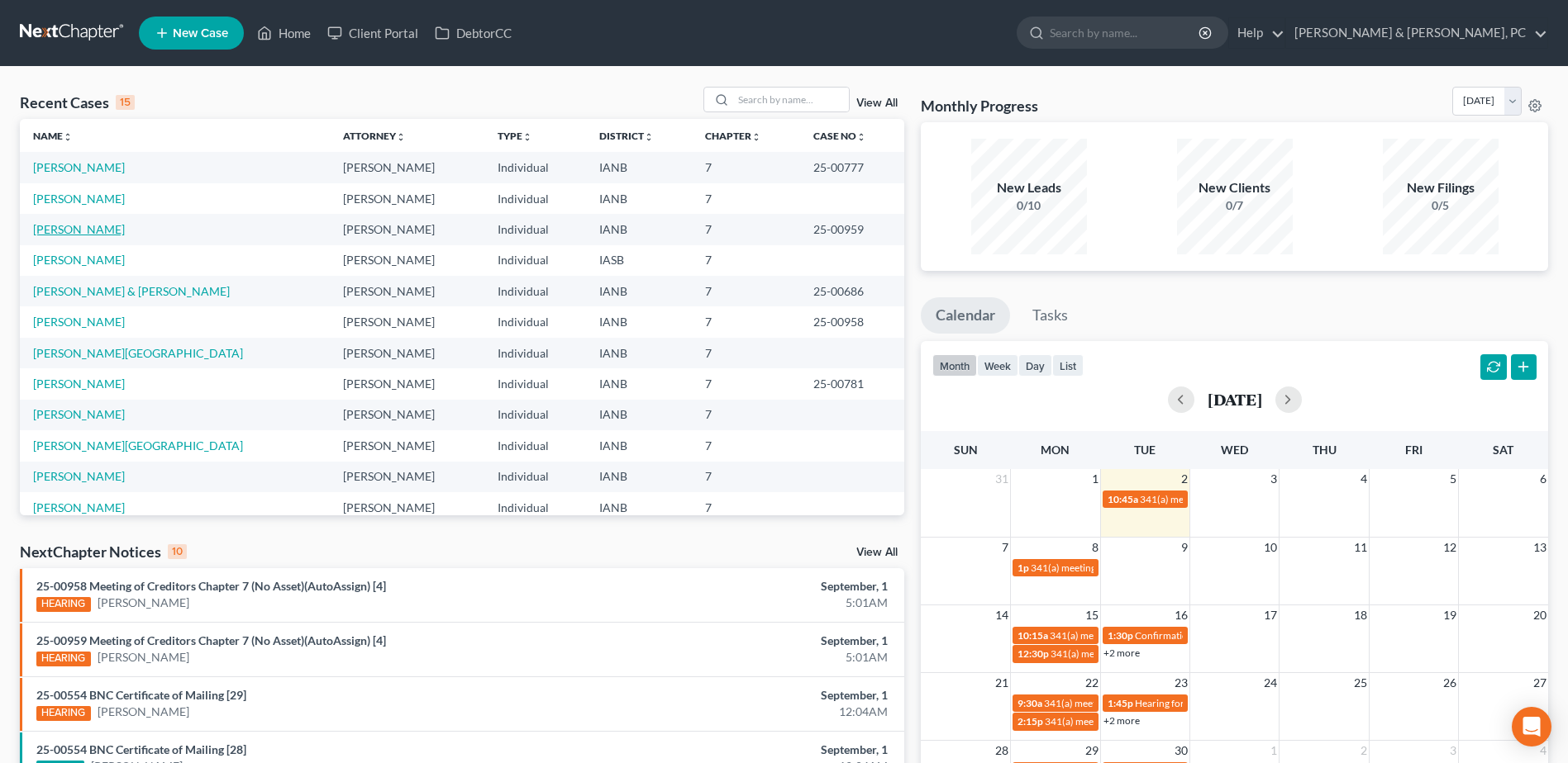
click at [66, 232] on link "[PERSON_NAME]" at bounding box center [79, 229] width 92 height 14
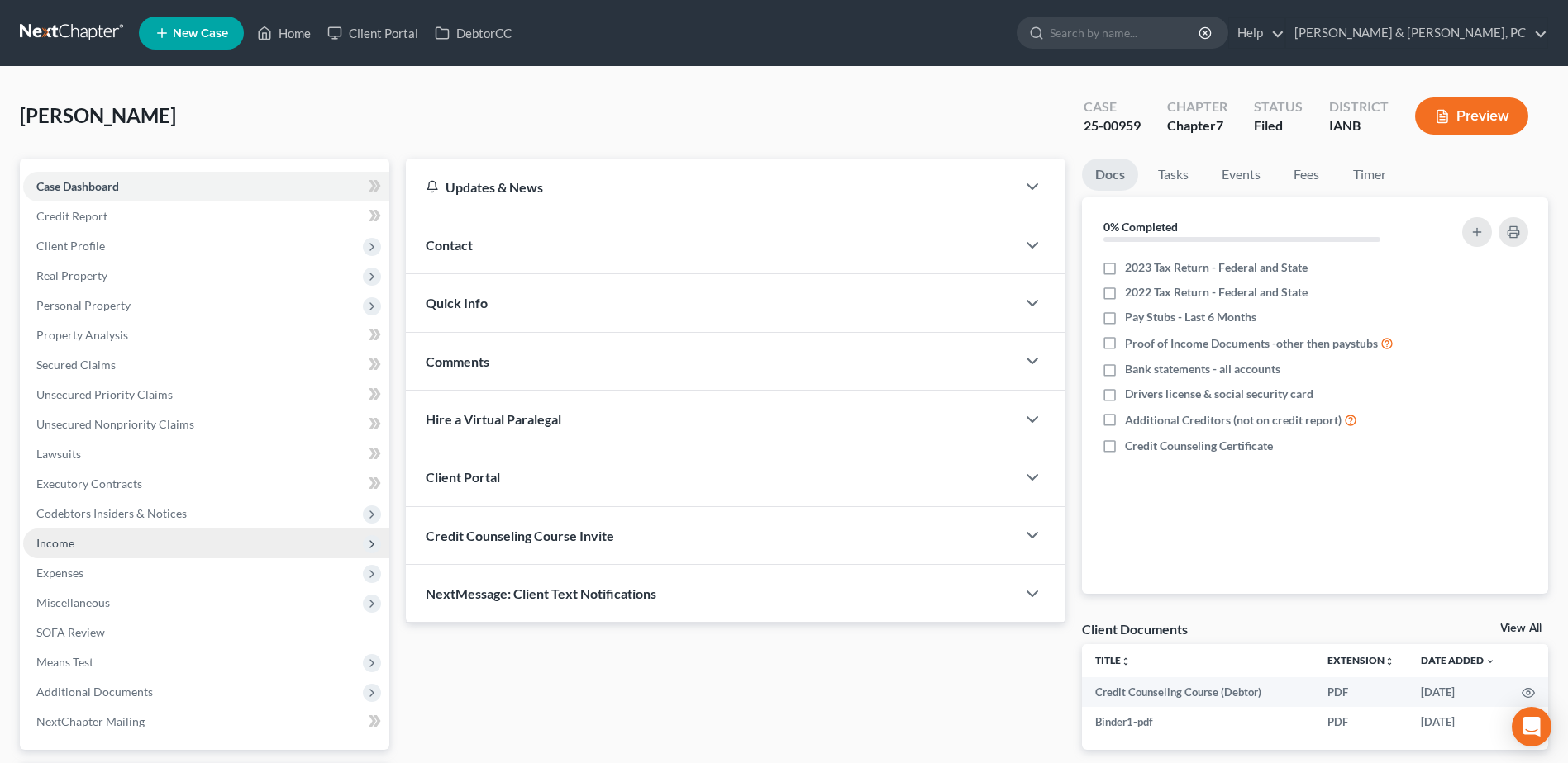
click at [70, 548] on span "Income" at bounding box center [55, 543] width 38 height 14
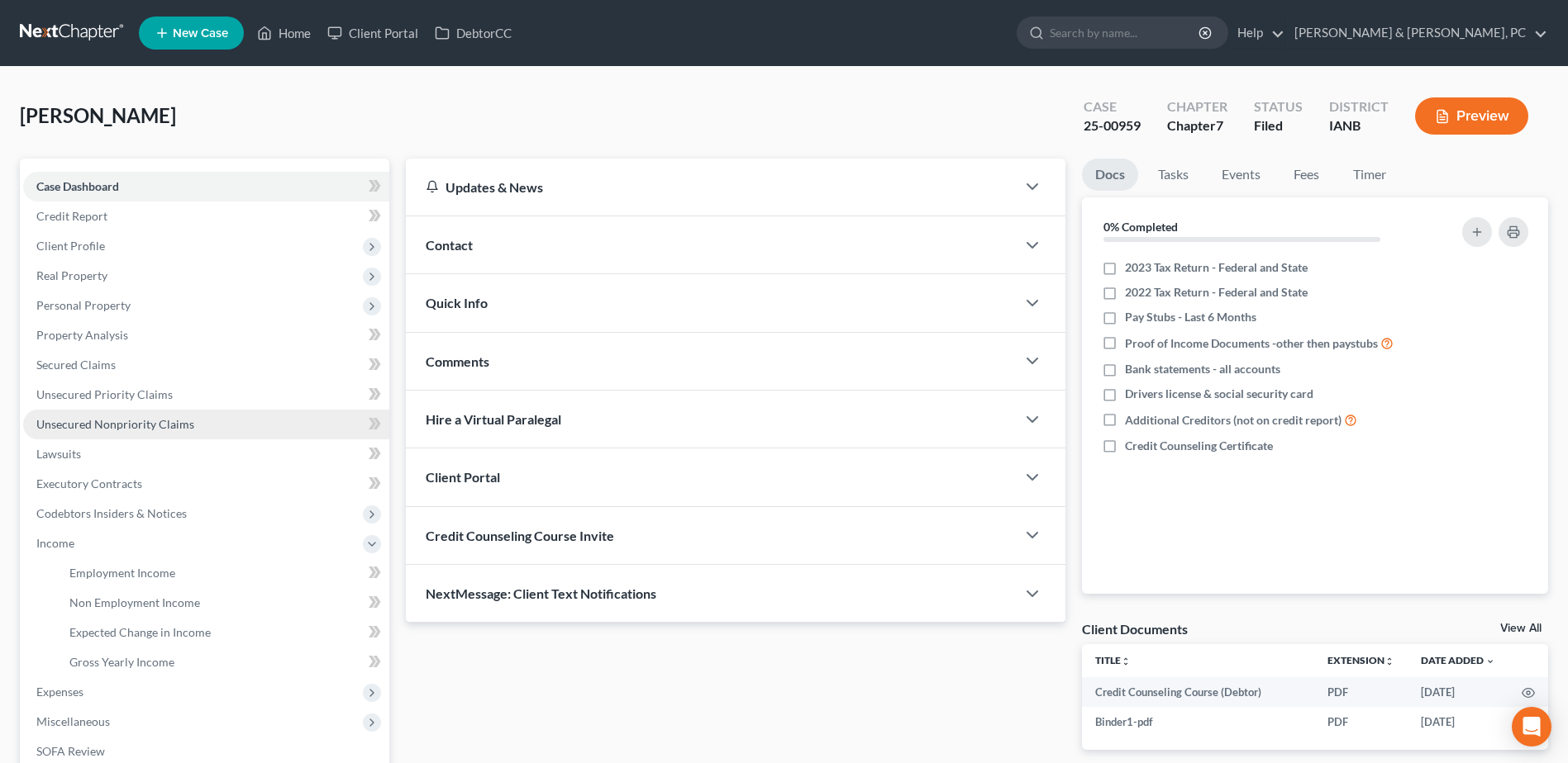
click at [115, 424] on span "Unsecured Nonpriority Claims" at bounding box center [115, 424] width 158 height 14
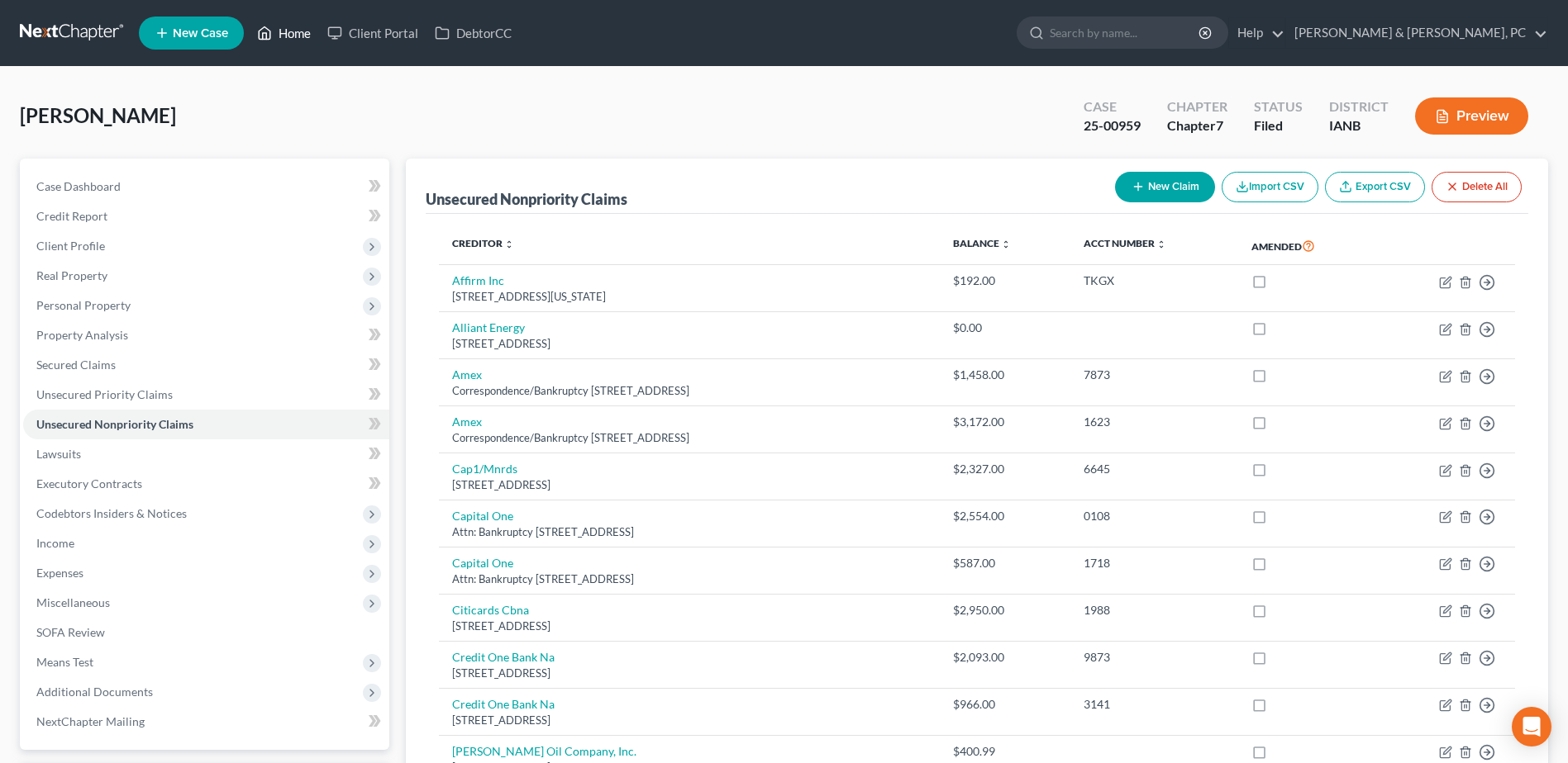
click at [297, 40] on link "Home" at bounding box center [284, 33] width 70 height 30
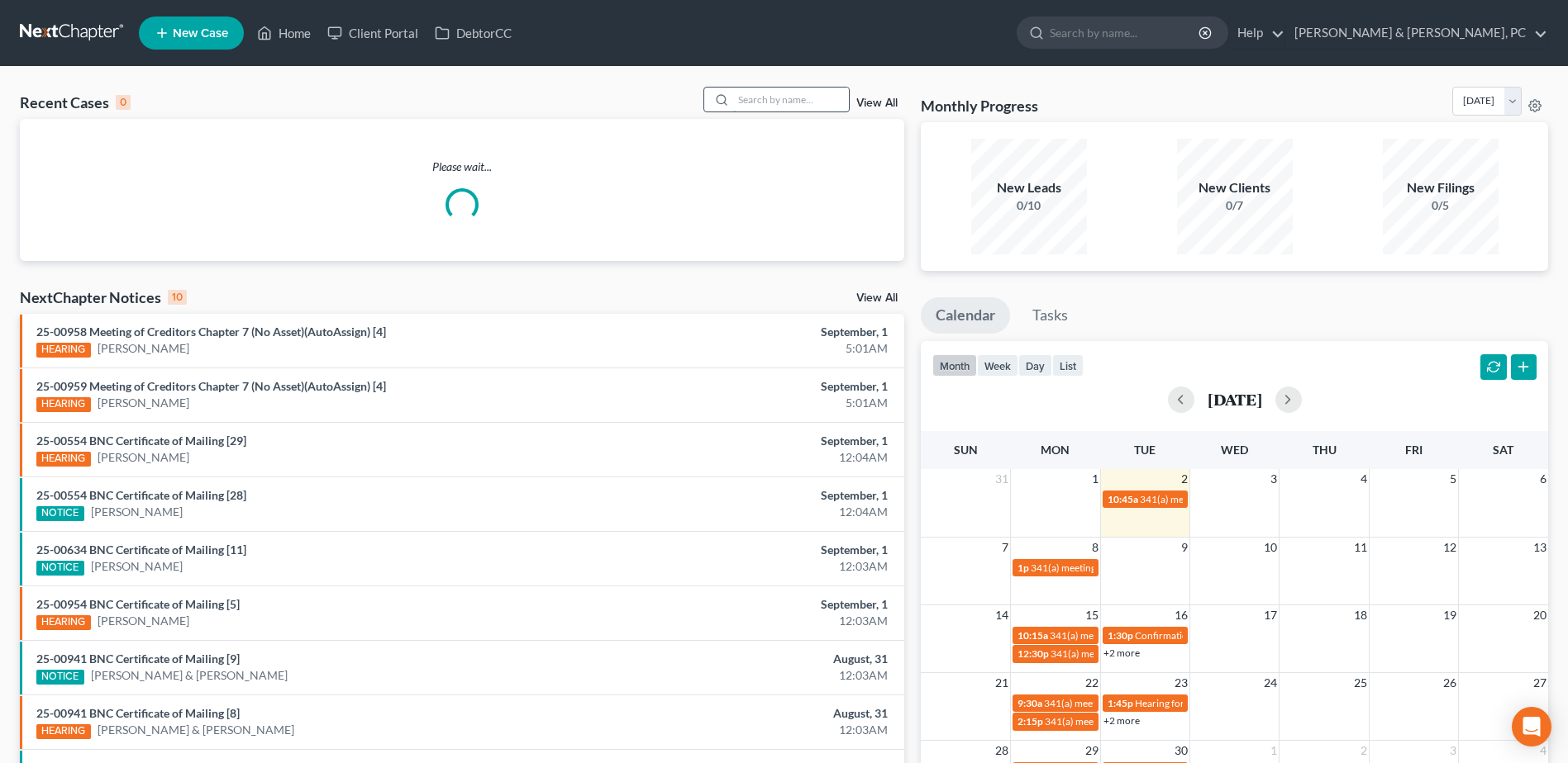
click at [736, 90] on input "search" at bounding box center [791, 100] width 116 height 24
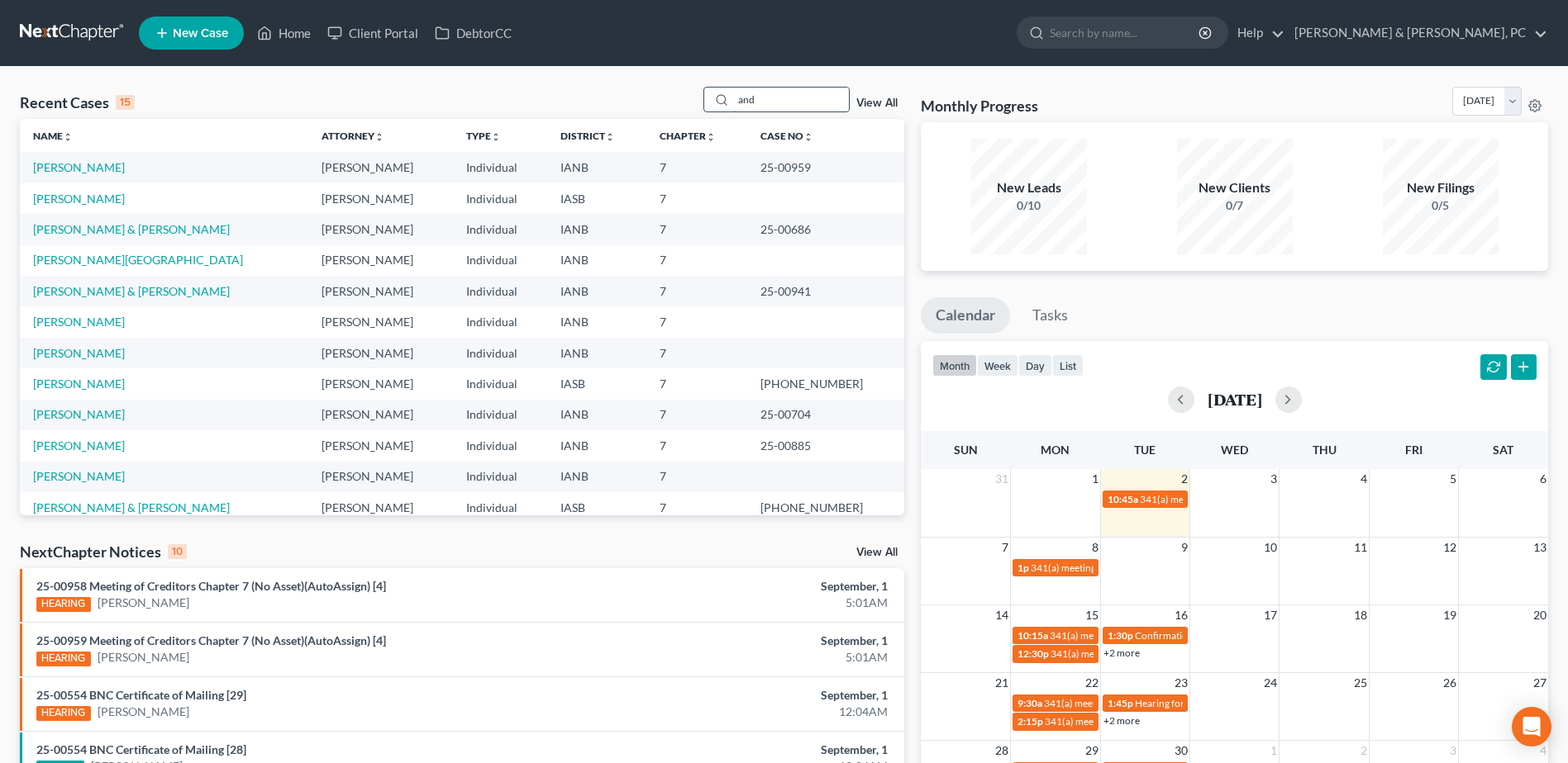
click at [787, 107] on input "and" at bounding box center [791, 100] width 116 height 24
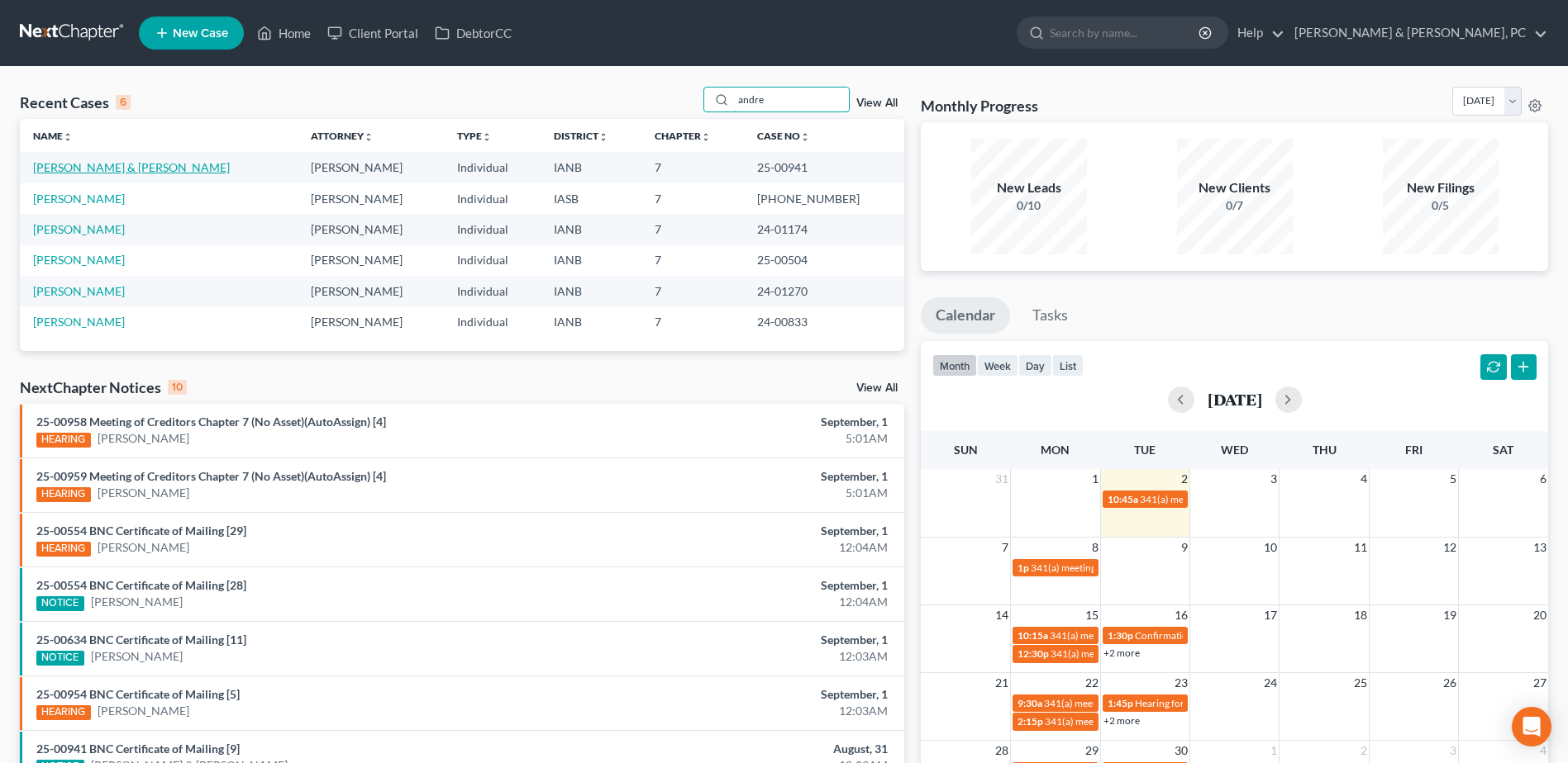
type input "andre"
click at [109, 164] on link "[PERSON_NAME] & [PERSON_NAME]" at bounding box center [131, 167] width 197 height 14
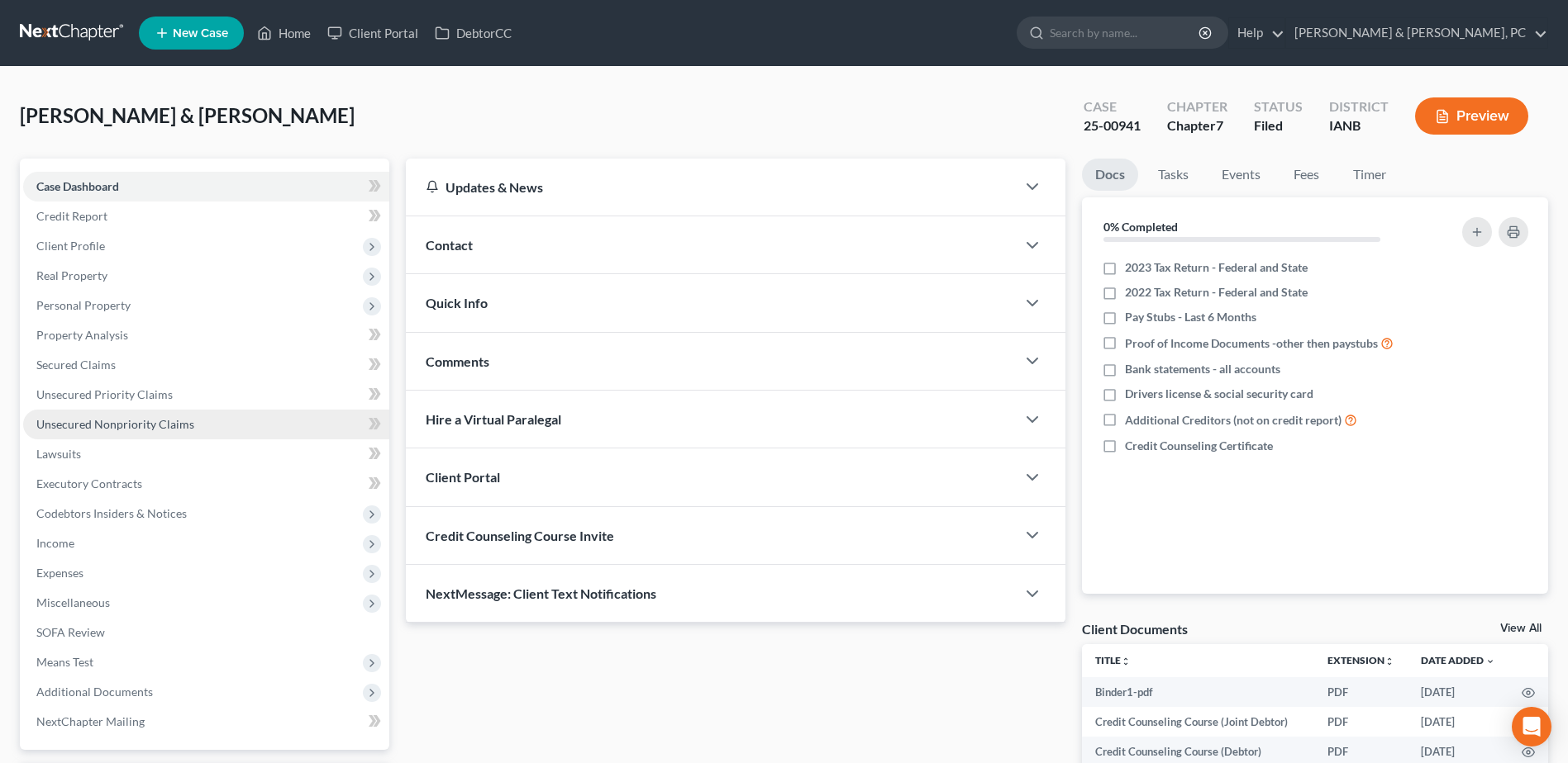
click at [94, 415] on link "Unsecured Nonpriority Claims" at bounding box center [206, 424] width 366 height 30
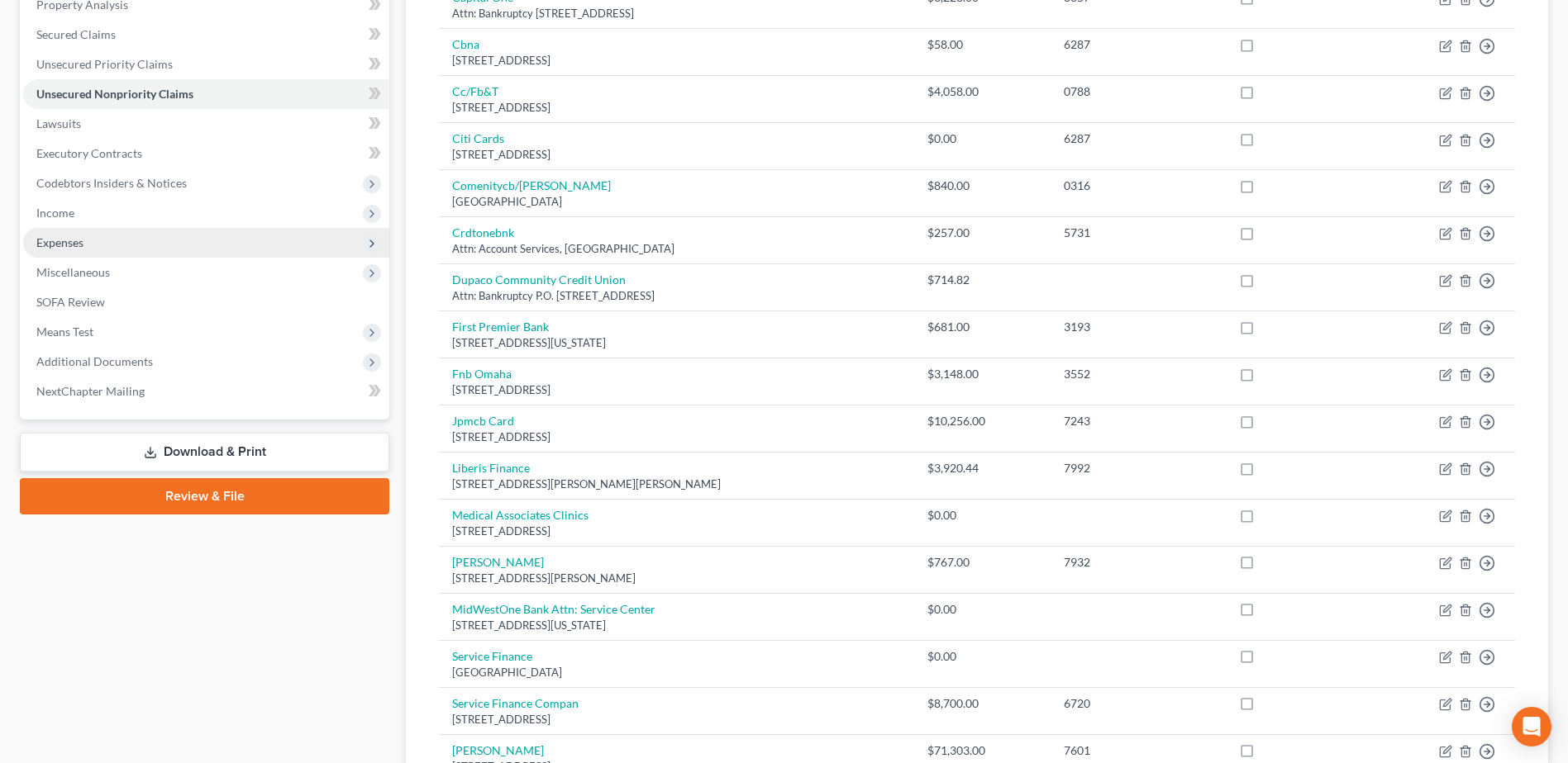
scroll to position [248, 0]
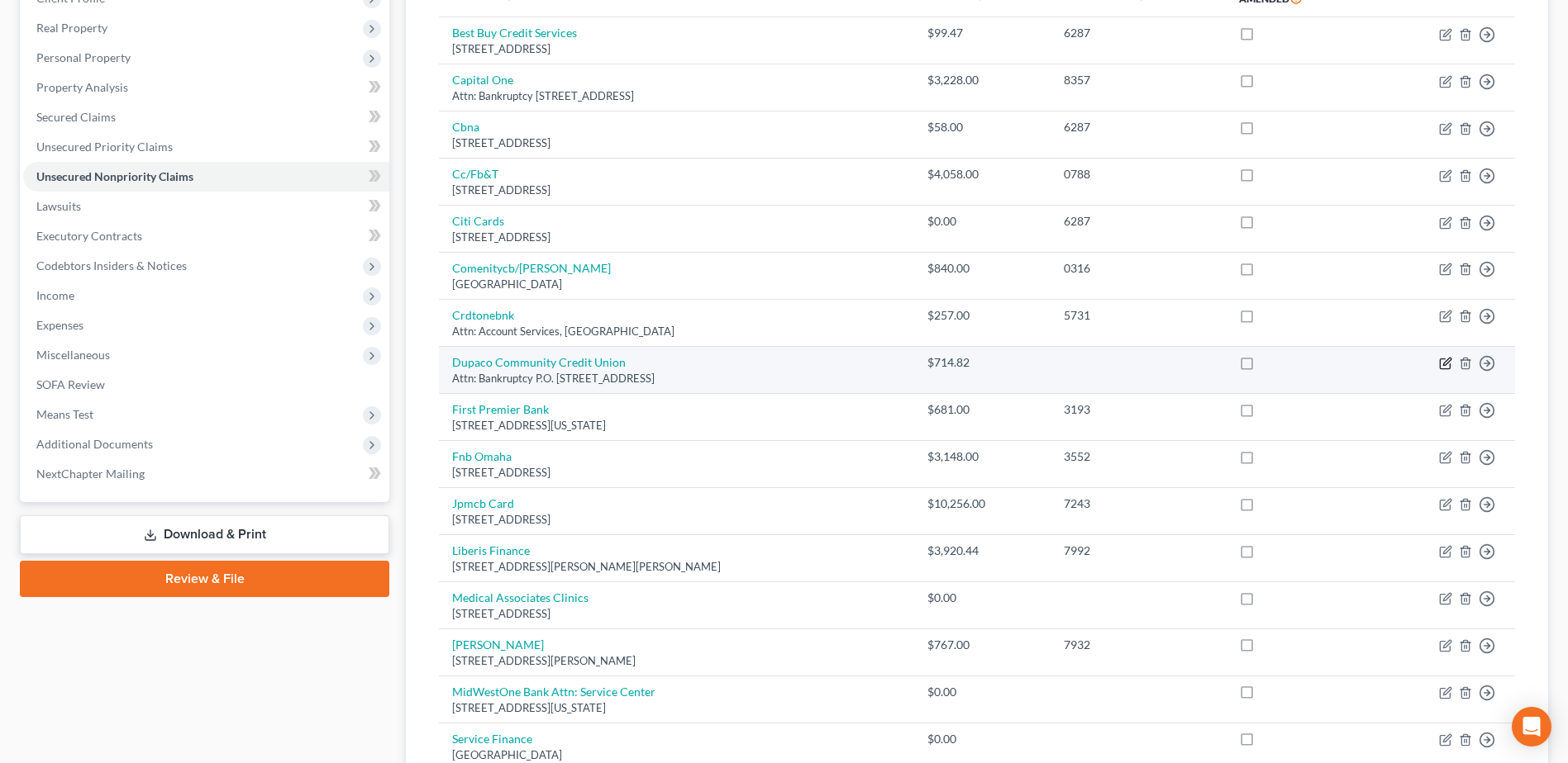
click at [1443, 357] on icon "button" at bounding box center [1445, 363] width 13 height 13
select select "16"
select select "15"
select select "2"
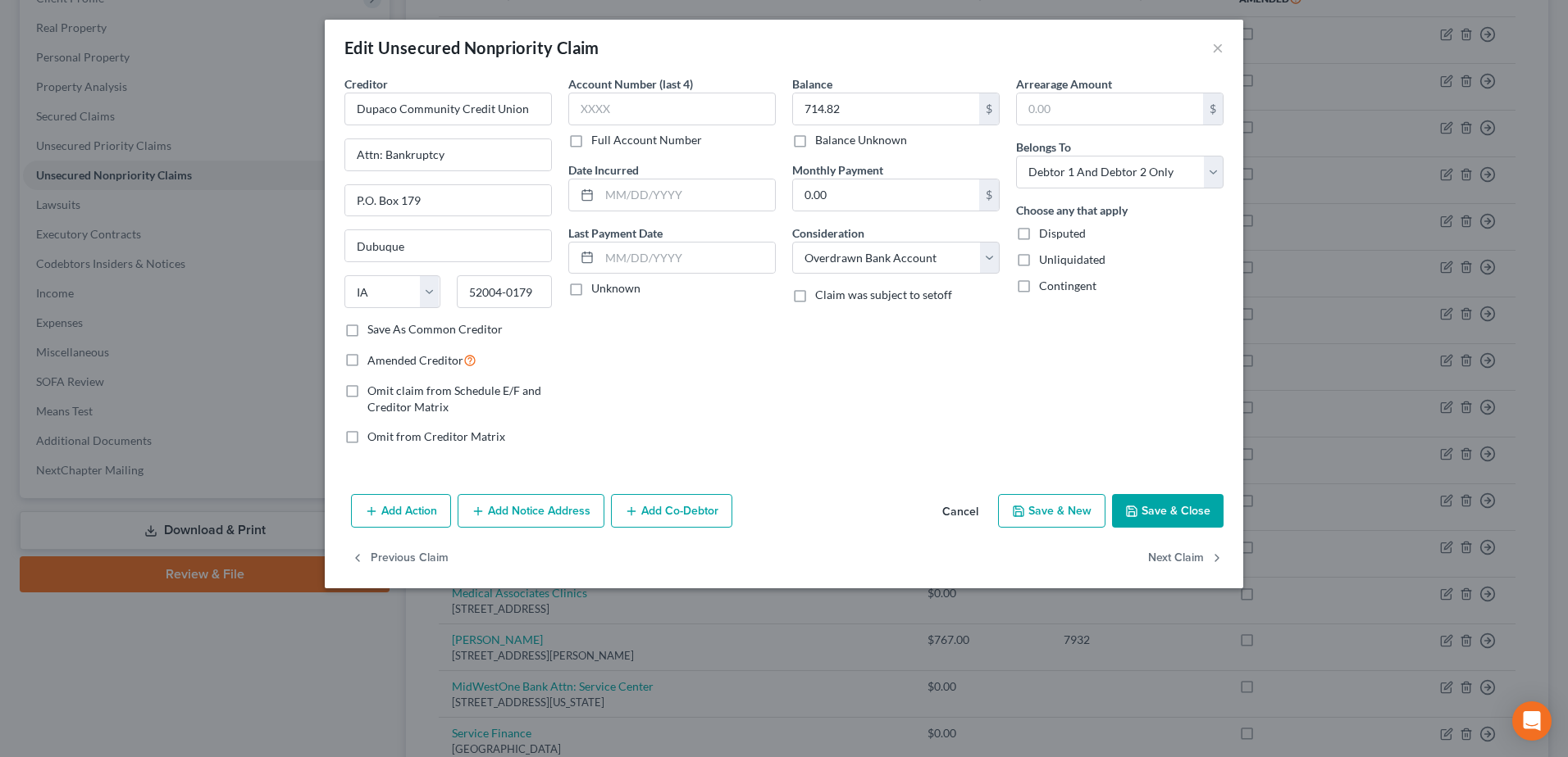
click at [953, 505] on button "Cancel" at bounding box center [960, 512] width 62 height 33
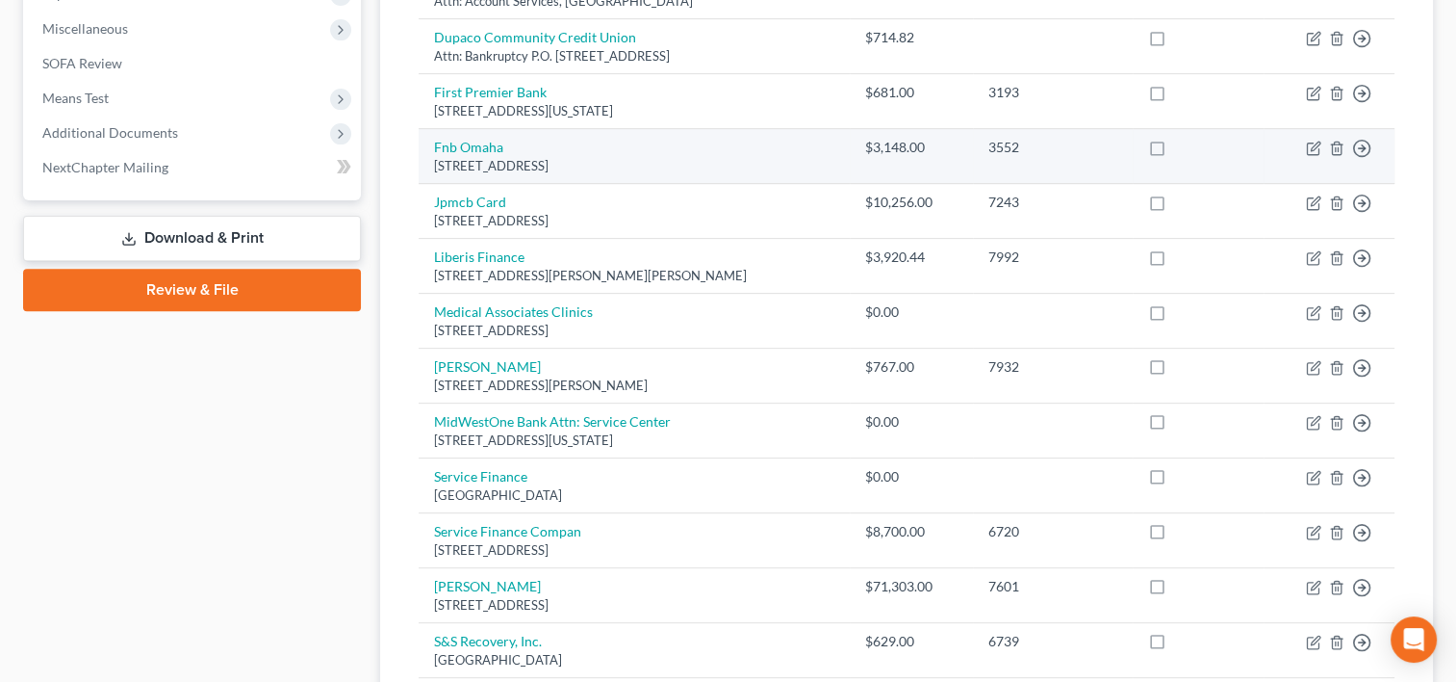
scroll to position [0, 0]
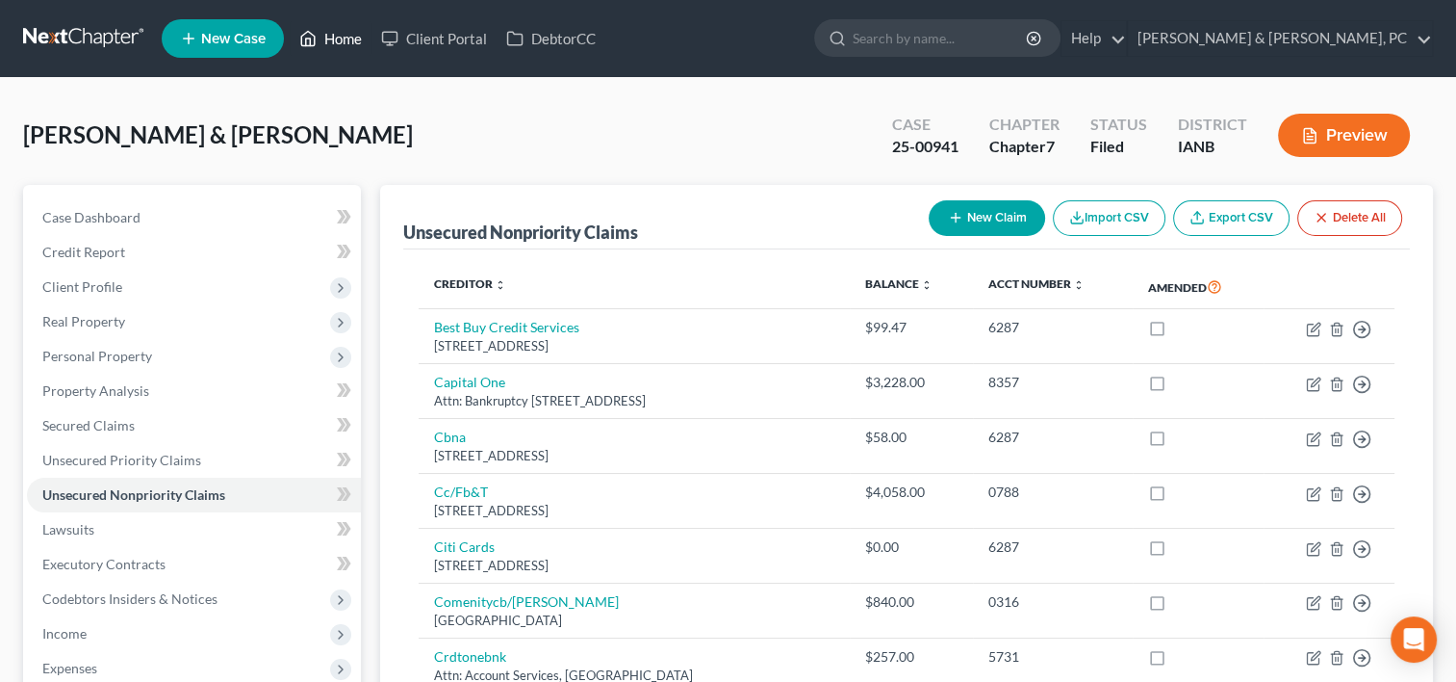
click at [340, 36] on link "Home" at bounding box center [331, 38] width 82 height 35
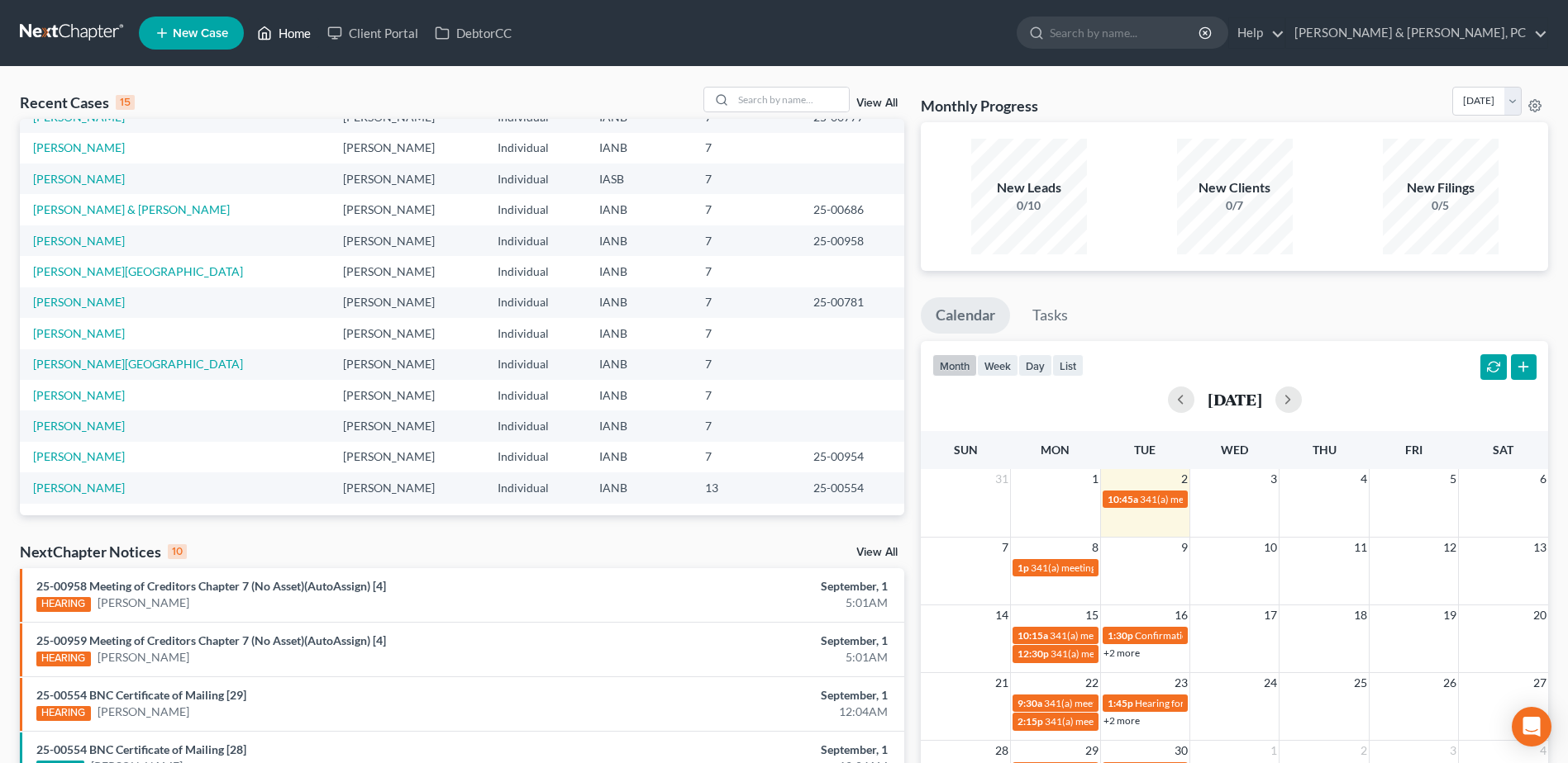
scroll to position [113, 0]
click at [825, 105] on input "search" at bounding box center [791, 100] width 116 height 24
type input "esp"
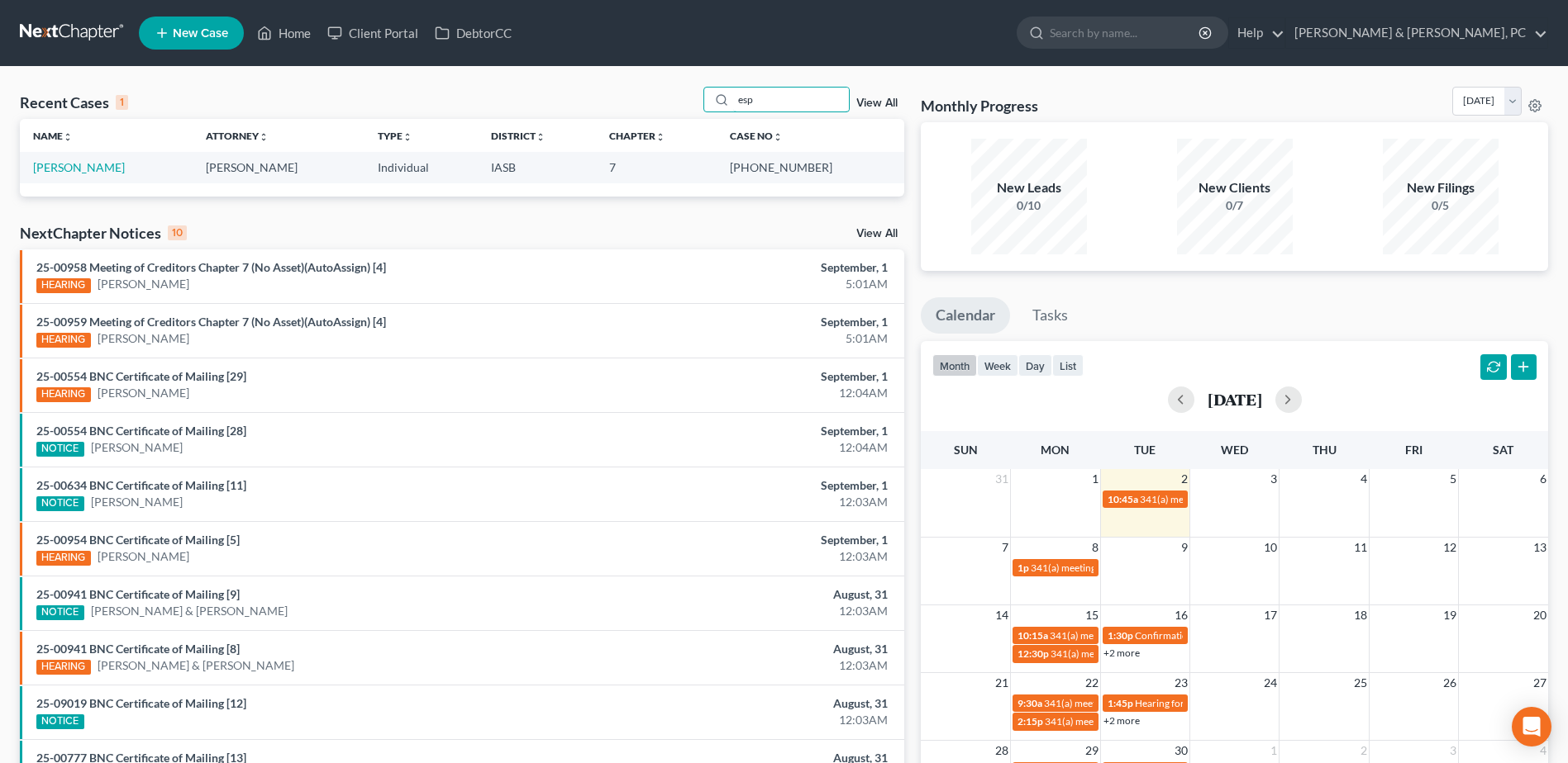
scroll to position [0, 0]
click at [106, 173] on link "[PERSON_NAME]" at bounding box center [79, 167] width 92 height 14
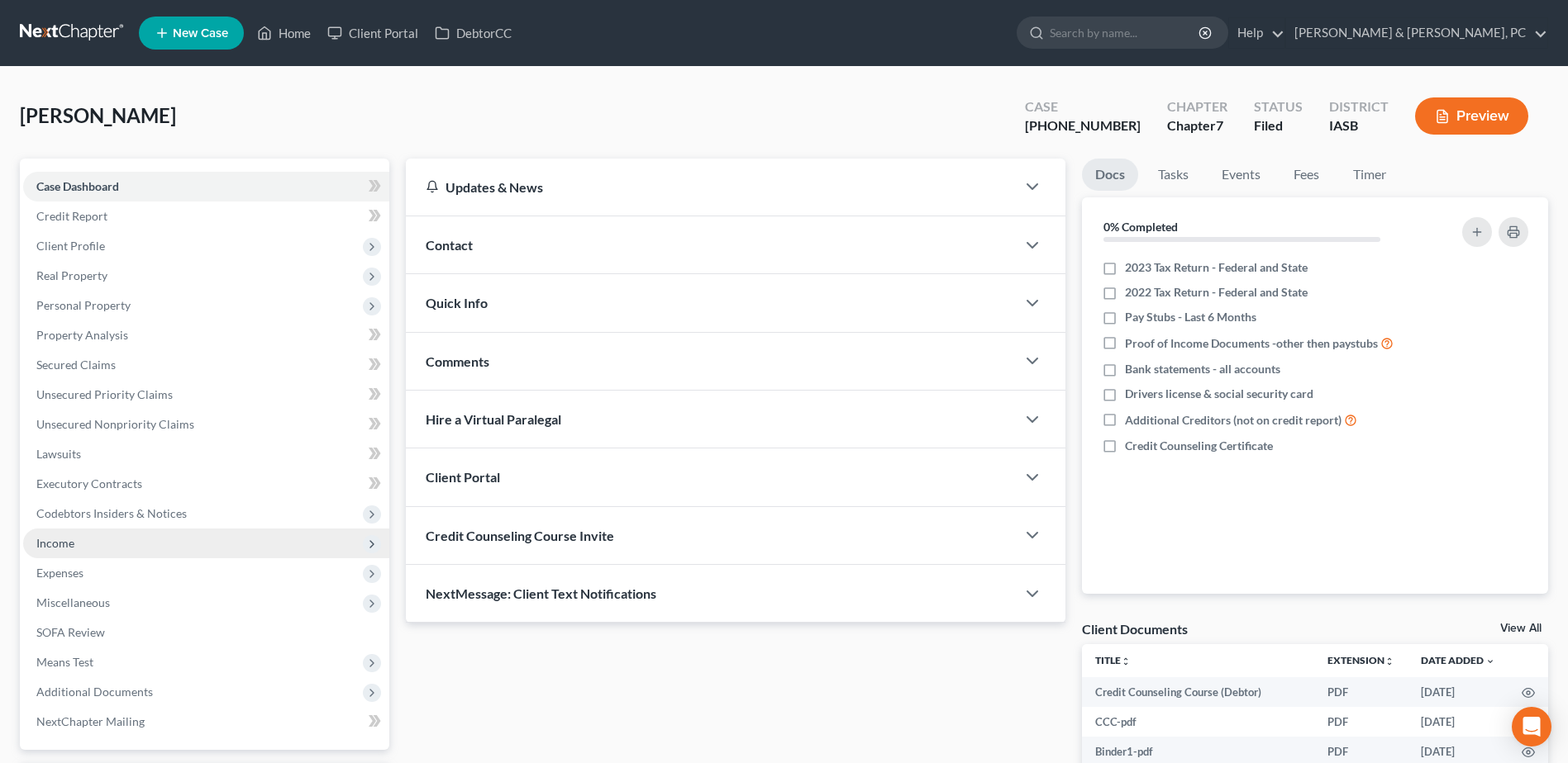
click at [100, 547] on span "Income" at bounding box center [206, 543] width 366 height 30
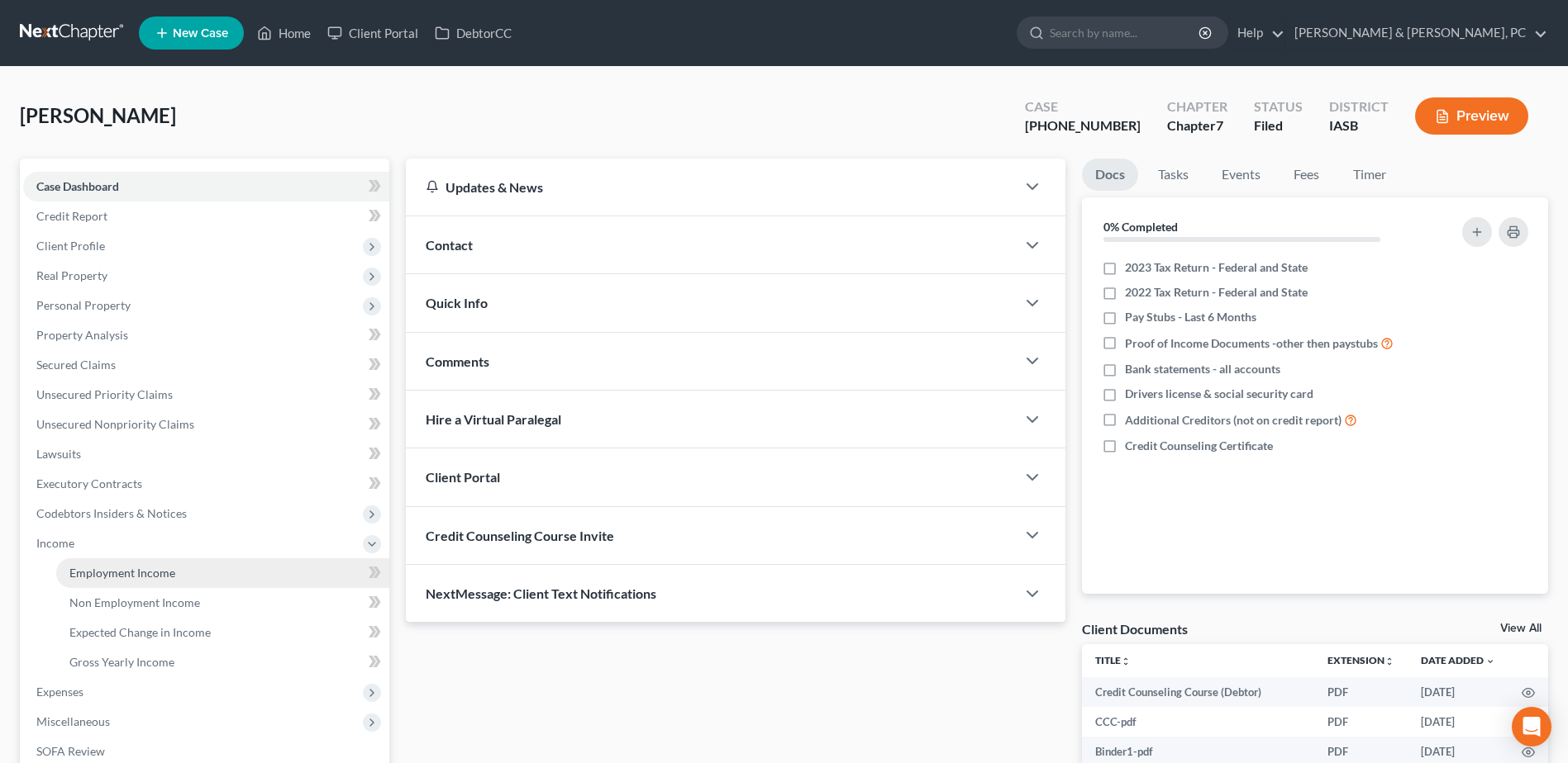
click at [100, 572] on span "Employment Income" at bounding box center [122, 572] width 106 height 14
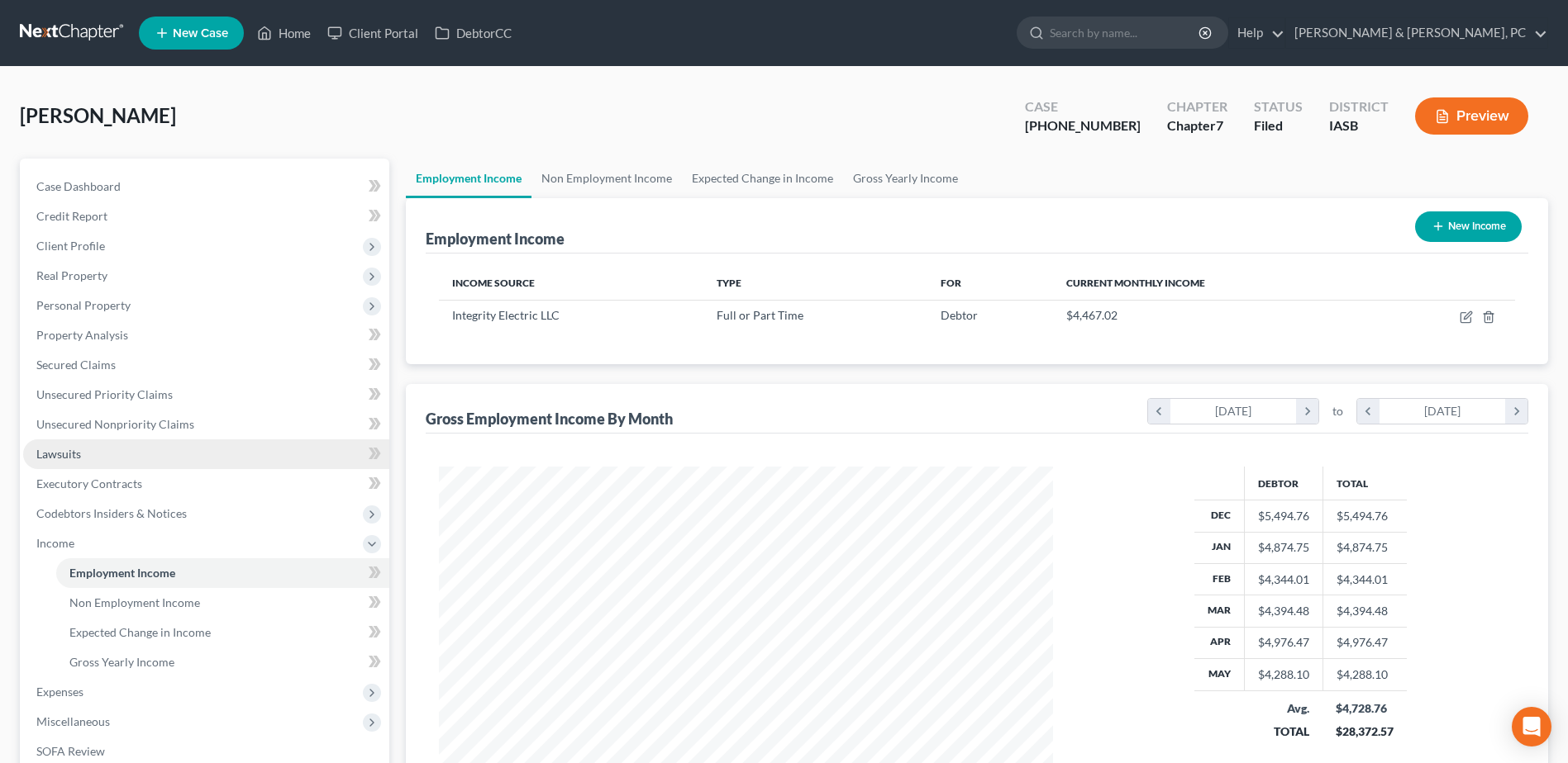
scroll to position [306, 647]
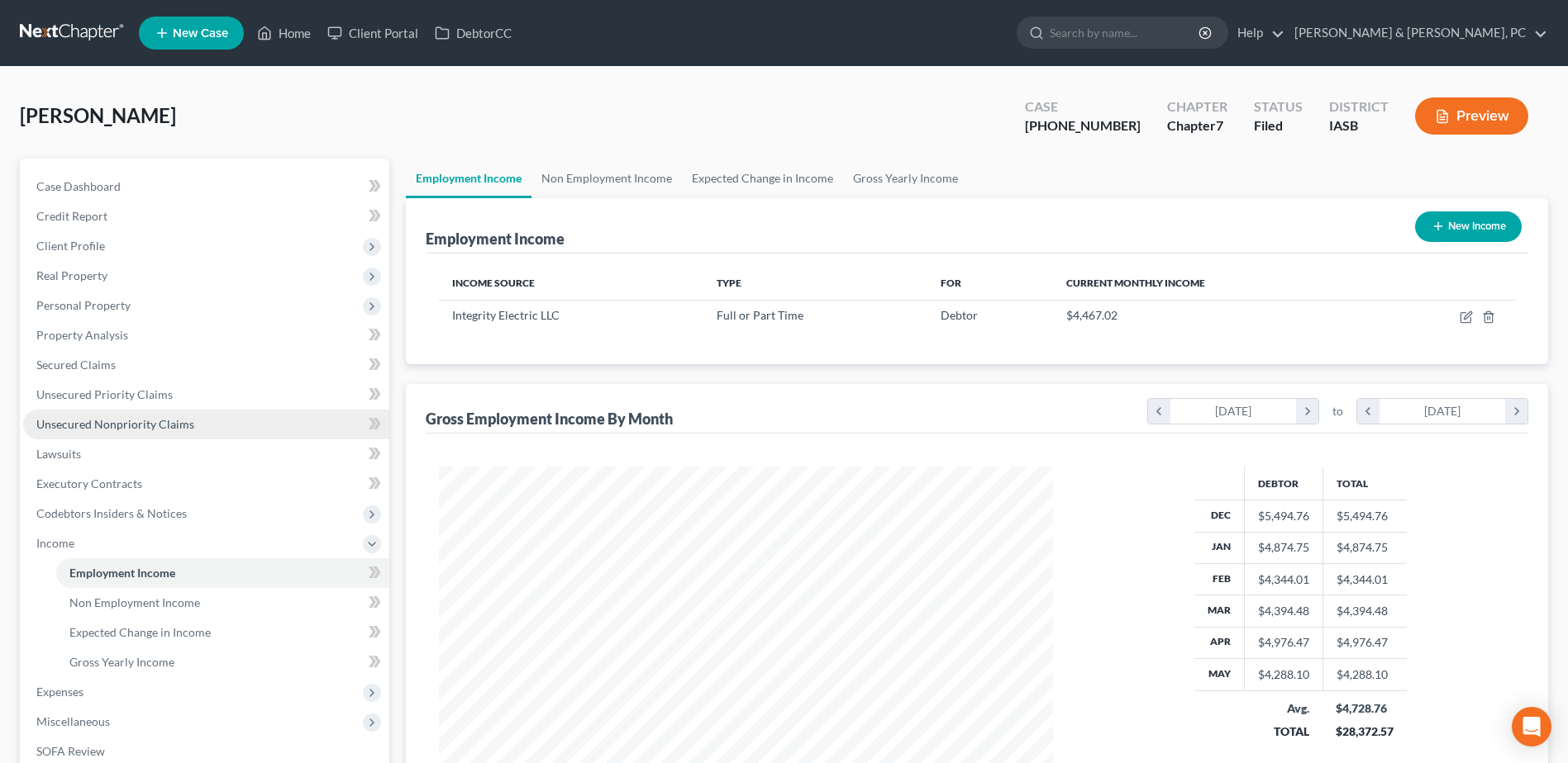
click at [125, 420] on span "Unsecured Nonpriority Claims" at bounding box center [115, 424] width 158 height 14
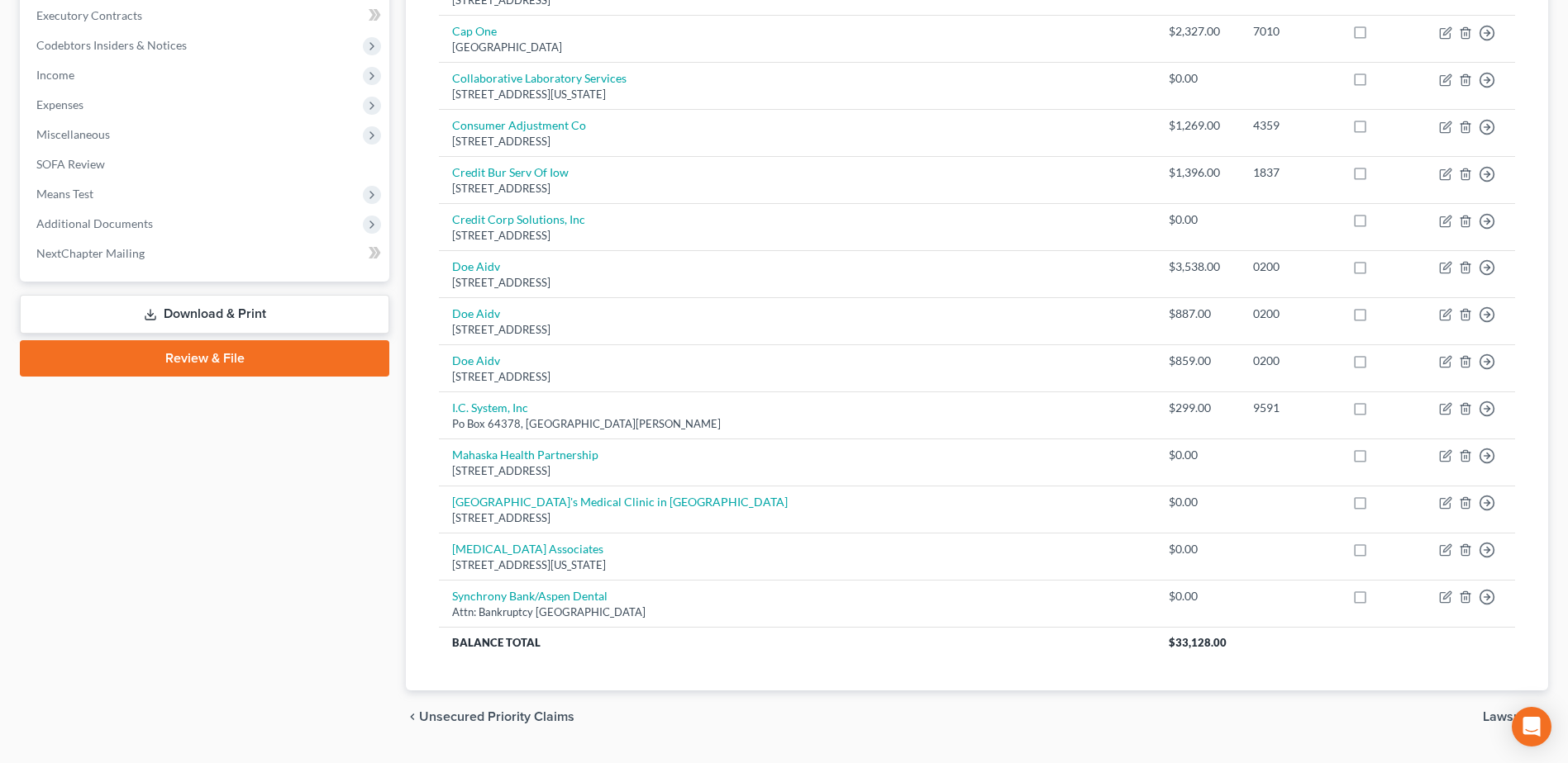
scroll to position [429, 0]
